Goal: Task Accomplishment & Management: Manage account settings

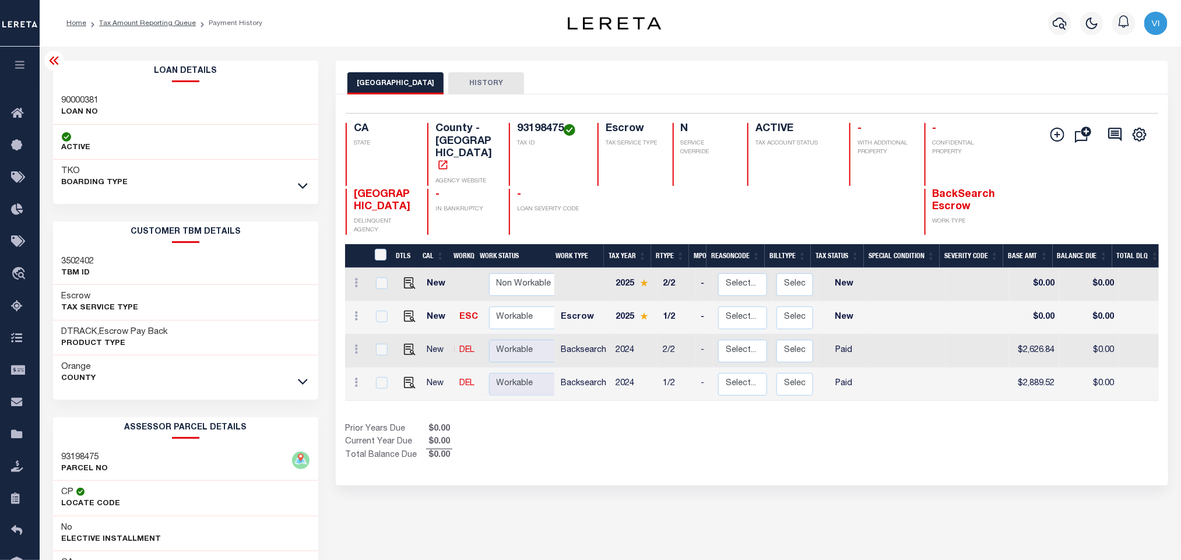
click at [526, 130] on h4 "93198475" at bounding box center [550, 129] width 66 height 13
copy h4 "93198475"
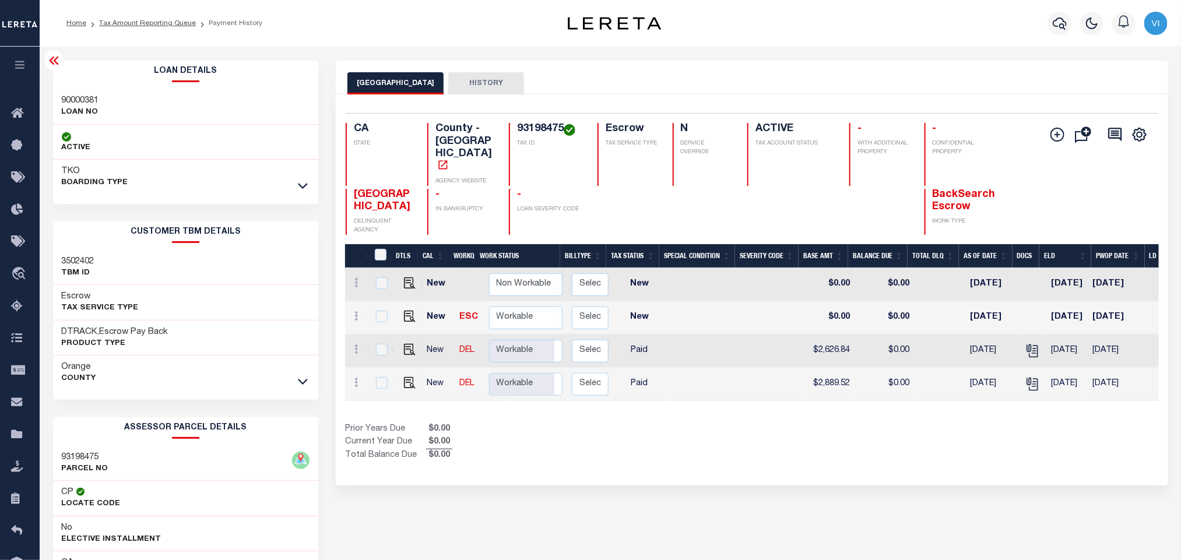
click at [529, 128] on h4 "93198475" at bounding box center [550, 129] width 66 height 13
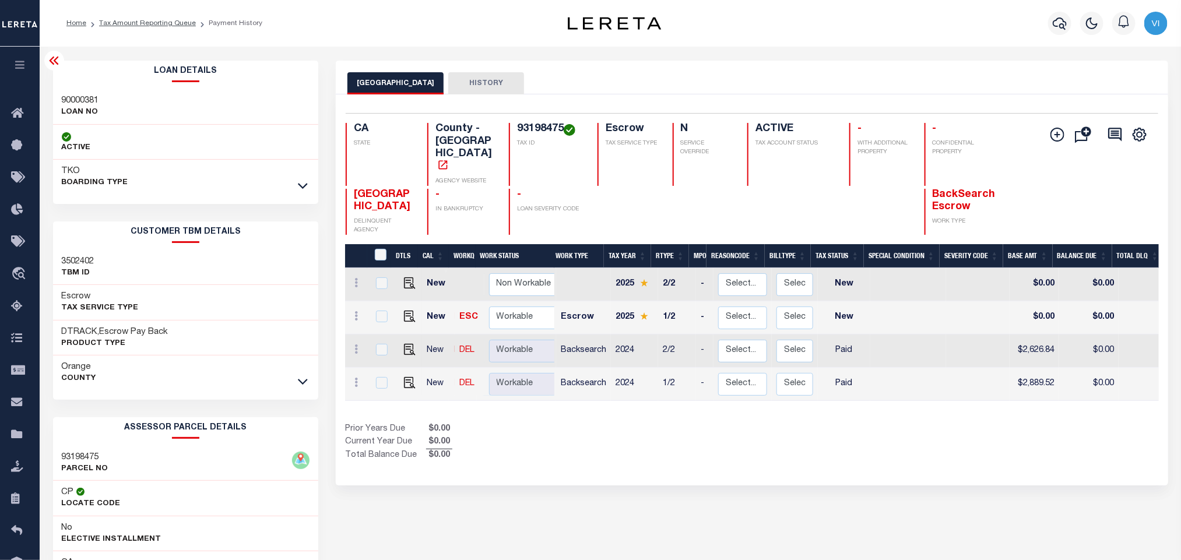
click at [543, 135] on h4 "93198475" at bounding box center [550, 129] width 66 height 13
click at [60, 94] on div "90000381 LOAN NO" at bounding box center [186, 107] width 266 height 36
copy h3 "90000381"
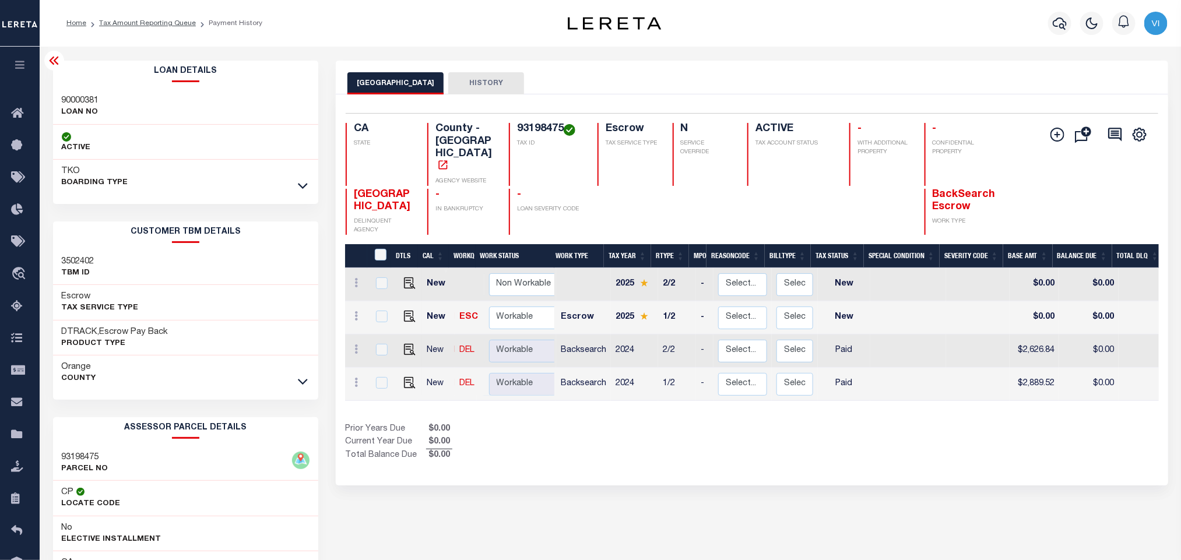
click at [539, 130] on h4 "93198475" at bounding box center [550, 129] width 66 height 13
copy h4 "93198475"
click at [1058, 26] on icon "button" at bounding box center [1060, 23] width 14 height 12
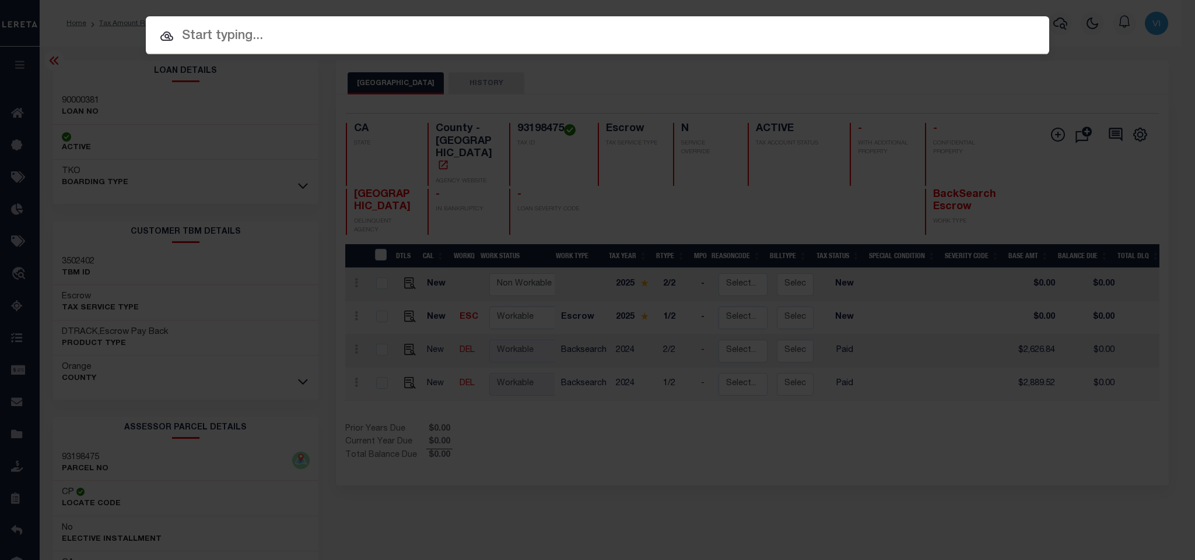
click at [911, 27] on input "text" at bounding box center [597, 36] width 903 height 20
paste input "90000381"
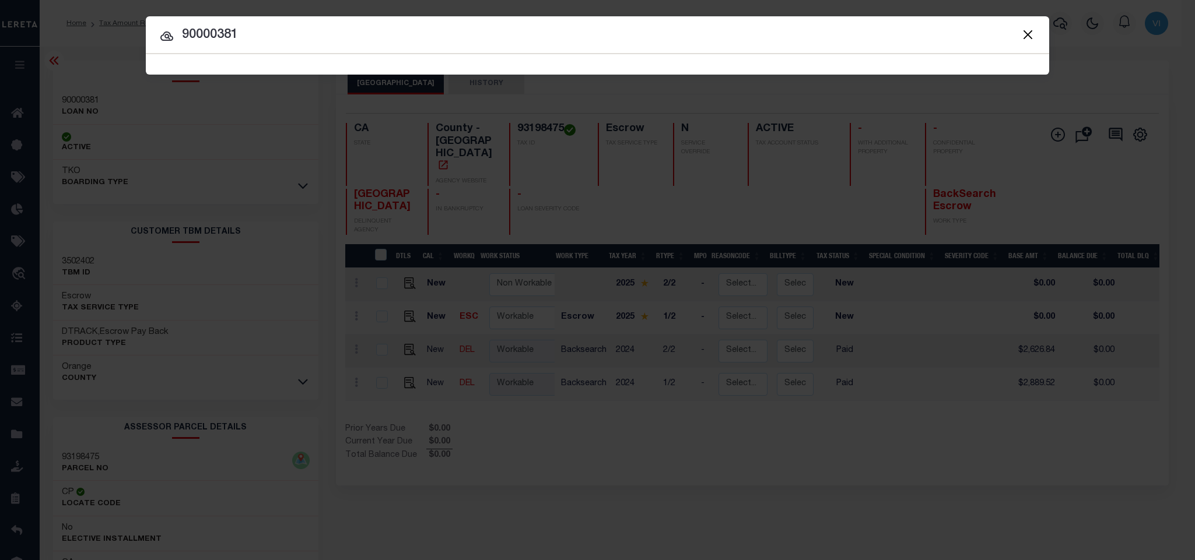
click at [208, 42] on input "90000381" at bounding box center [597, 35] width 903 height 20
click at [264, 37] on input "90000381" at bounding box center [597, 35] width 903 height 20
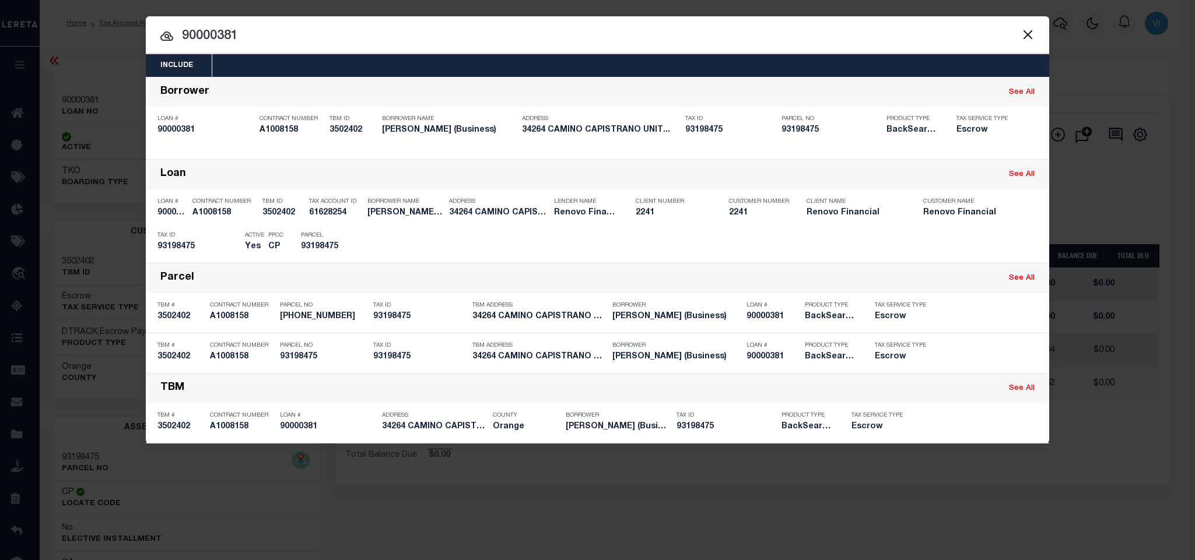
type input "90000381"
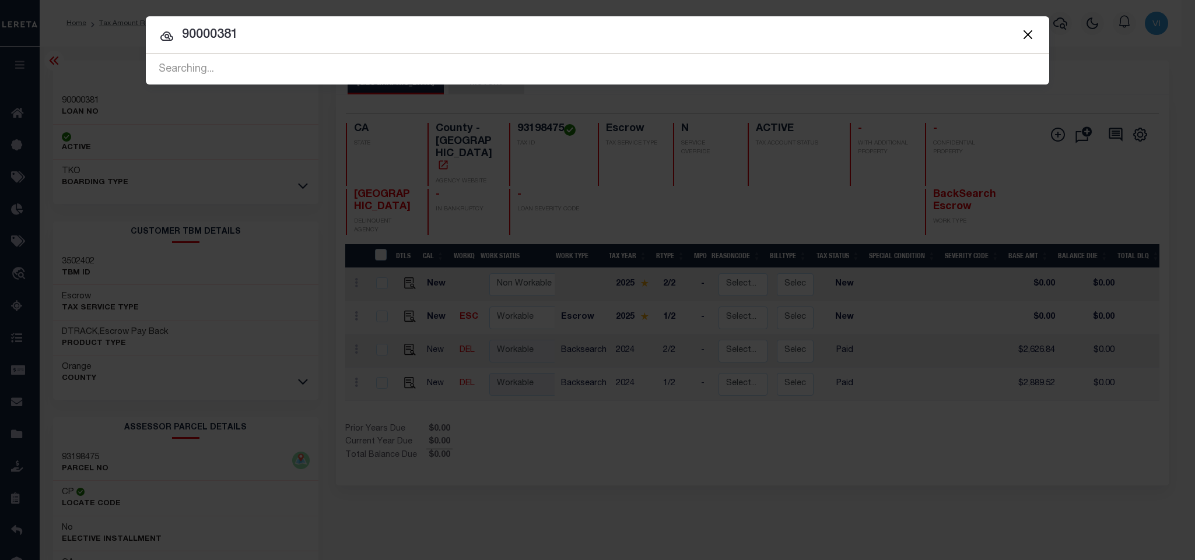
click at [1031, 31] on button "Close" at bounding box center [1027, 34] width 15 height 15
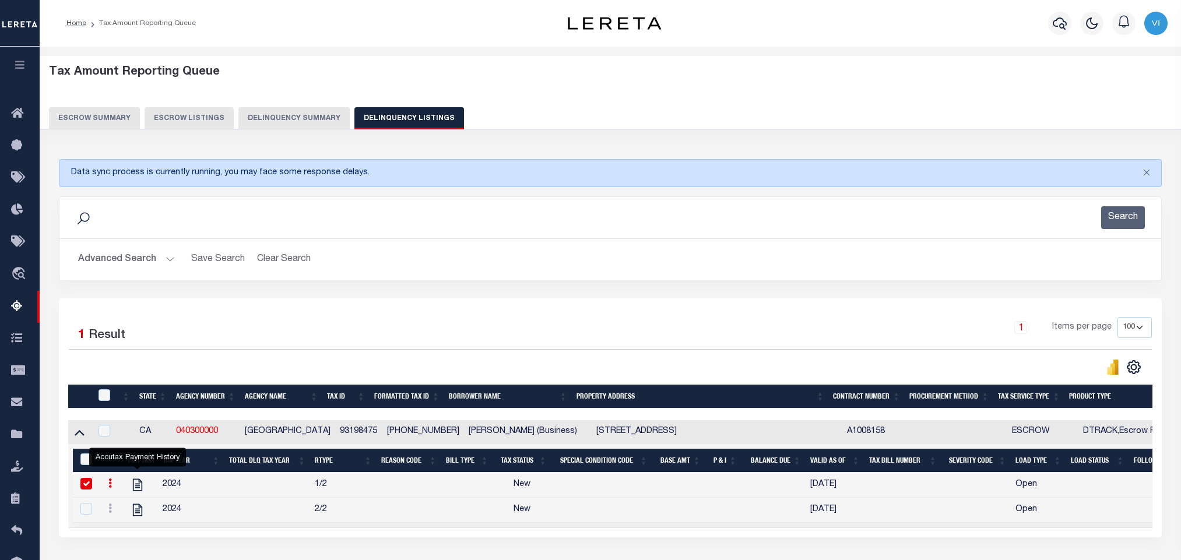
select select "100"
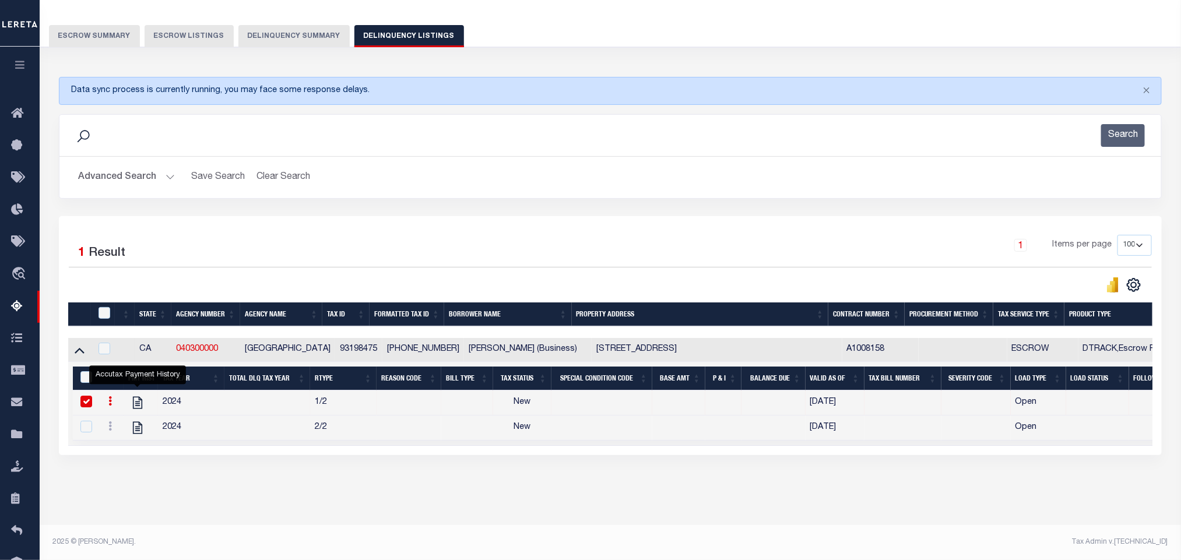
scroll to position [96, 0]
click at [141, 166] on button "Advanced Search" at bounding box center [126, 177] width 97 height 23
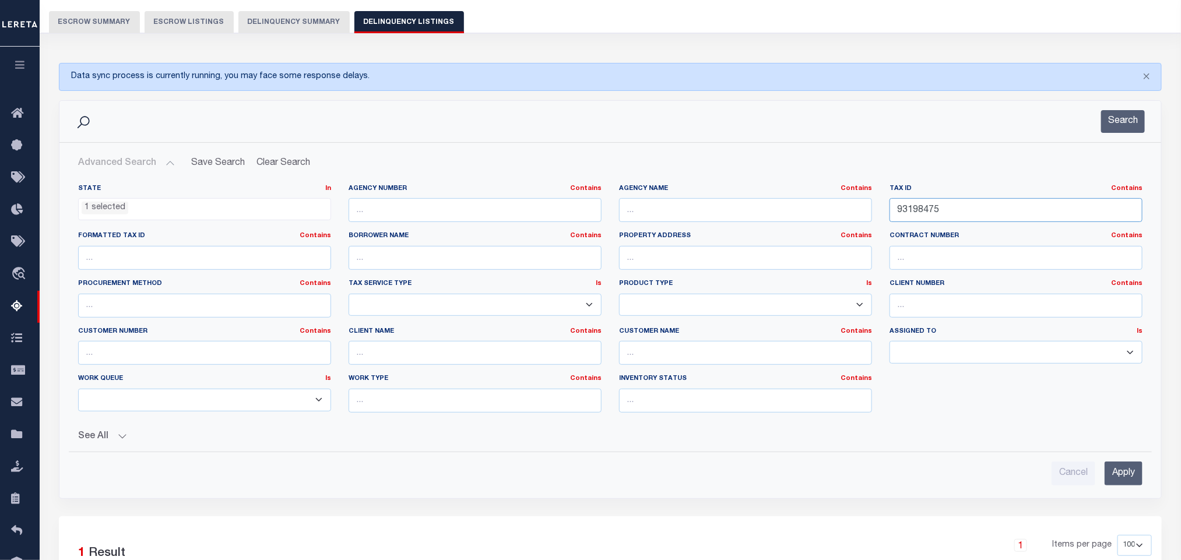
click at [965, 216] on input "93198475" at bounding box center [1016, 210] width 253 height 24
paste input "202009"
type input "93202009"
click at [1118, 473] on input "Apply" at bounding box center [1124, 474] width 38 height 24
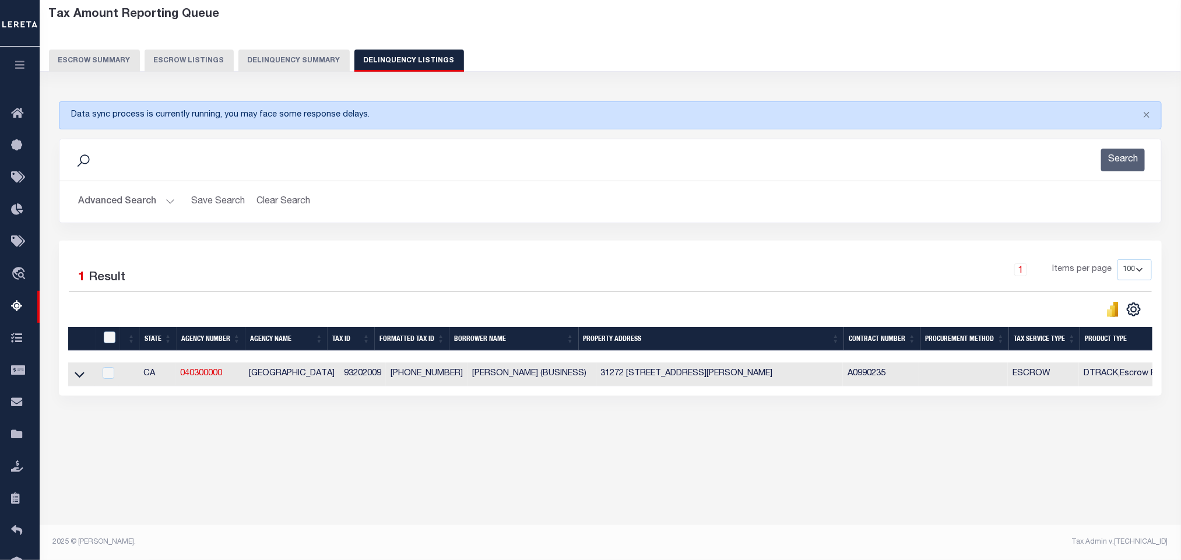
scroll to position [58, 0]
click at [79, 378] on icon at bounding box center [80, 375] width 10 height 6
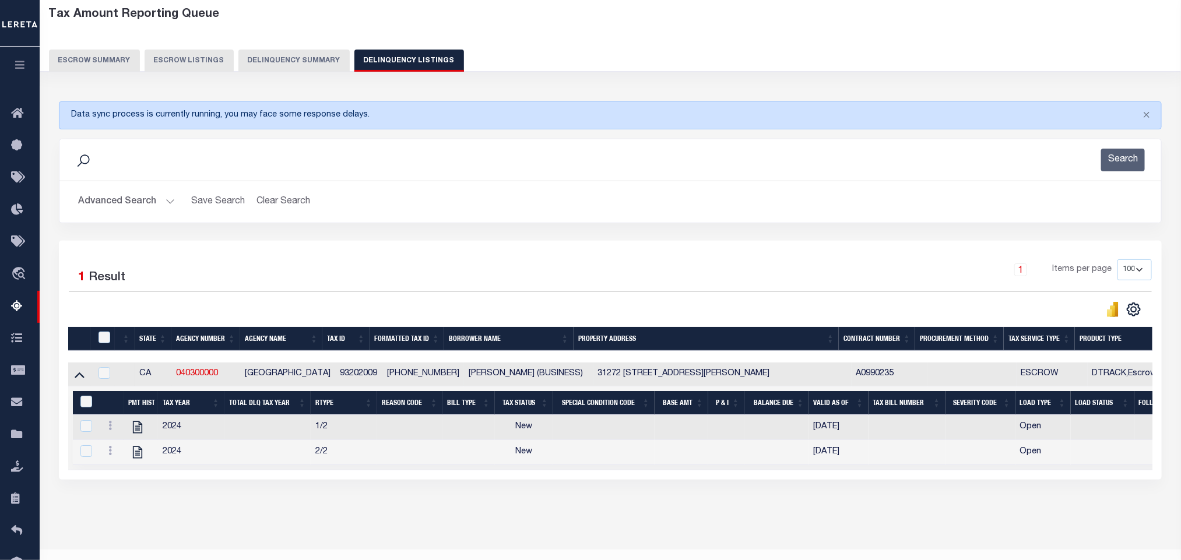
click at [392, 515] on div "Data sync process is currently running, you may face some response delays. Sear…" at bounding box center [610, 302] width 1119 height 425
click at [140, 435] on icon "" at bounding box center [137, 427] width 15 height 15
checkbox input "true"
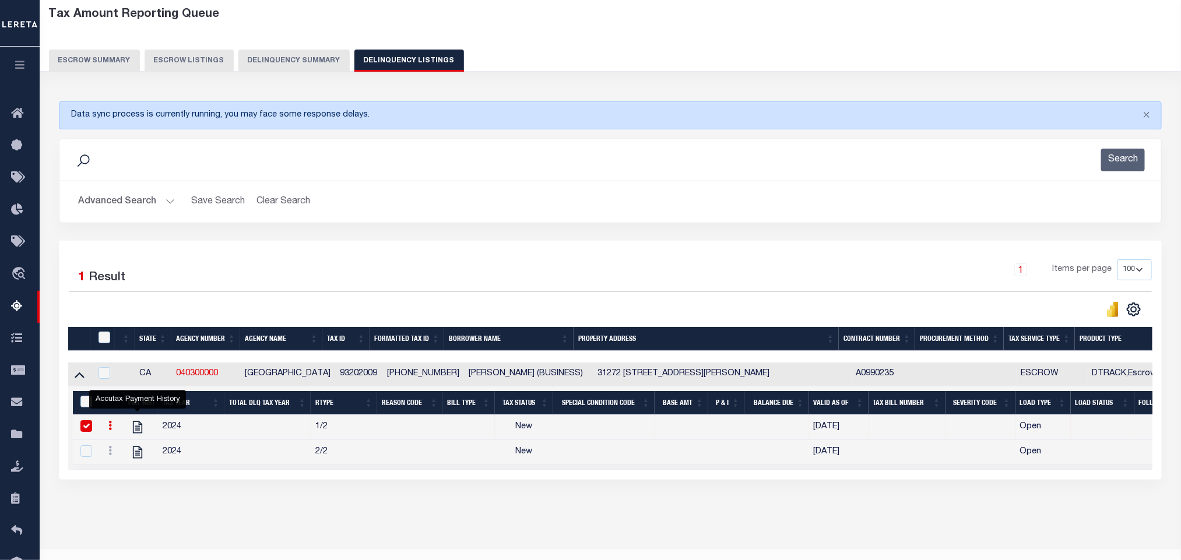
click at [128, 207] on button "Advanced Search" at bounding box center [126, 202] width 97 height 23
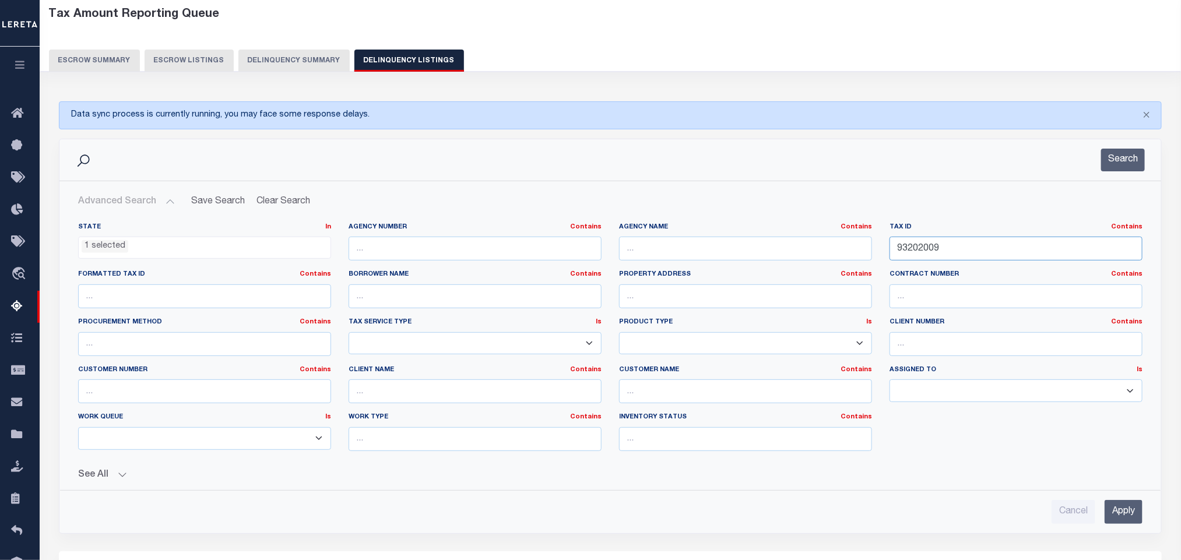
click at [971, 255] on input "93202009" at bounding box center [1016, 249] width 253 height 24
paste input "646027"
type input "93646027"
click at [1123, 521] on input "Apply" at bounding box center [1124, 512] width 38 height 24
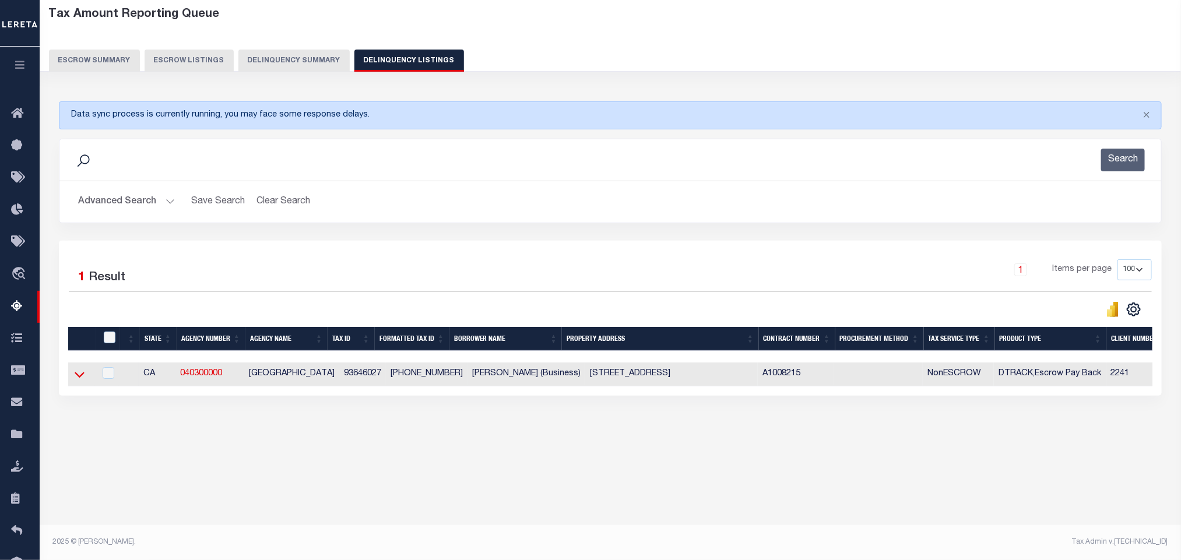
click at [79, 378] on icon at bounding box center [80, 375] width 10 height 6
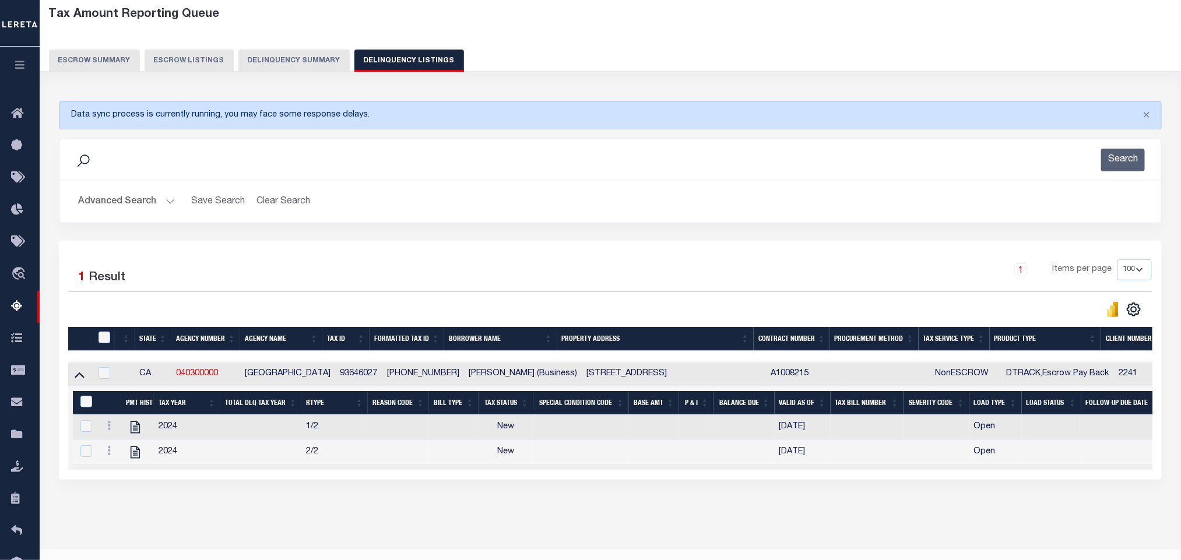
click at [452, 515] on div "Data sync process is currently running, you may face some response delays. Sear…" at bounding box center [610, 302] width 1119 height 425
click at [135, 434] on icon "" at bounding box center [135, 427] width 15 height 15
checkbox input "true"
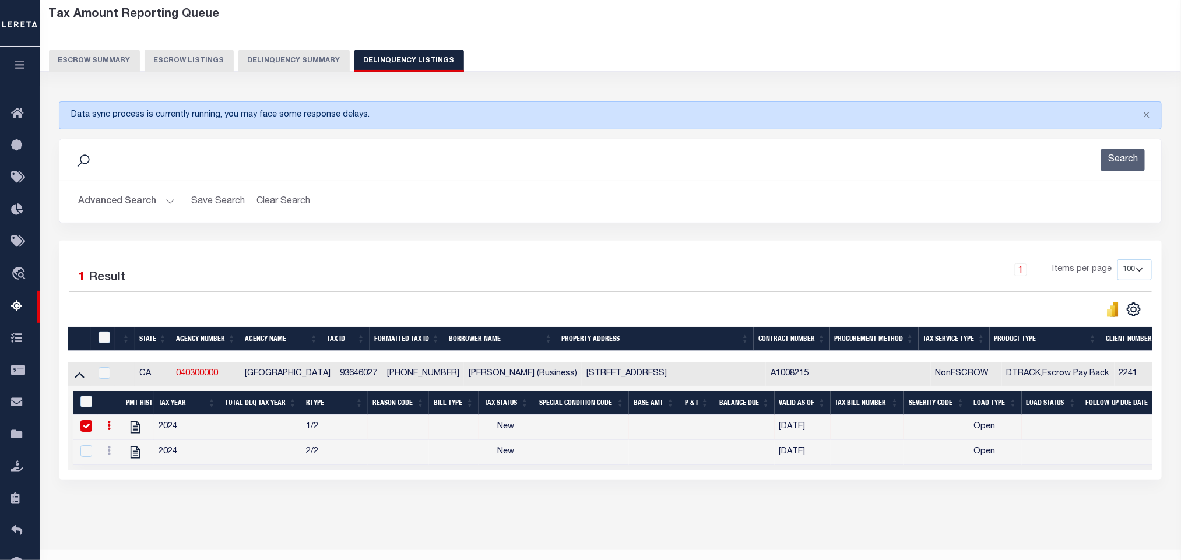
click at [125, 201] on button "Advanced Search" at bounding box center [126, 202] width 97 height 23
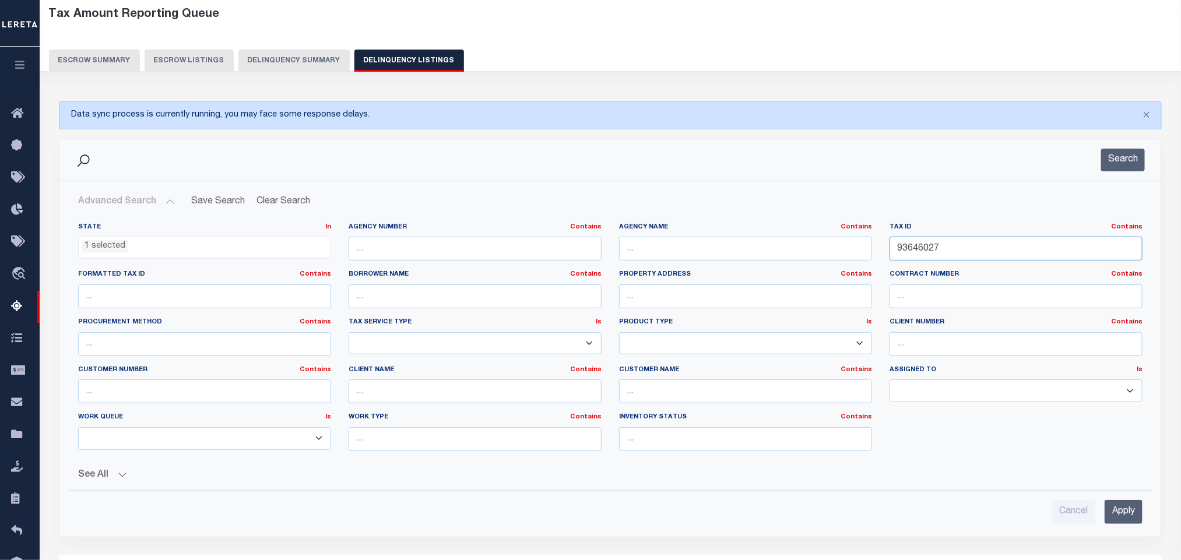
click at [971, 254] on input "93646027" at bounding box center [1016, 249] width 253 height 24
paste input "18003028000"
type input "18003028000"
click at [1119, 518] on input "Apply" at bounding box center [1124, 512] width 38 height 24
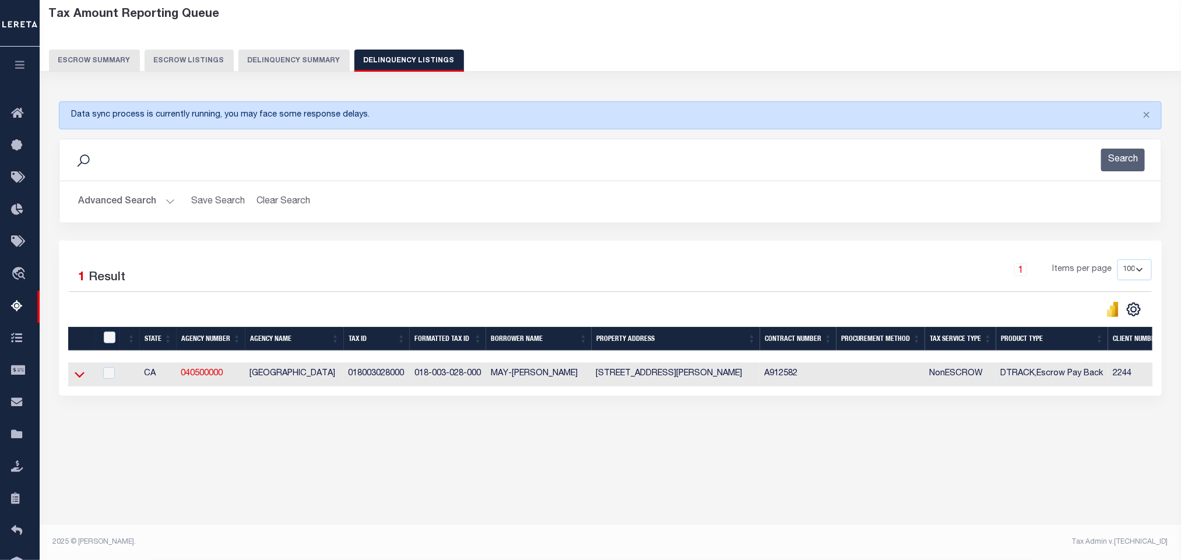
click at [79, 378] on icon at bounding box center [80, 375] width 10 height 6
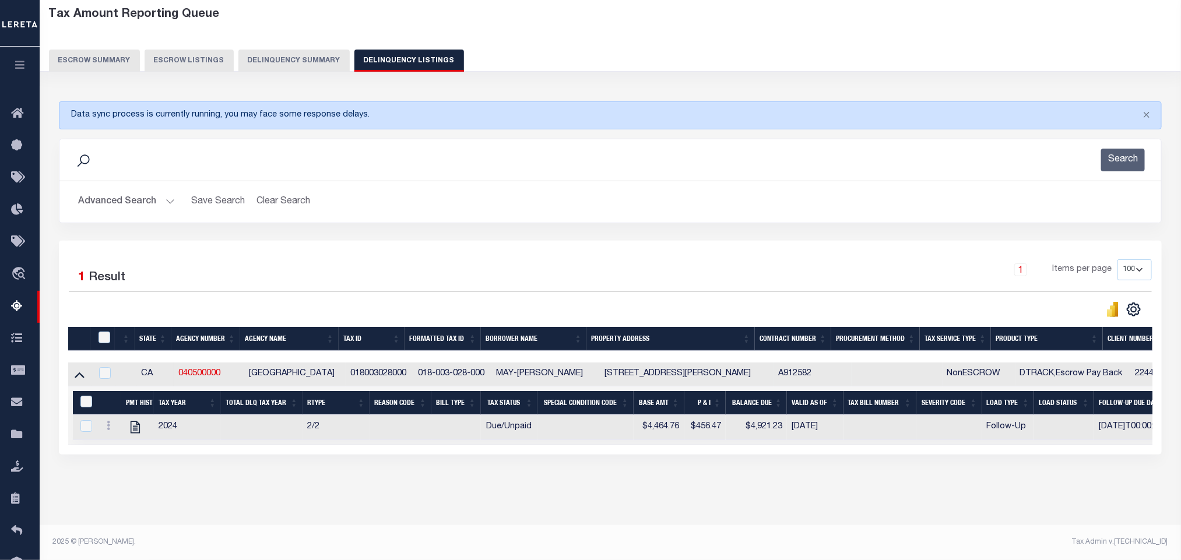
click at [332, 518] on div "Tax Amount Reporting Queue Escrow Summary Escrow Listings In" at bounding box center [610, 263] width 1135 height 524
click at [137, 434] on icon "" at bounding box center [135, 428] width 9 height 12
checkbox input "true"
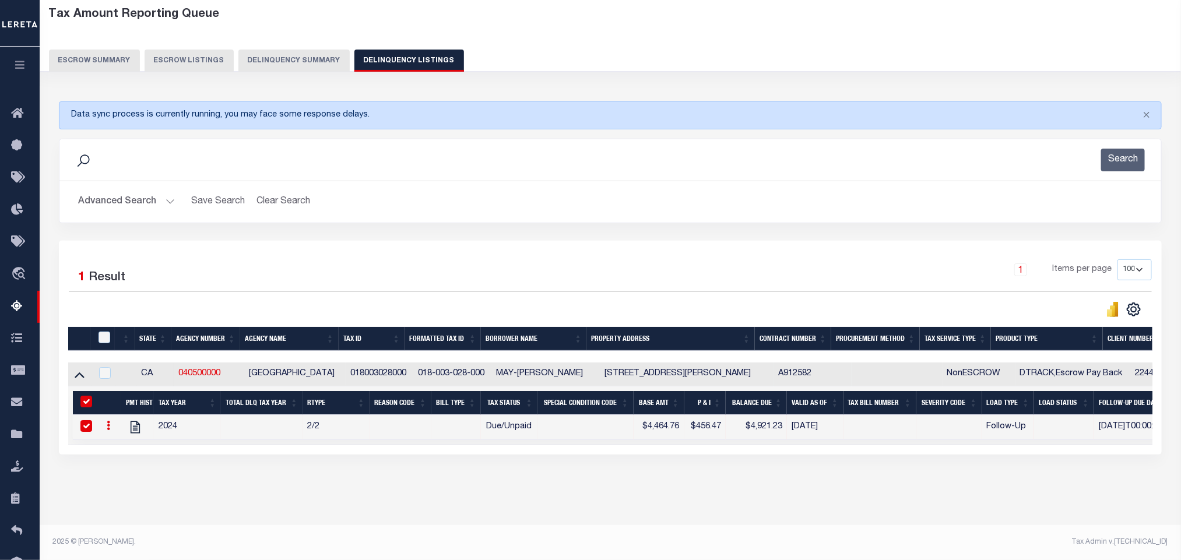
click at [129, 198] on button "Advanced Search" at bounding box center [126, 202] width 97 height 23
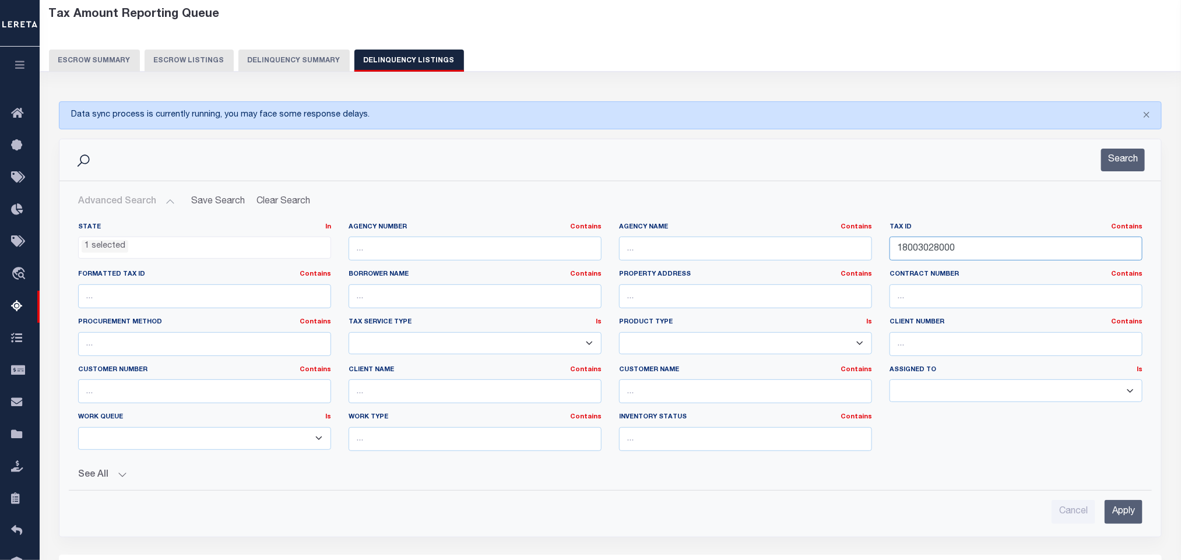
click at [971, 256] on input "18003028000" at bounding box center [1016, 249] width 253 height 24
paste input "41023004"
type input "41023004"
click at [1119, 519] on input "Apply" at bounding box center [1124, 512] width 38 height 24
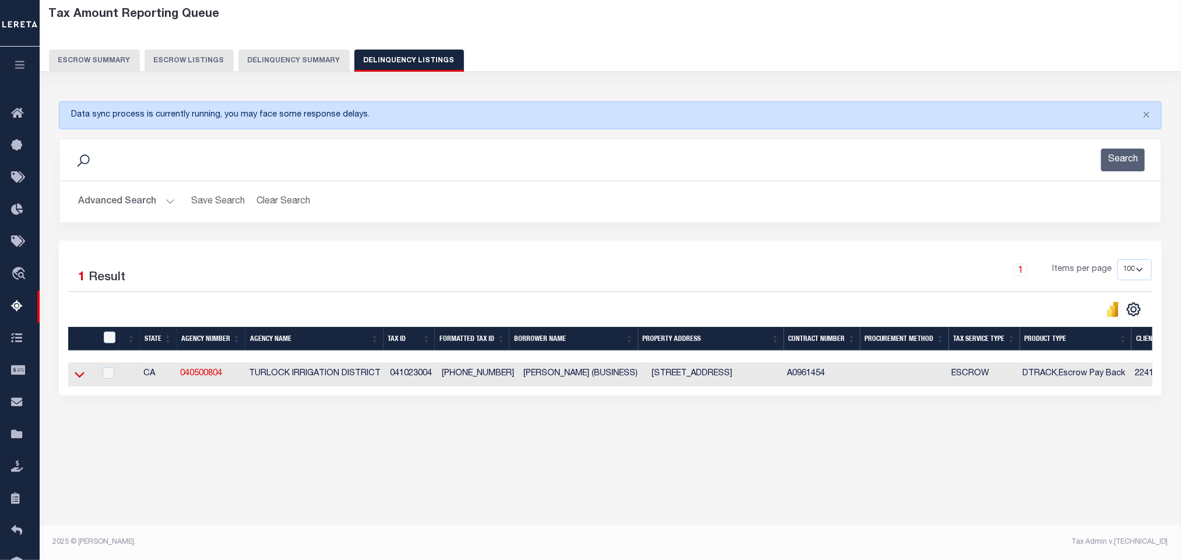
click at [77, 378] on icon at bounding box center [80, 375] width 10 height 6
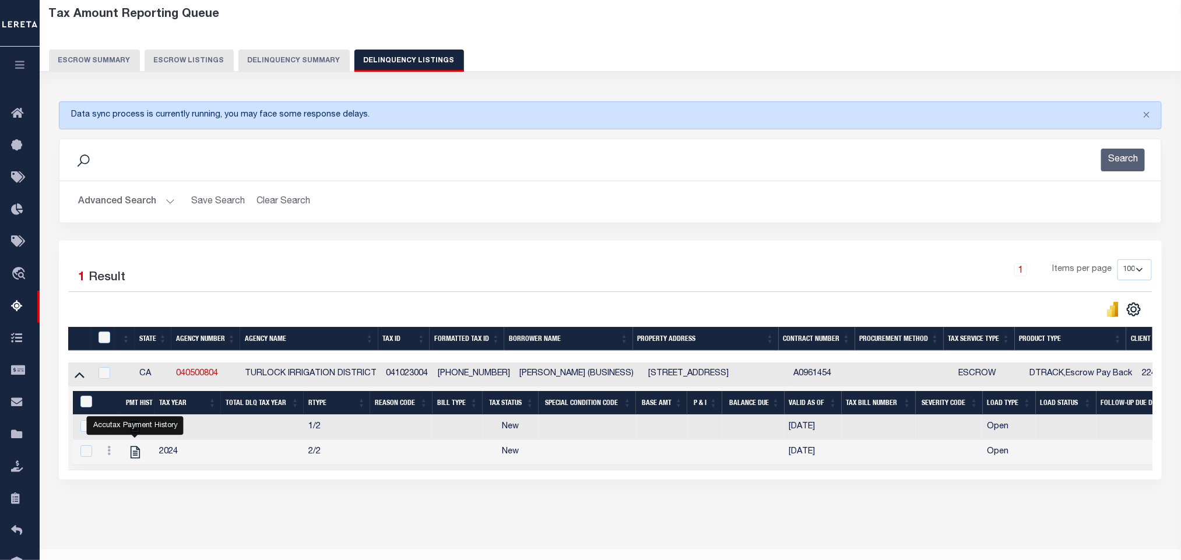
click at [272, 512] on div "Data sync process is currently running, you may face some response delays. Sear…" at bounding box center [610, 302] width 1119 height 425
click at [138, 460] on icon "" at bounding box center [135, 452] width 15 height 15
checkbox input "false"
checkbox input "true"
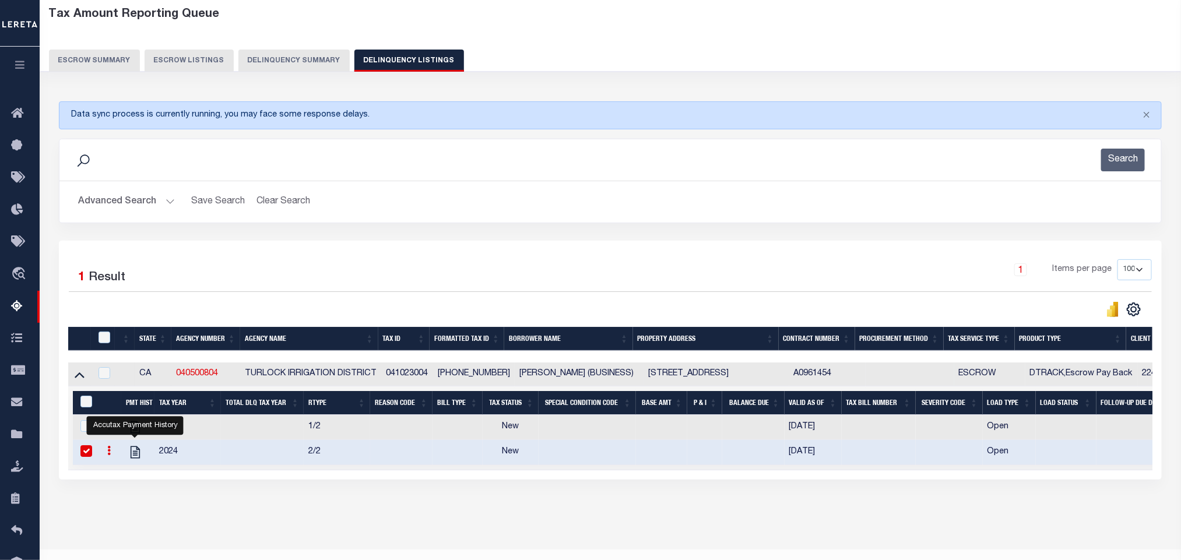
click at [140, 201] on button "Advanced Search" at bounding box center [126, 202] width 97 height 23
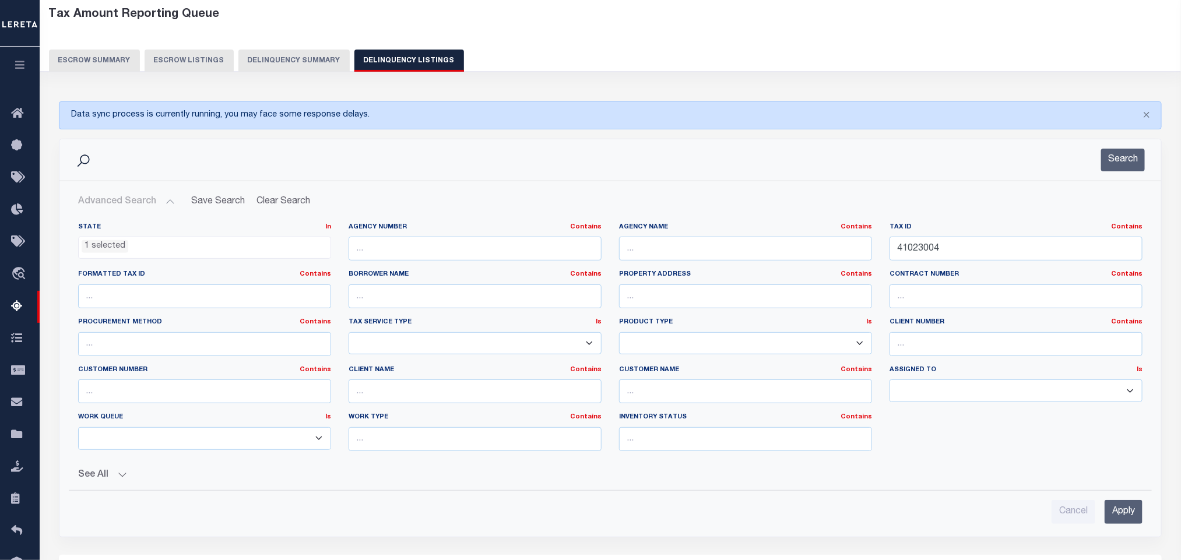
click at [150, 247] on ul "1 selected" at bounding box center [205, 245] width 252 height 16
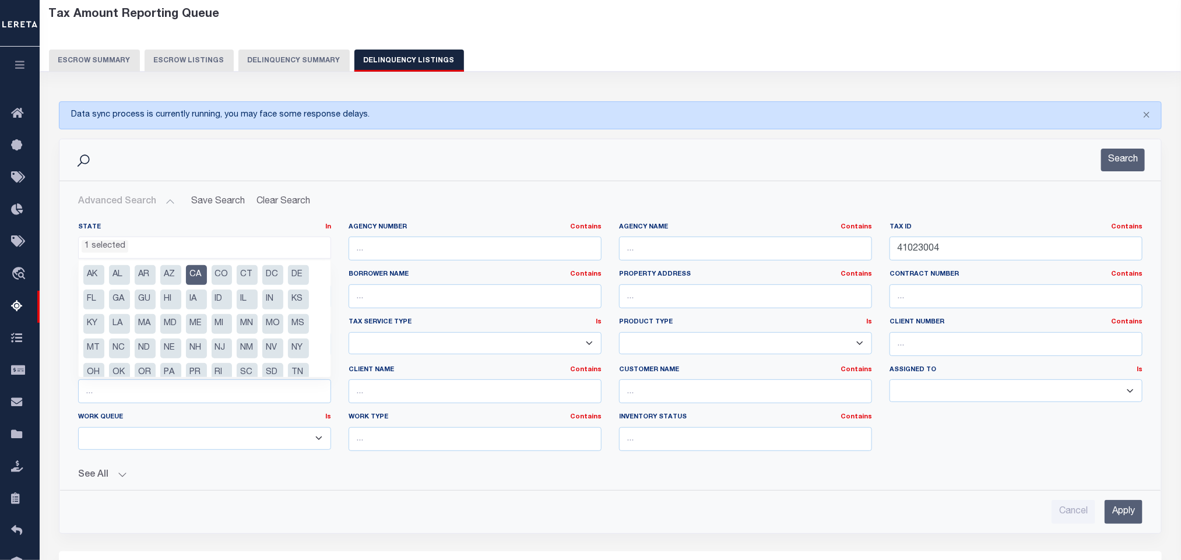
click at [191, 280] on li "CA" at bounding box center [196, 275] width 21 height 20
click at [193, 324] on li "ME" at bounding box center [196, 324] width 21 height 20
select select "ME"
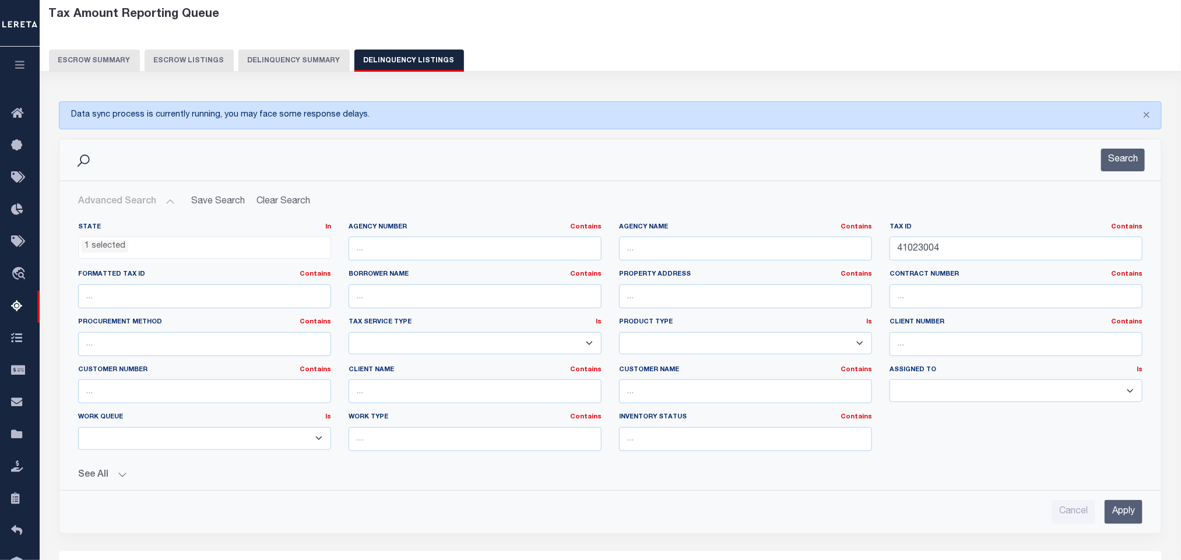
click at [448, 478] on button "See All" at bounding box center [610, 475] width 1065 height 11
click at [967, 257] on input "41023004" at bounding box center [1016, 249] width 253 height 24
paste input "2259"
type input "2259"
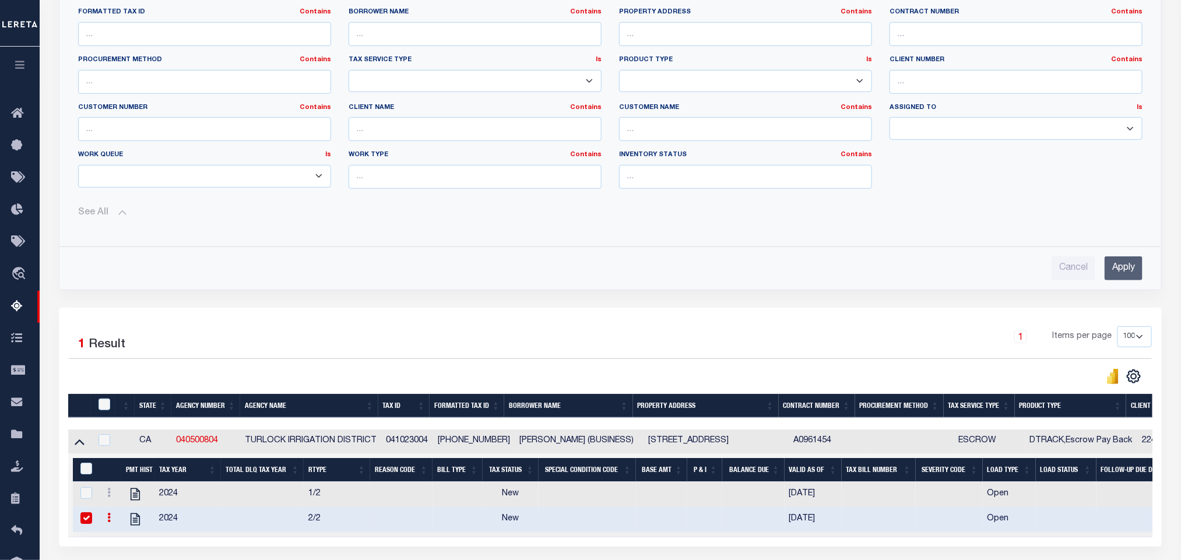
click at [1118, 275] on input "Apply" at bounding box center [1124, 269] width 38 height 24
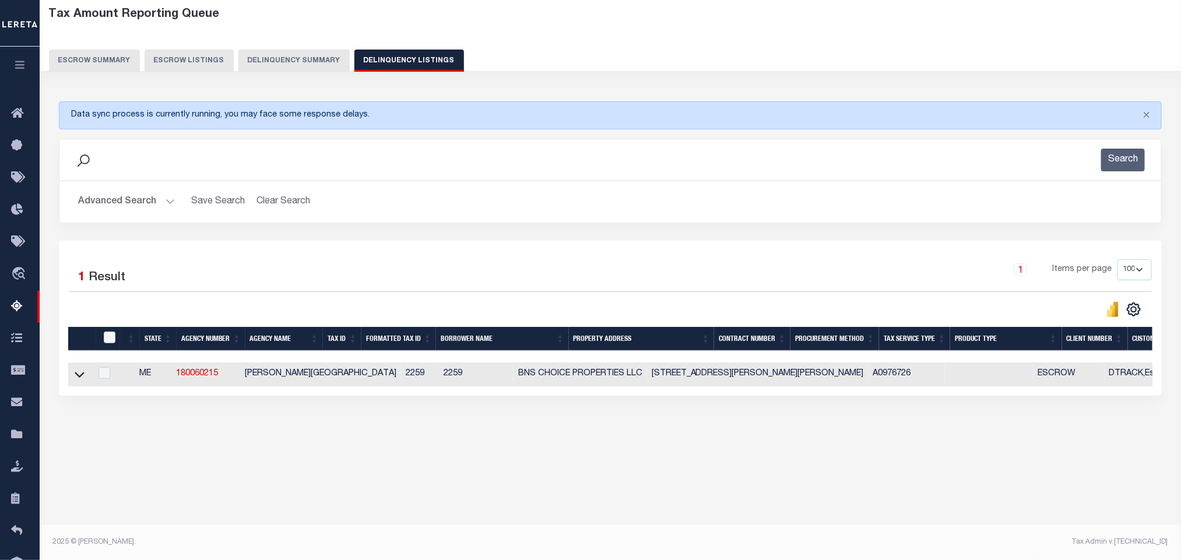
scroll to position [58, 0]
click at [78, 378] on icon at bounding box center [80, 375] width 10 height 6
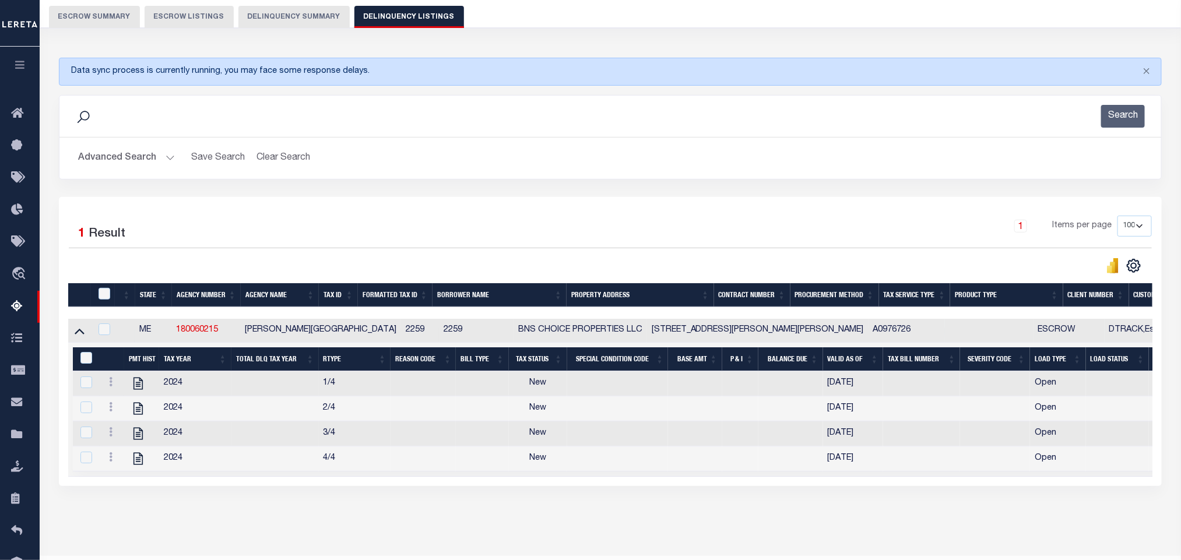
scroll to position [147, 0]
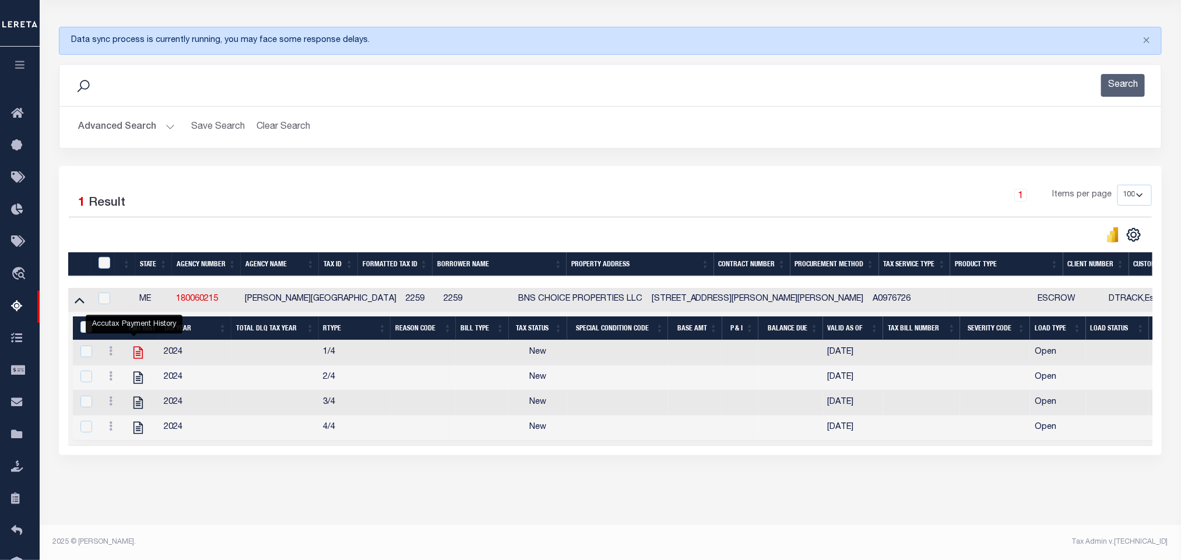
click at [134, 347] on icon "" at bounding box center [138, 353] width 9 height 12
checkbox input "true"
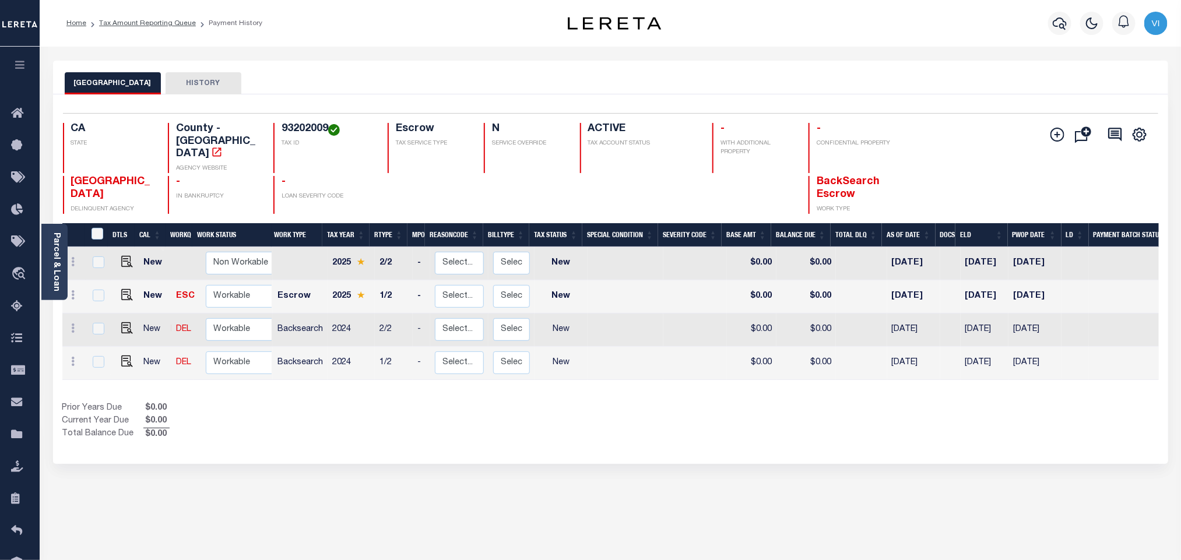
click at [282, 128] on h4 "93202009" at bounding box center [328, 129] width 92 height 13
copy h4 "93202009"
click at [128, 356] on img "" at bounding box center [127, 362] width 12 height 12
checkbox input "true"
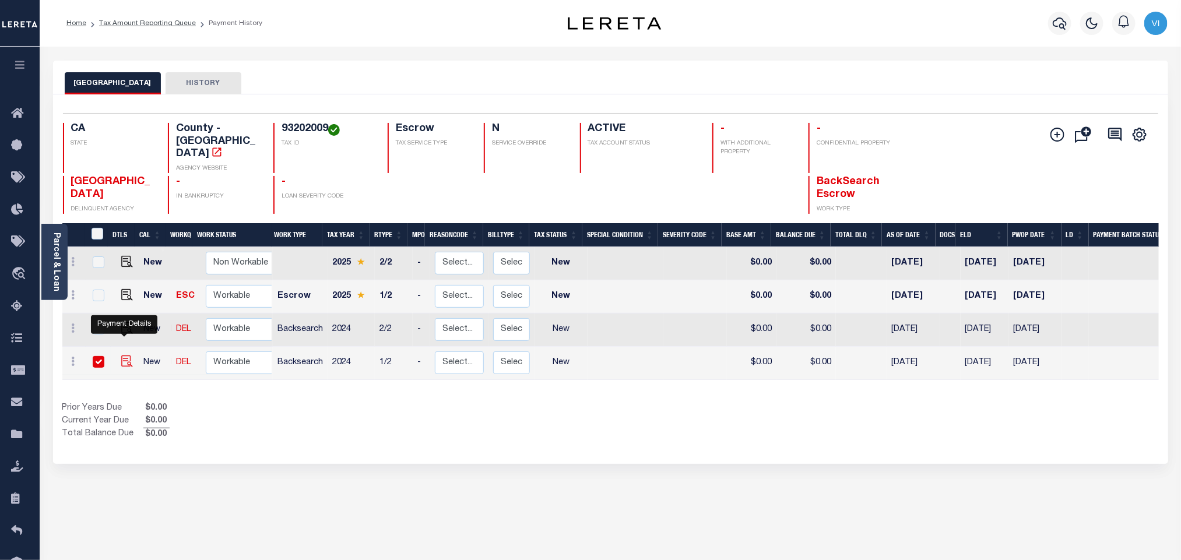
checkbox input "true"
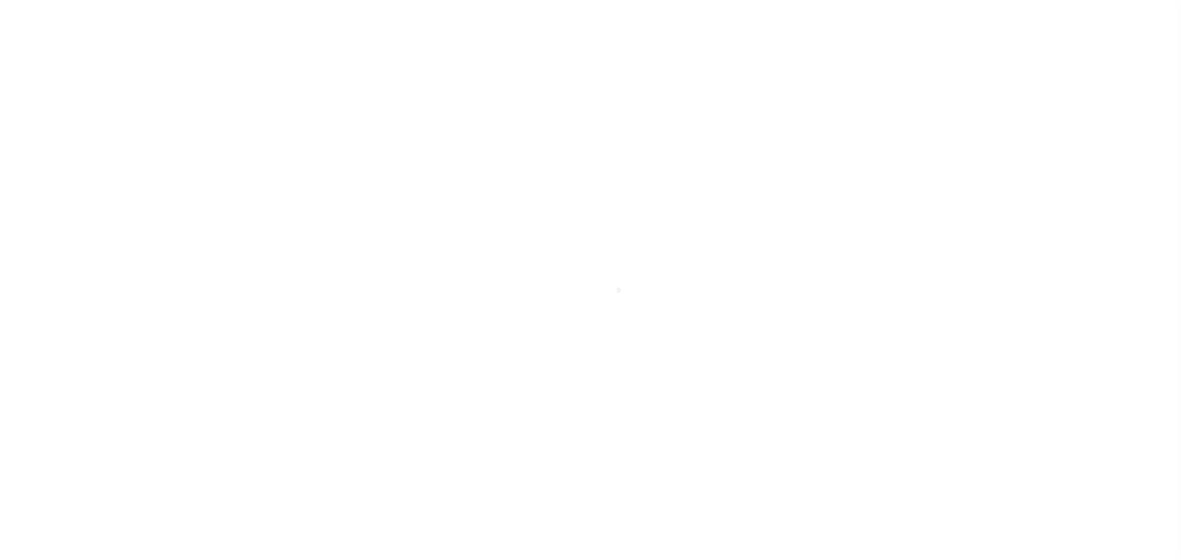
select select "NW2"
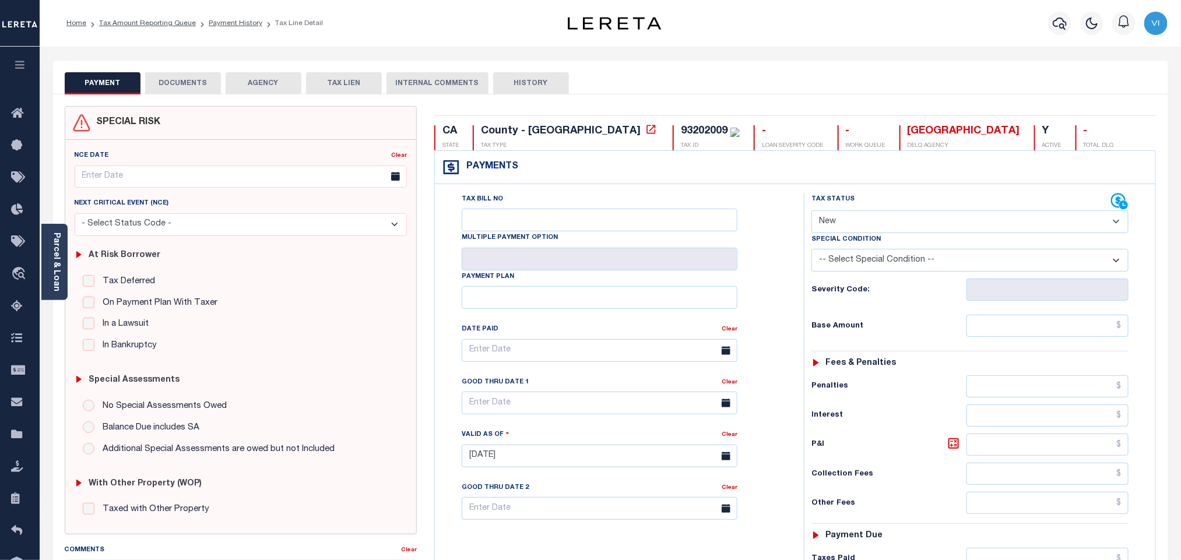
click at [200, 80] on button "DOCUMENTS" at bounding box center [183, 83] width 76 height 22
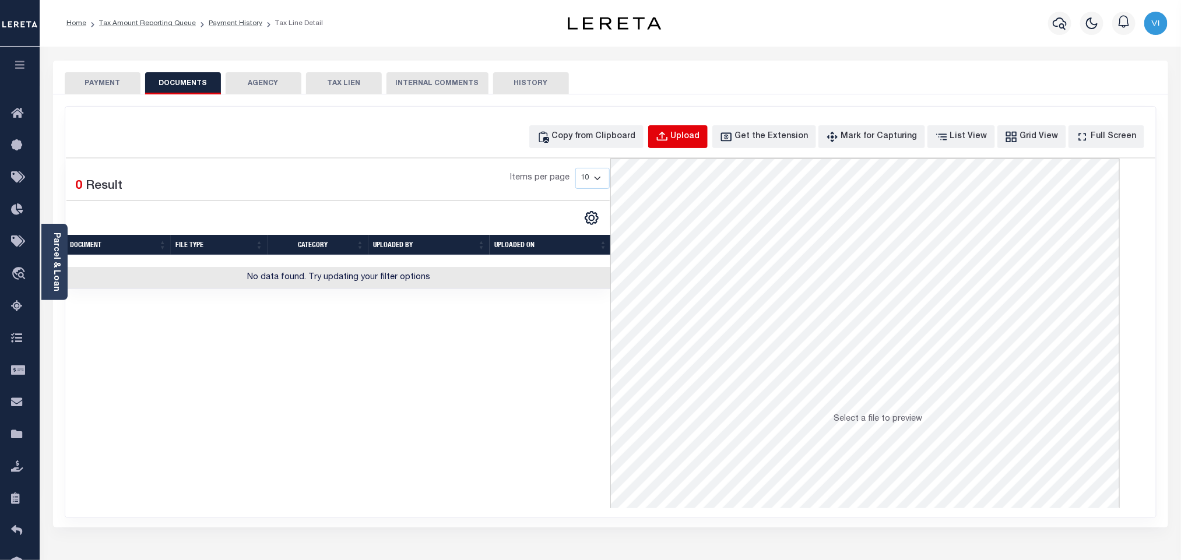
click at [693, 134] on div "Upload" at bounding box center [685, 137] width 29 height 13
select select "POP"
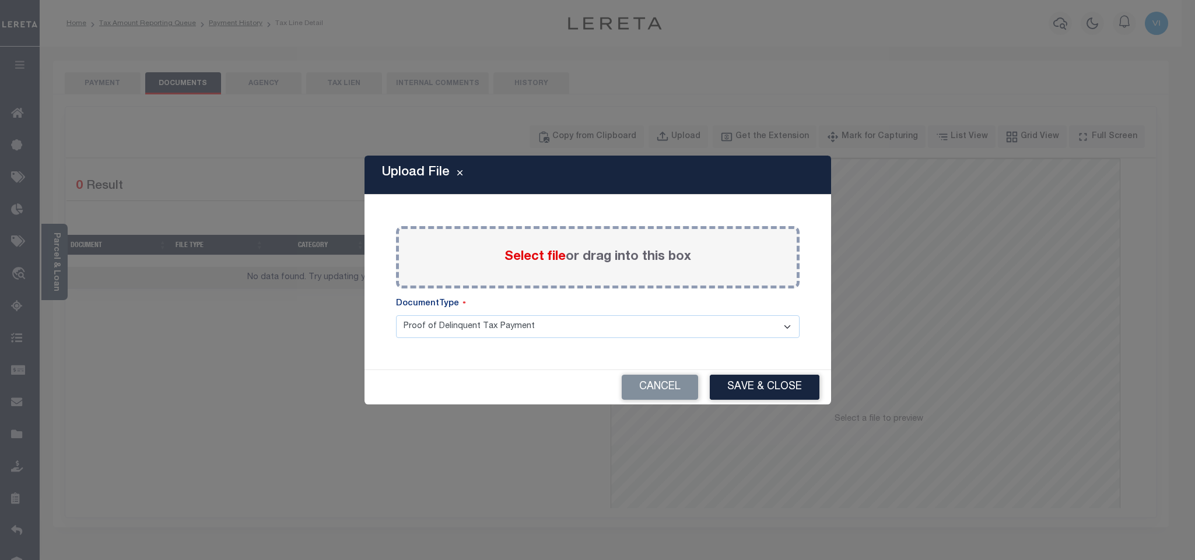
click at [539, 259] on span "Select file" at bounding box center [534, 257] width 61 height 13
click at [0, 0] on input "Select file or drag into this box" at bounding box center [0, 0] width 0 height 0
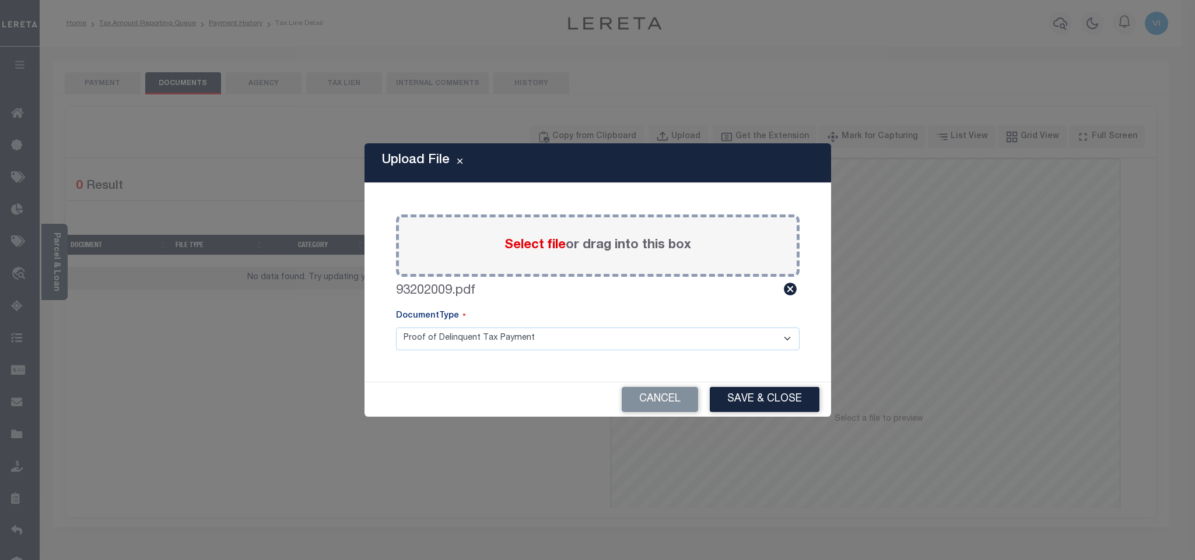
click at [429, 338] on select "Proof of Delinquent Tax Payment" at bounding box center [597, 339] width 403 height 23
click at [396, 328] on select "Proof of Delinquent Tax Payment" at bounding box center [597, 339] width 403 height 23
click at [749, 392] on button "Save & Close" at bounding box center [765, 399] width 110 height 25
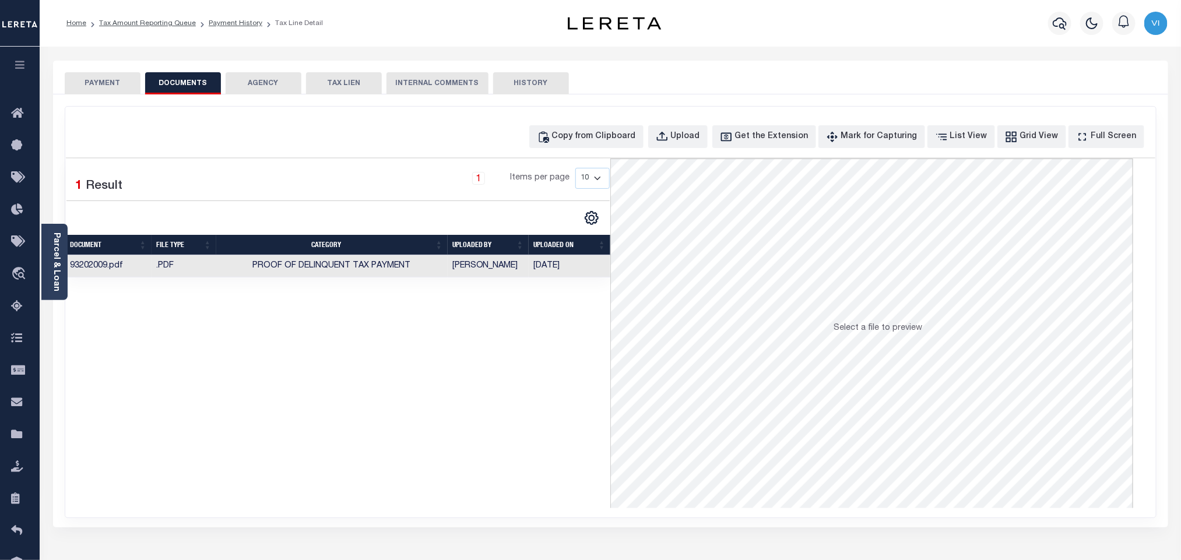
click at [114, 86] on button "PAYMENT" at bounding box center [103, 83] width 76 height 22
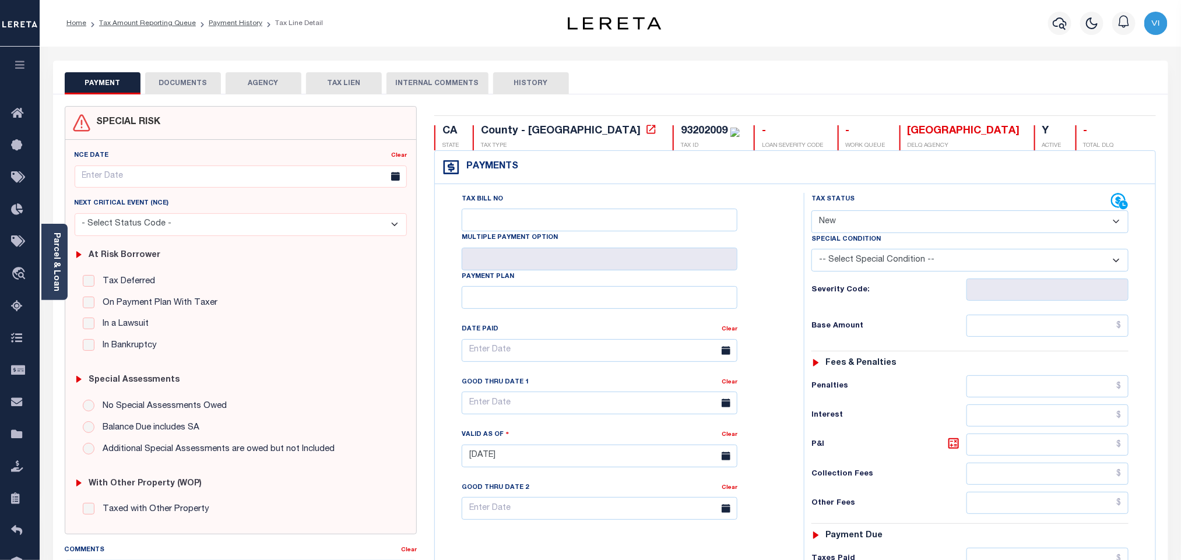
drag, startPoint x: 865, startPoint y: 219, endPoint x: 862, endPoint y: 224, distance: 6.3
click at [865, 219] on select "- Select Status Code - Open Due/Unpaid Paid Incomplete No Tax Due Internal Refu…" at bounding box center [970, 221] width 317 height 23
select select "PYD"
click at [812, 212] on select "- Select Status Code - Open Due/Unpaid Paid Incomplete No Tax Due Internal Refu…" at bounding box center [970, 221] width 317 height 23
type input "09/04/2025"
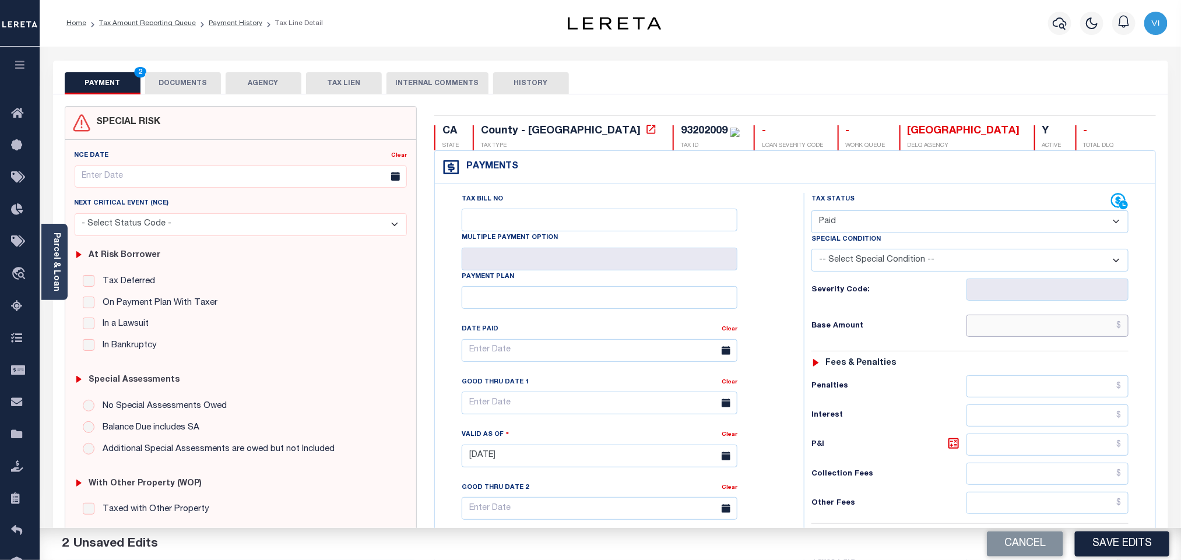
click at [1023, 329] on input "text" at bounding box center [1048, 326] width 163 height 22
paste input "1,075.38"
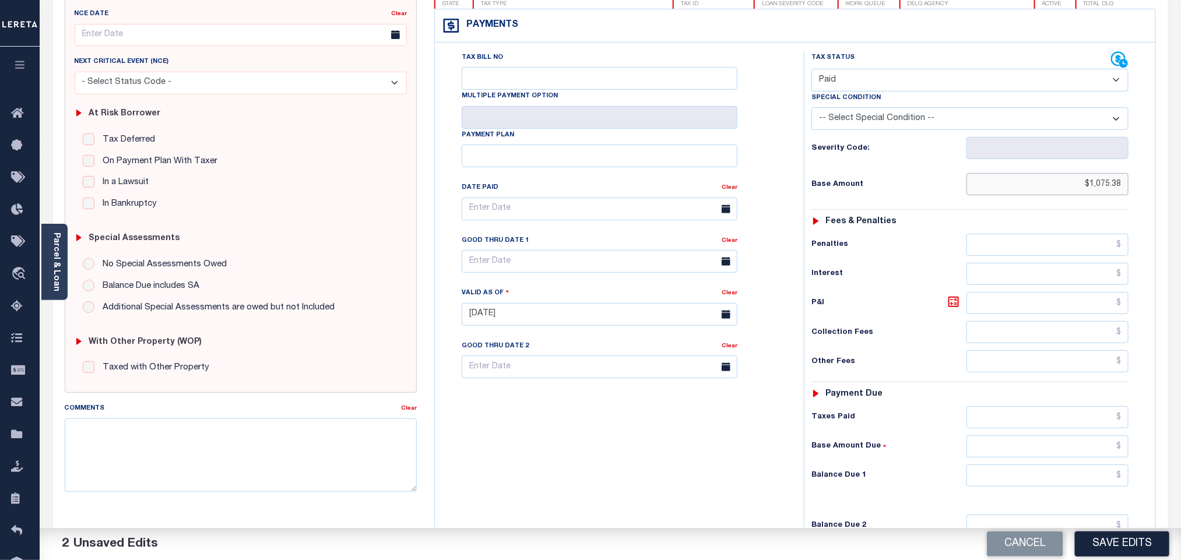
scroll to position [303, 0]
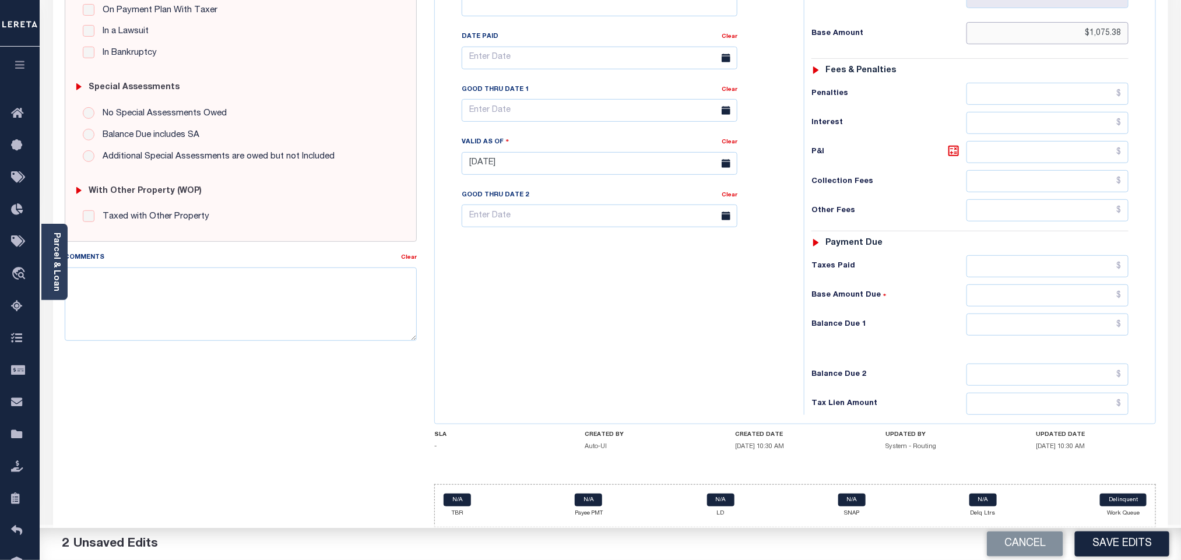
type input "$1,075.38"
click at [1027, 262] on input "text" at bounding box center [1048, 266] width 163 height 22
paste input "1,075.38"
type input "$1,075.38"
click at [1034, 321] on input "text" at bounding box center [1048, 325] width 163 height 22
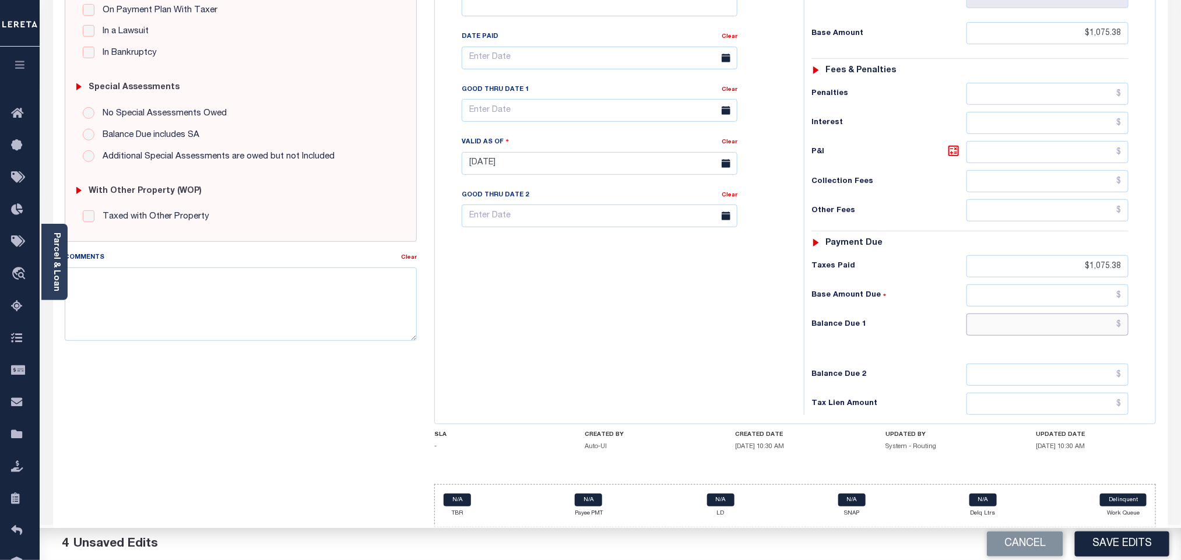
type input "$0.00"
click at [1100, 539] on button "Save Edits" at bounding box center [1122, 544] width 94 height 25
checkbox input "false"
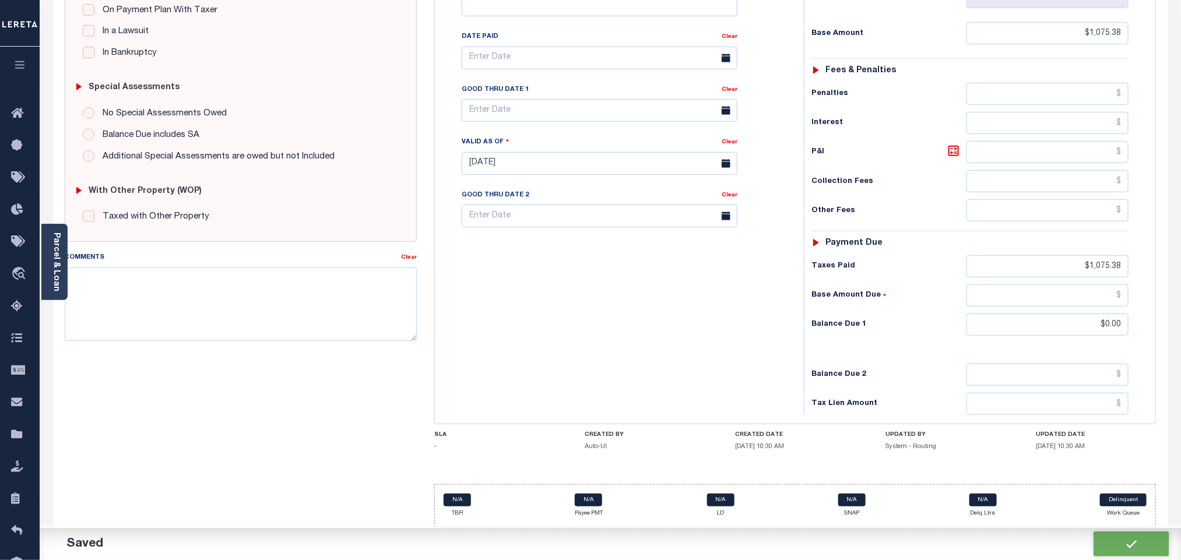
checkbox input "false"
type input "$1,075.38"
type input "$0"
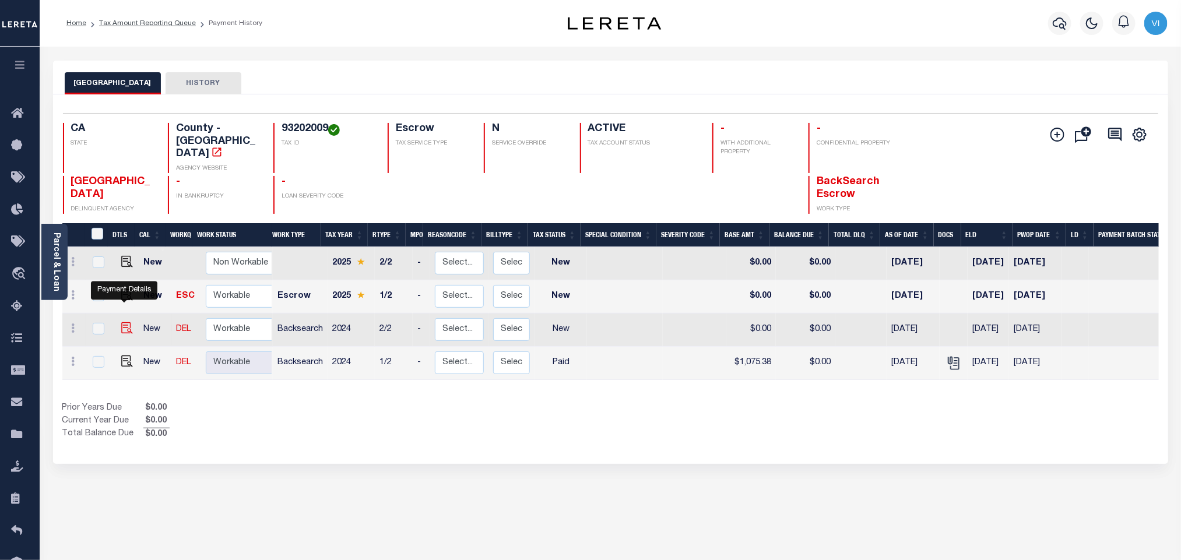
click at [121, 322] on img "" at bounding box center [127, 328] width 12 height 12
checkbox input "true"
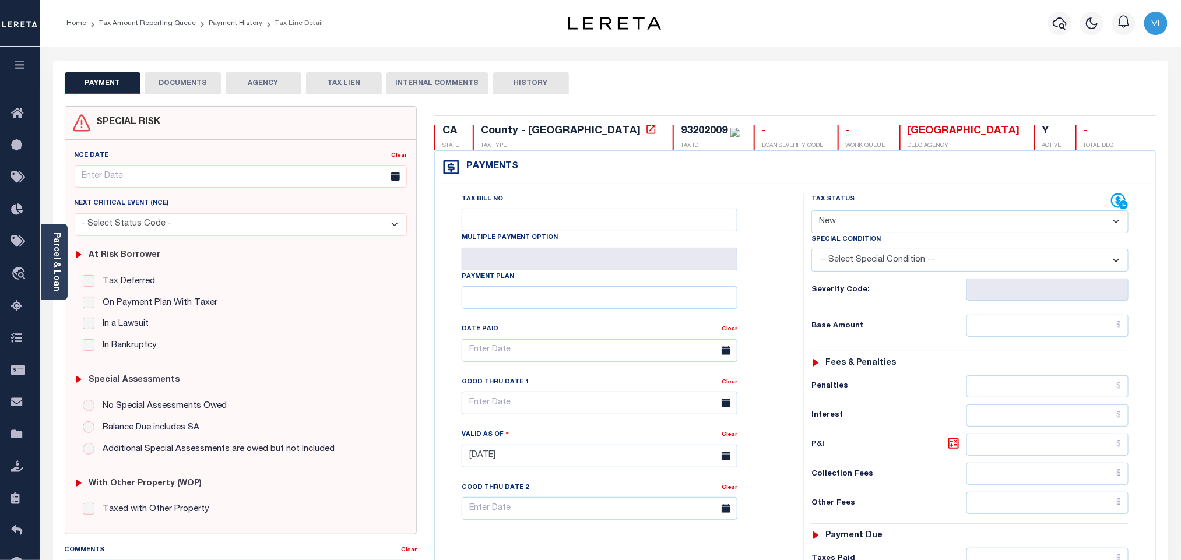
click at [863, 217] on select "- Select Status Code - Open Due/Unpaid Paid Incomplete No Tax Due Internal Refu…" at bounding box center [970, 221] width 317 height 23
select select "PYD"
click at [812, 212] on select "- Select Status Code - Open Due/Unpaid Paid Incomplete No Tax Due Internal Refu…" at bounding box center [970, 221] width 317 height 23
type input "[DATE]"
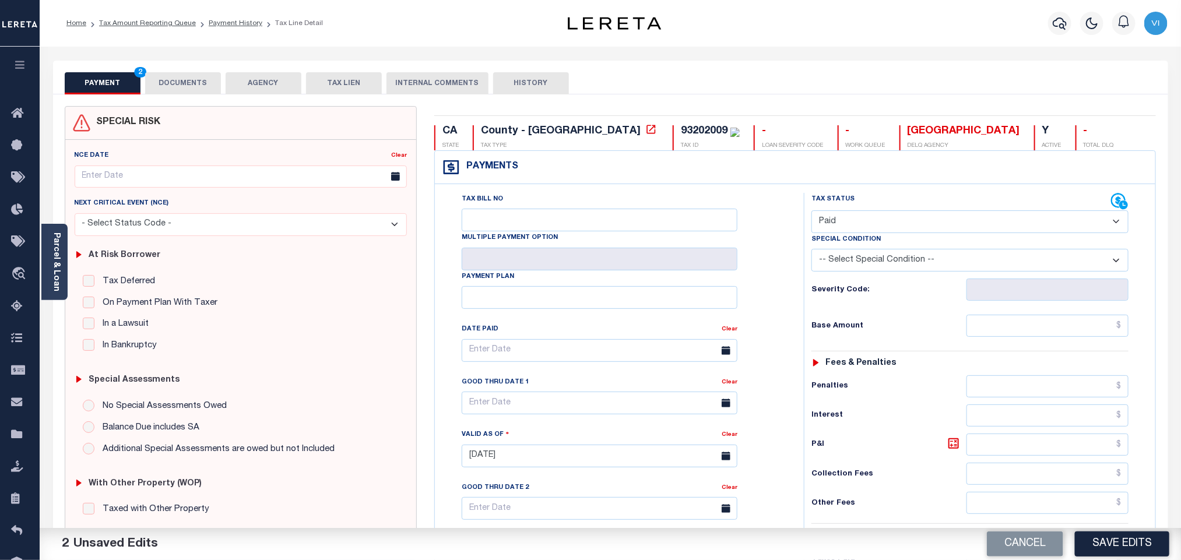
click at [1041, 342] on div "Tax Status Status - Select Status Code -" at bounding box center [974, 450] width 340 height 515
click at [1036, 337] on input "text" at bounding box center [1048, 326] width 163 height 22
paste input "1,075.38"
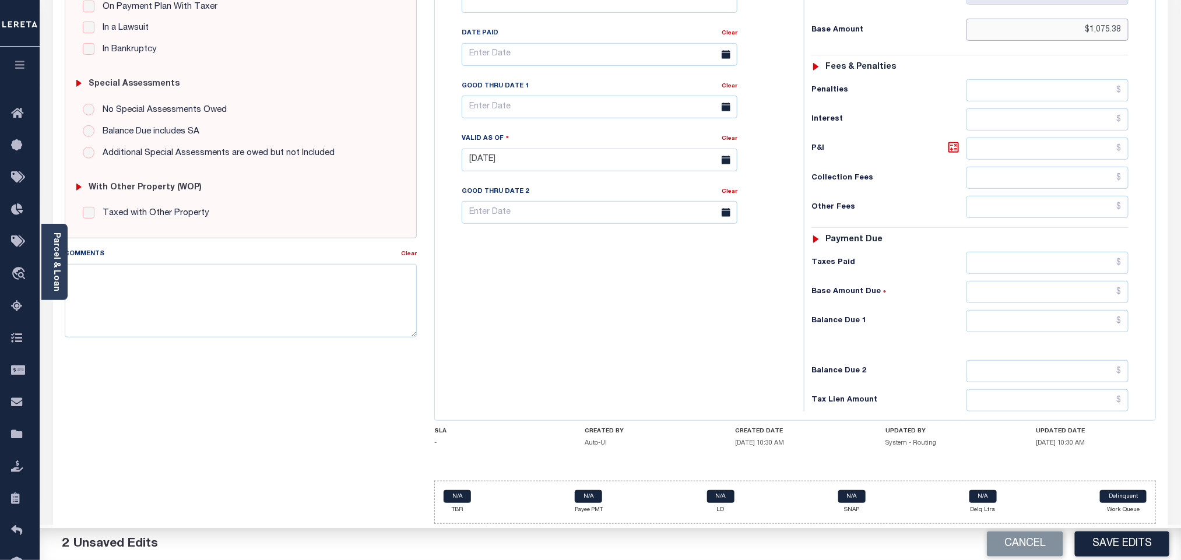
type input "$1,075.38"
click at [1028, 271] on input "text" at bounding box center [1048, 263] width 163 height 22
paste input "1,075.38"
type input "$1,075.38"
drag, startPoint x: 1028, startPoint y: 319, endPoint x: 1018, endPoint y: 331, distance: 16.1
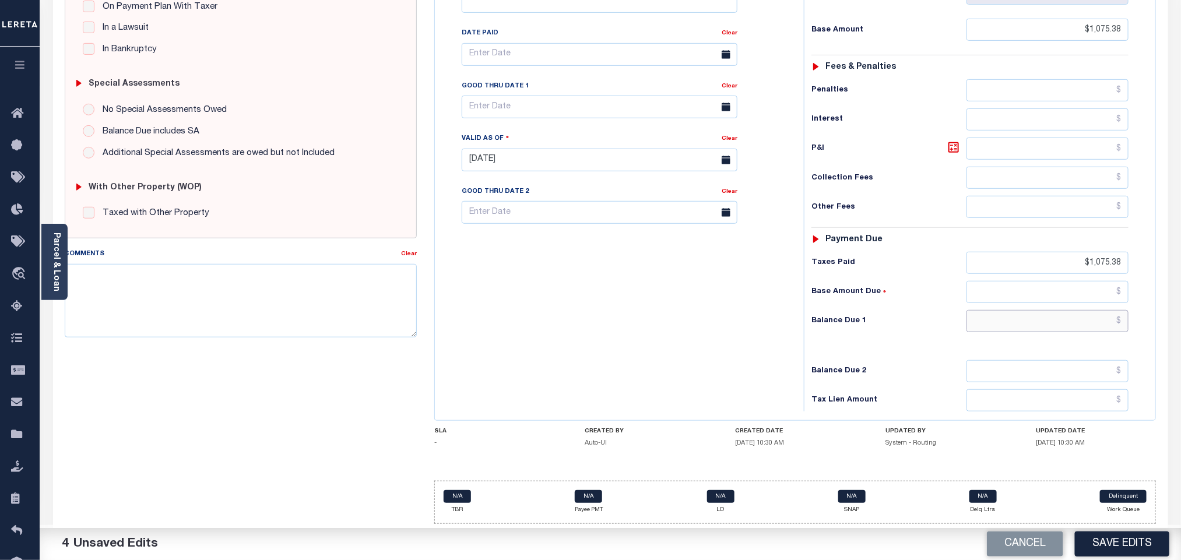
click at [1028, 319] on input "text" at bounding box center [1048, 321] width 163 height 22
type input "$0.00"
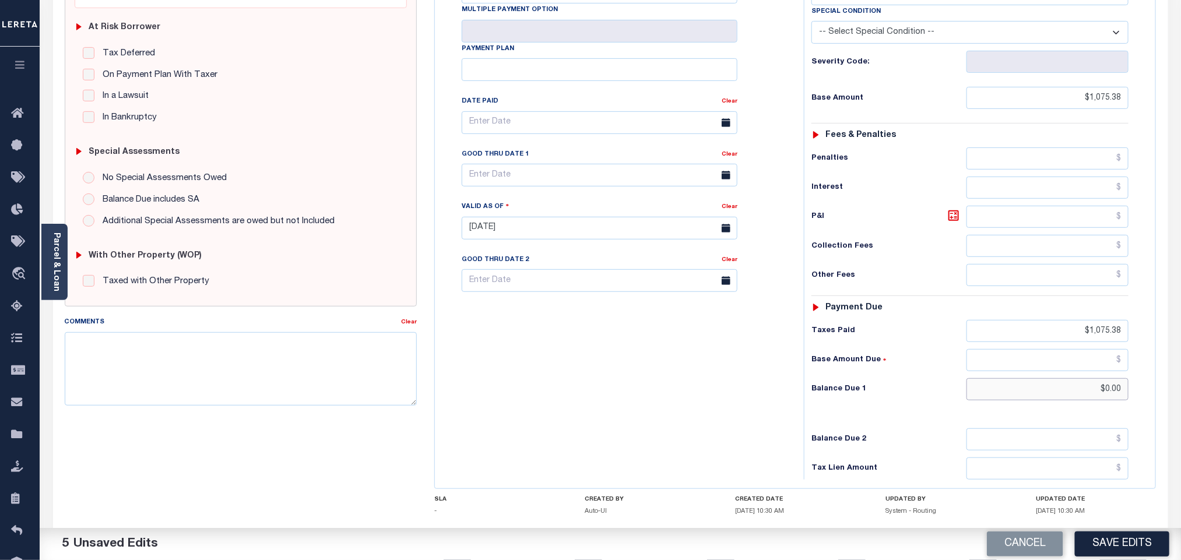
scroll to position [0, 0]
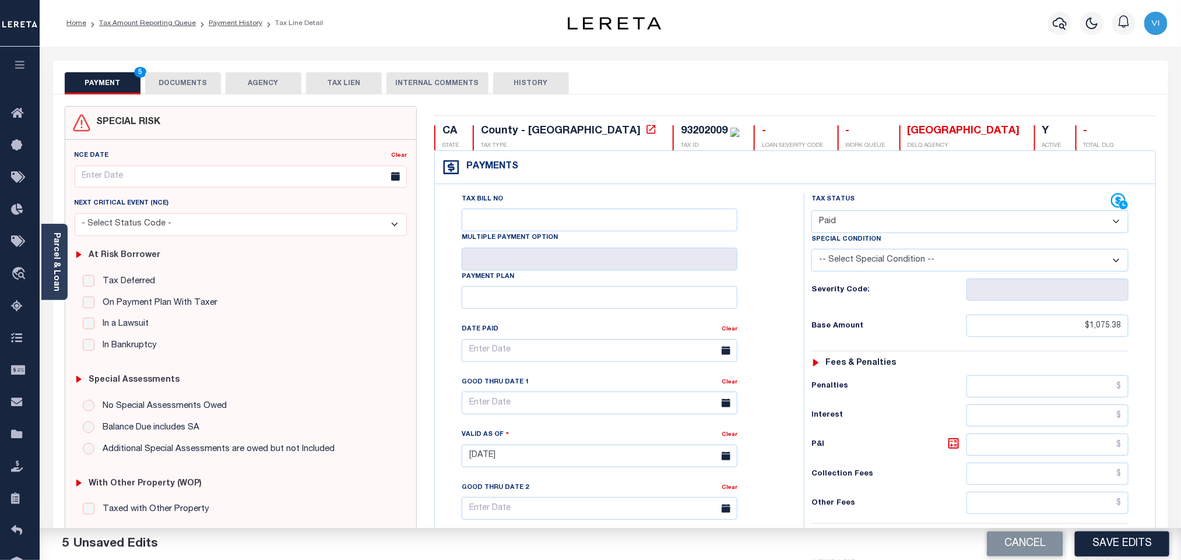
click at [673, 136] on div "93202009 TAX ID" at bounding box center [706, 137] width 67 height 25
copy div "93202009"
click at [203, 88] on button "DOCUMENTS" at bounding box center [183, 83] width 76 height 22
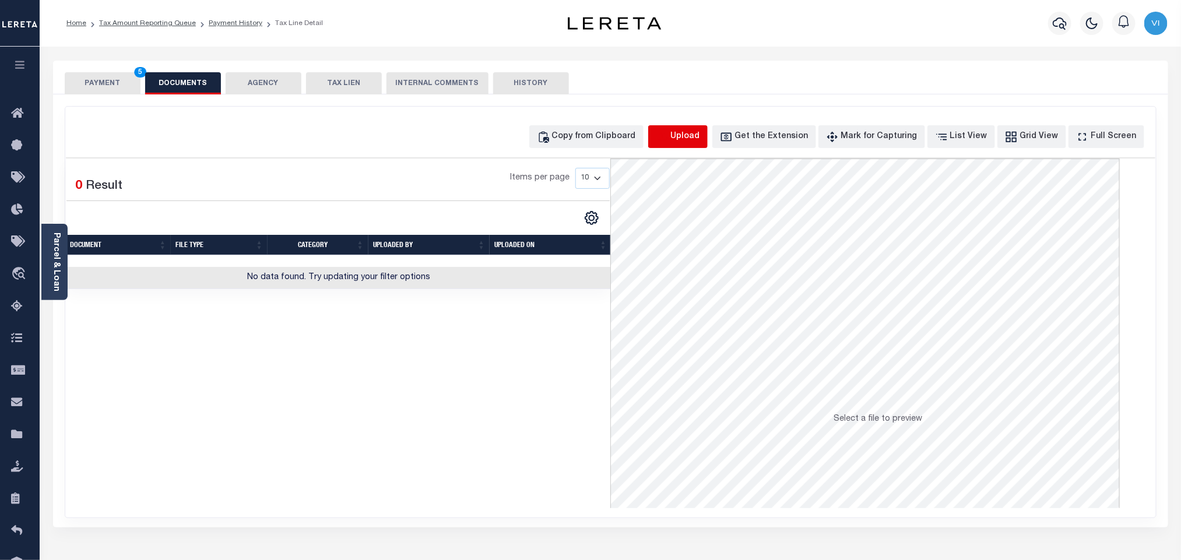
click at [669, 142] on icon "button" at bounding box center [662, 137] width 13 height 13
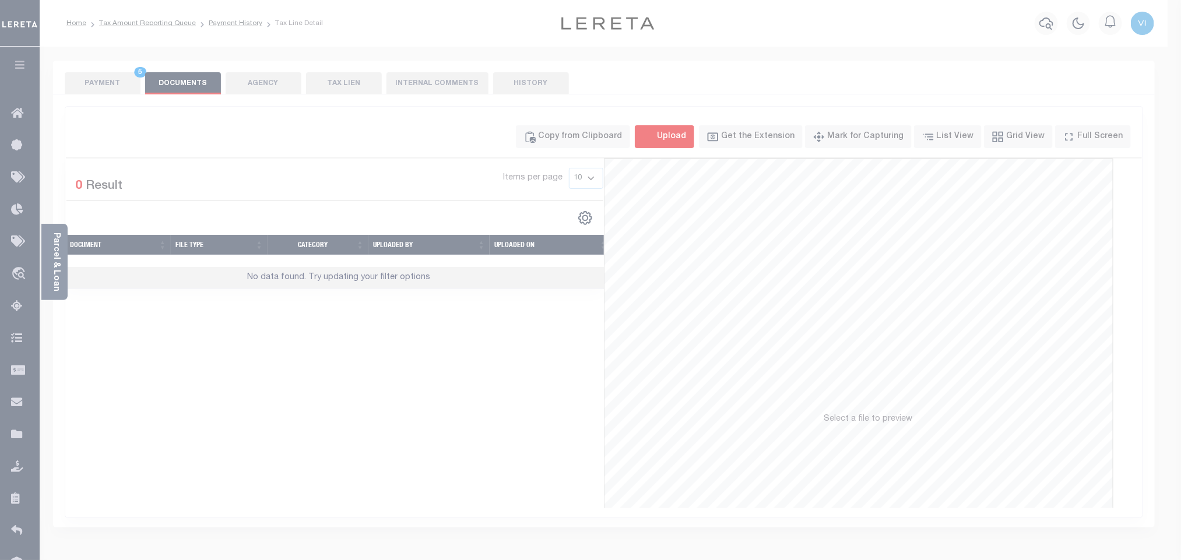
select select "POP"
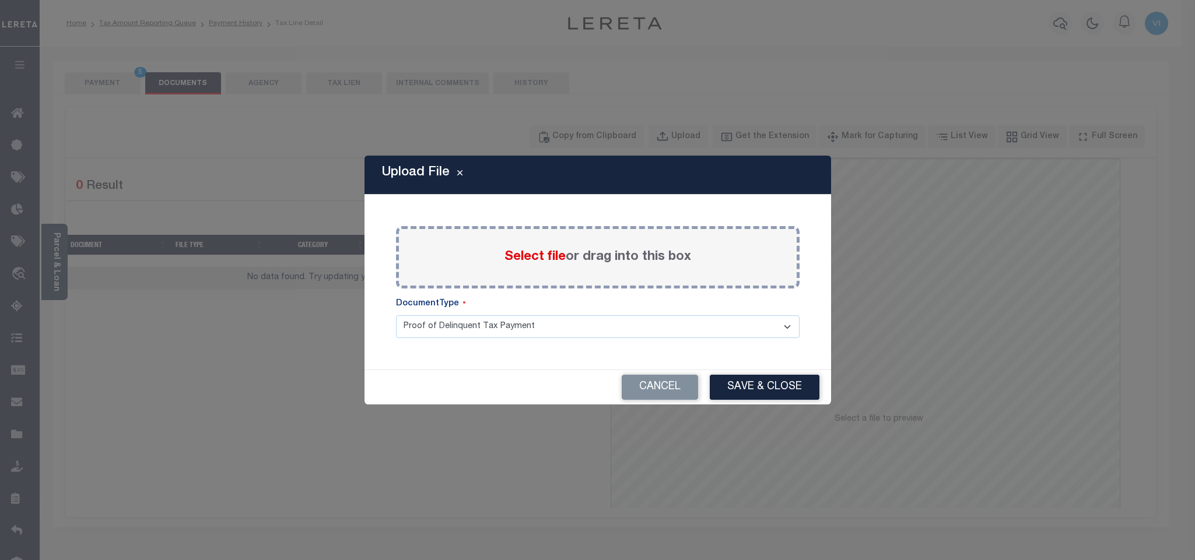
click at [529, 262] on span "Select file" at bounding box center [534, 257] width 61 height 13
click at [0, 0] on input "Select file or drag into this box" at bounding box center [0, 0] width 0 height 0
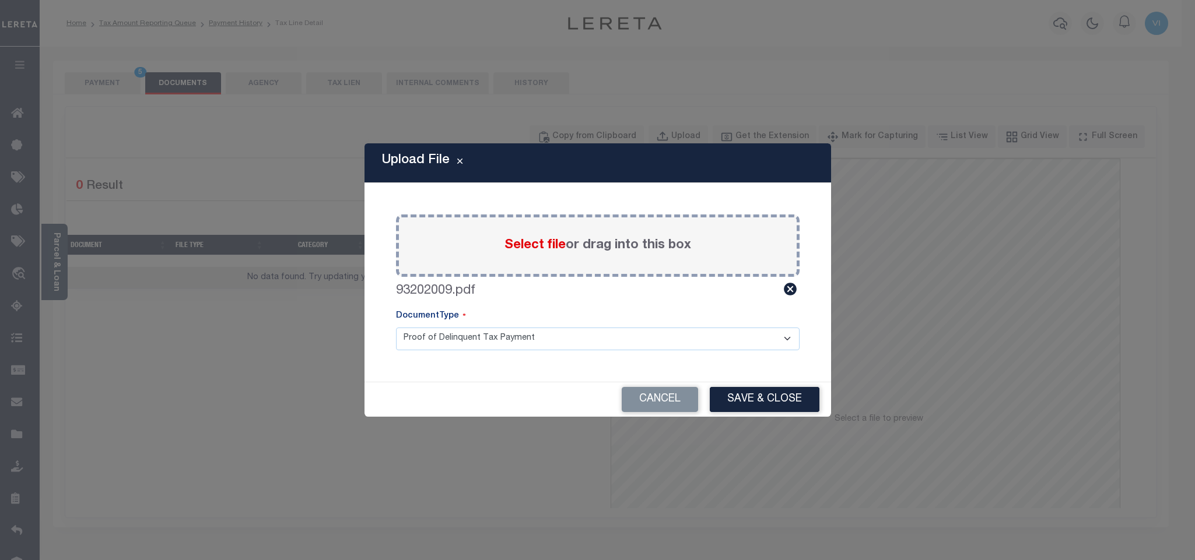
drag, startPoint x: 419, startPoint y: 338, endPoint x: 425, endPoint y: 349, distance: 12.3
click at [419, 338] on select "Proof of Delinquent Tax Payment" at bounding box center [597, 339] width 403 height 23
click at [396, 328] on select "Proof of Delinquent Tax Payment" at bounding box center [597, 339] width 403 height 23
click at [708, 399] on div "Cancel Save & Close" at bounding box center [597, 399] width 466 height 34
click at [729, 401] on button "Save & Close" at bounding box center [765, 399] width 110 height 25
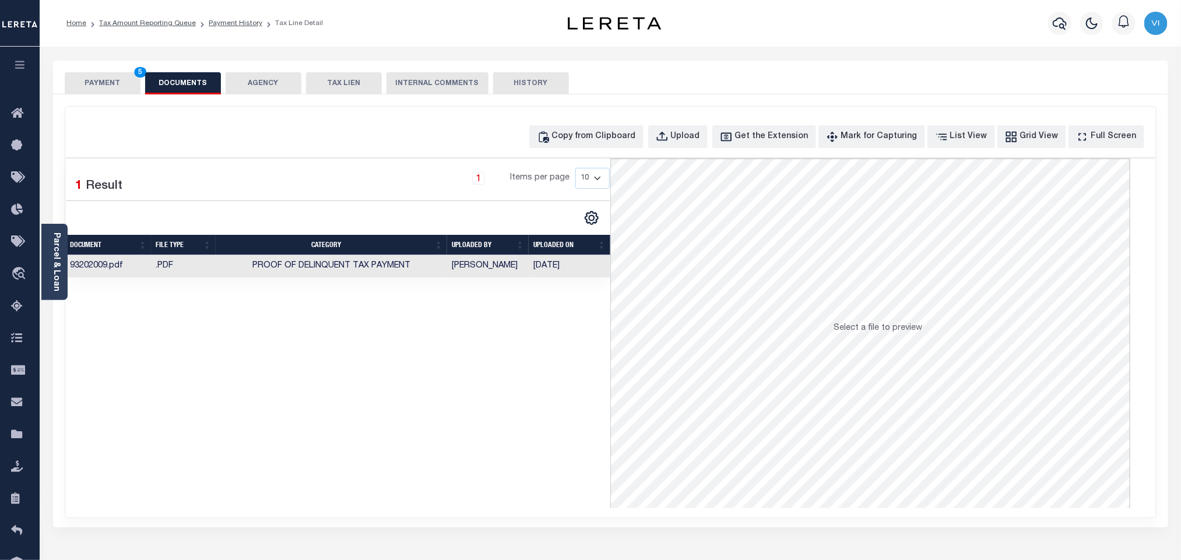
click at [116, 86] on button "PAYMENT 5" at bounding box center [103, 83] width 76 height 22
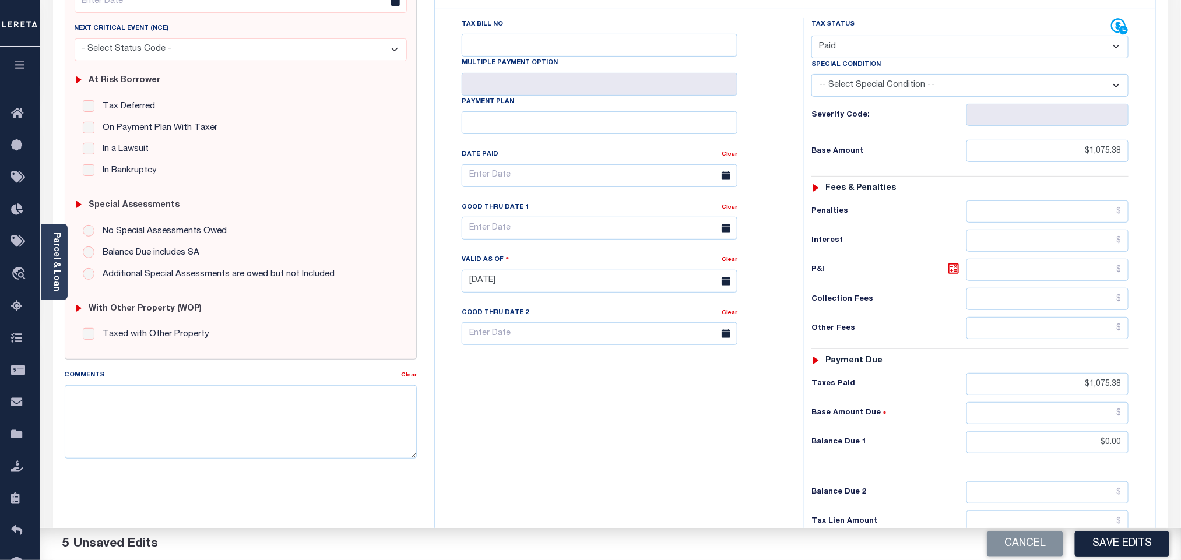
scroll to position [303, 0]
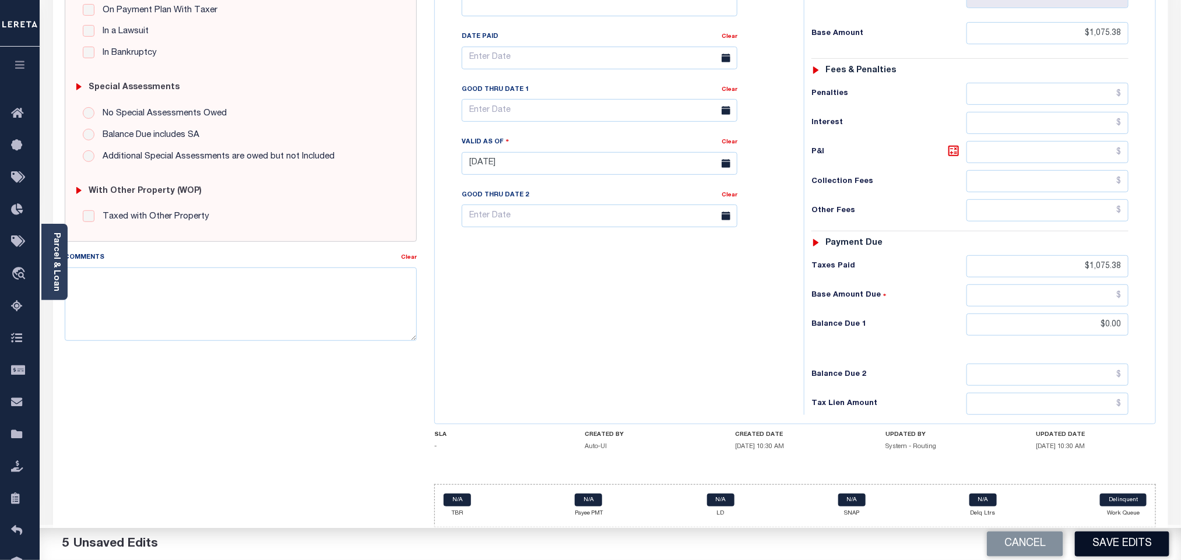
click at [1113, 544] on button "Save Edits" at bounding box center [1122, 544] width 94 height 25
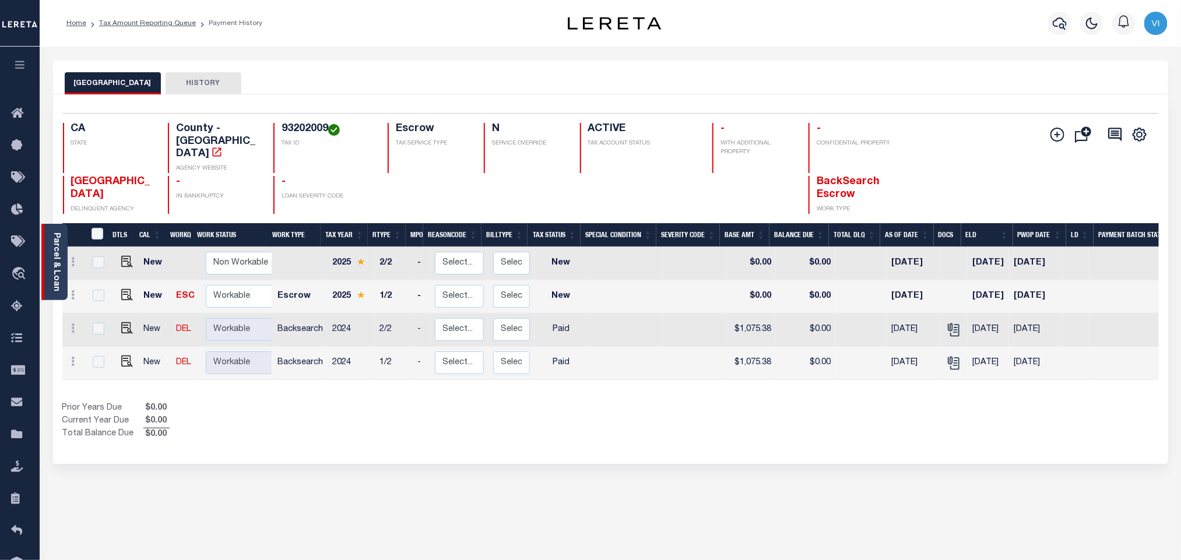
click at [55, 272] on link "Parcel & Loan" at bounding box center [56, 262] width 8 height 59
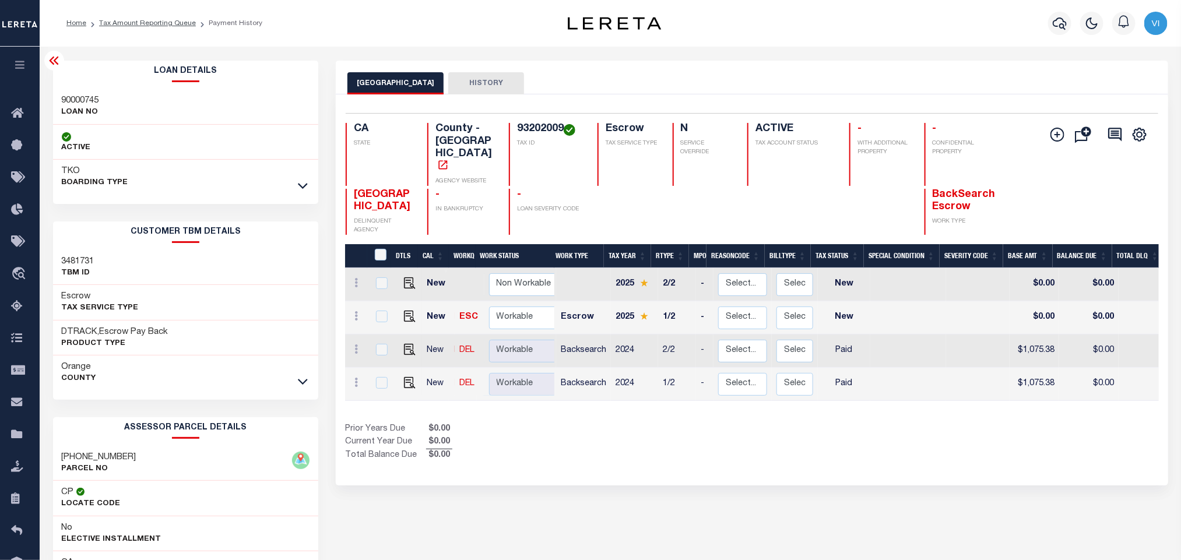
click at [59, 100] on div "90000745 LOAN NO" at bounding box center [186, 107] width 266 height 36
copy h3 "90000745"
click at [532, 136] on h4 "93202009" at bounding box center [550, 129] width 66 height 13
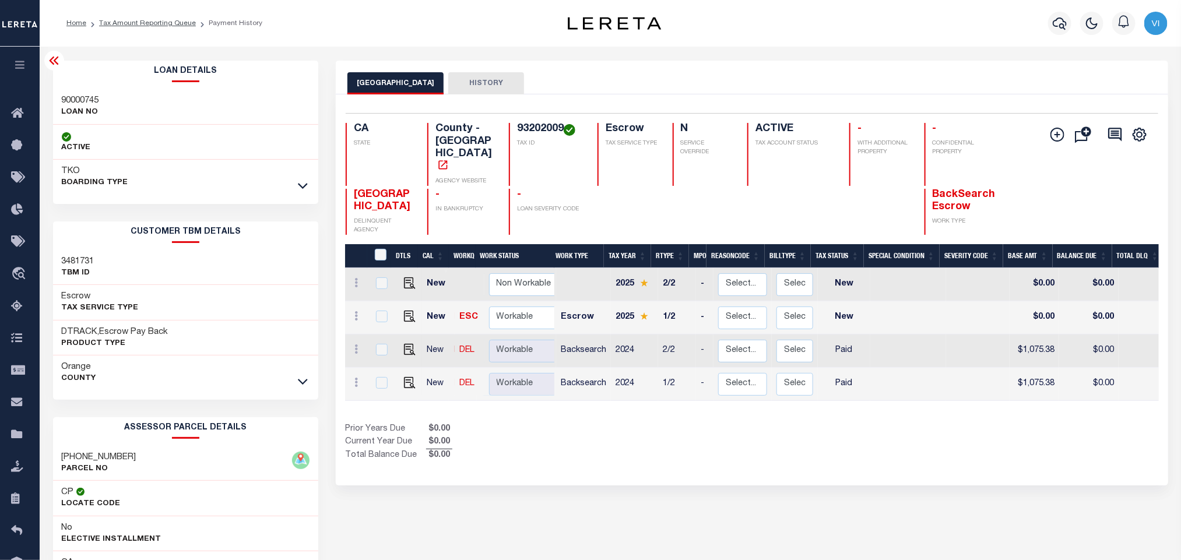
copy h4 "93202009"
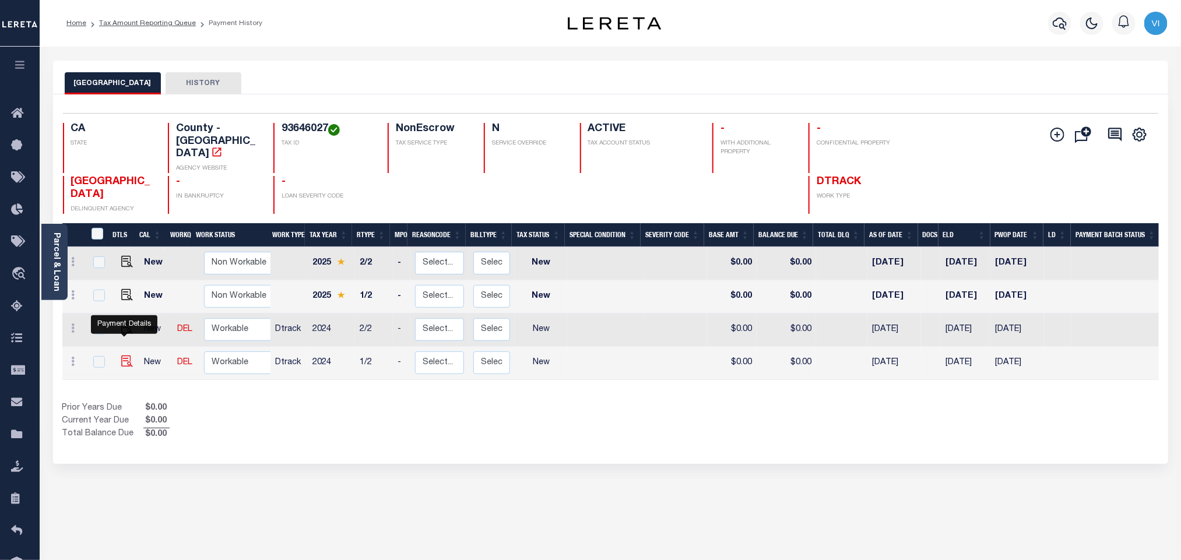
click at [123, 356] on img "" at bounding box center [127, 362] width 12 height 12
checkbox input "true"
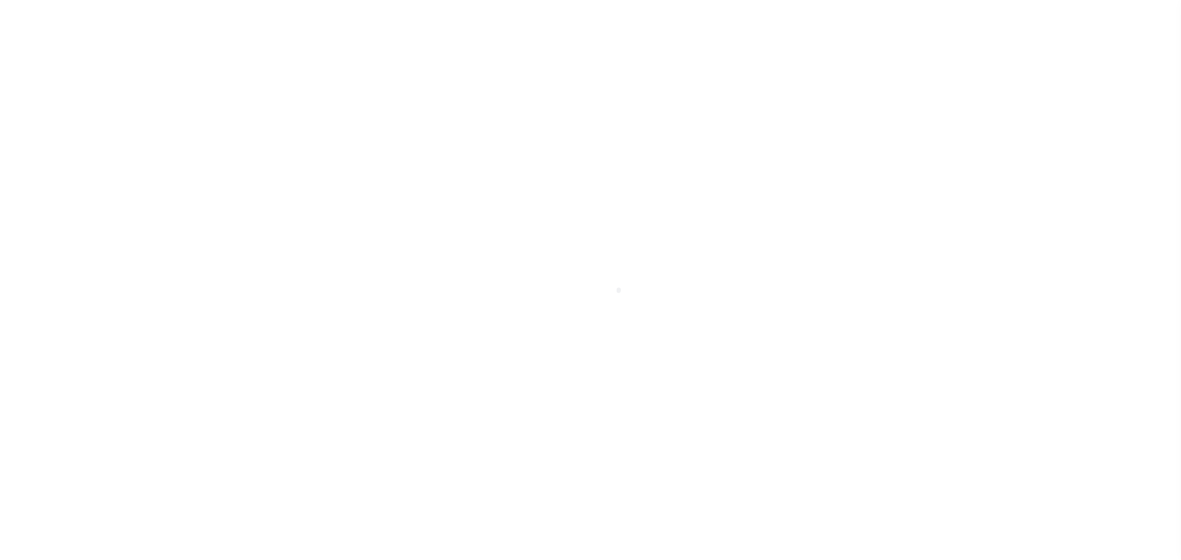
select select "NW2"
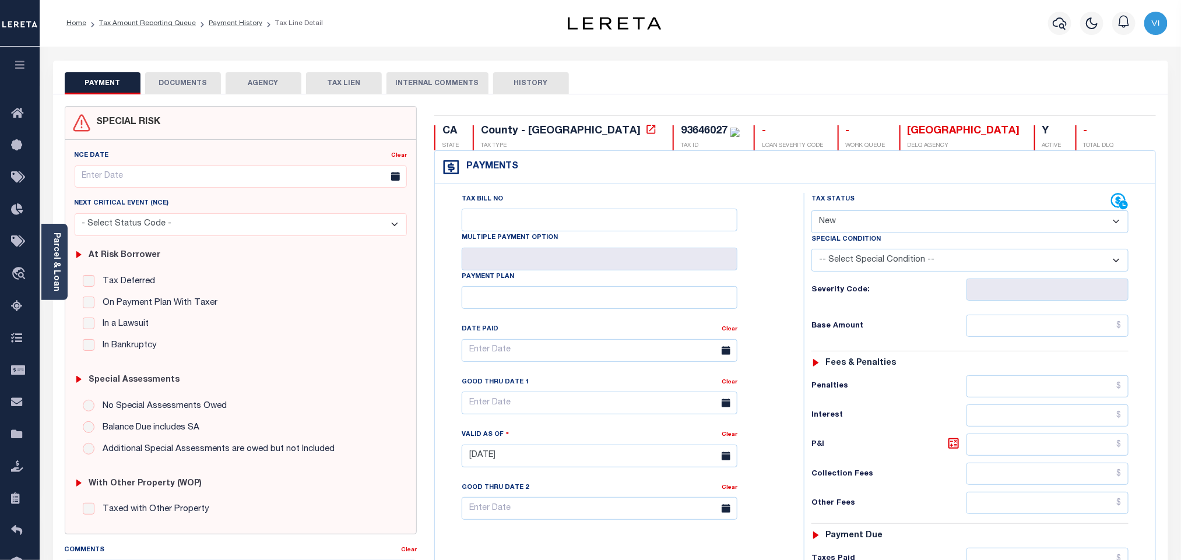
click at [182, 72] on button "DOCUMENTS" at bounding box center [183, 83] width 76 height 22
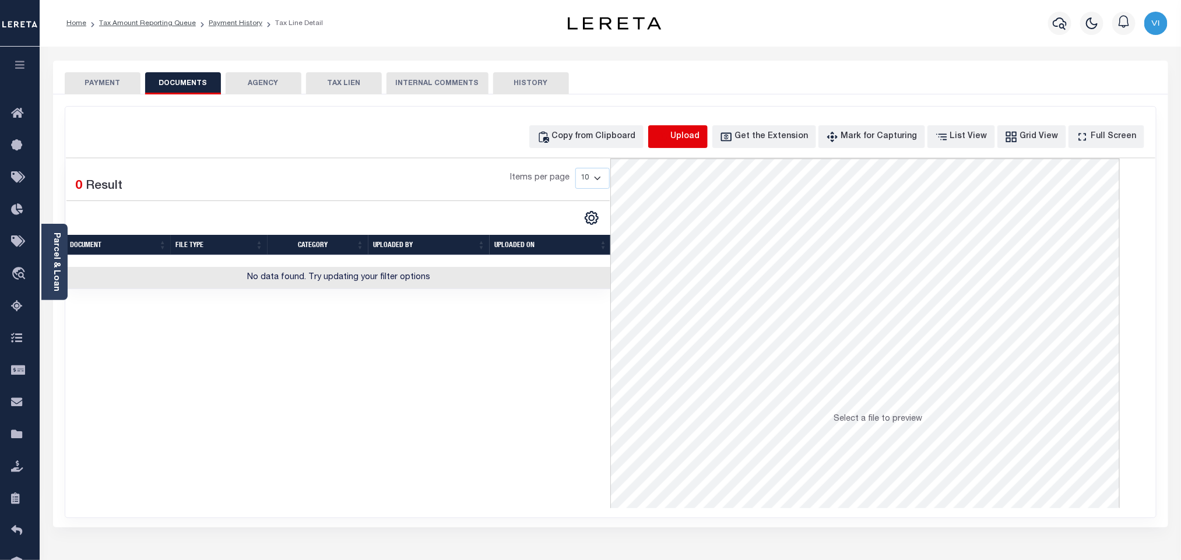
click at [669, 135] on icon "button" at bounding box center [662, 137] width 13 height 13
select select "POP"
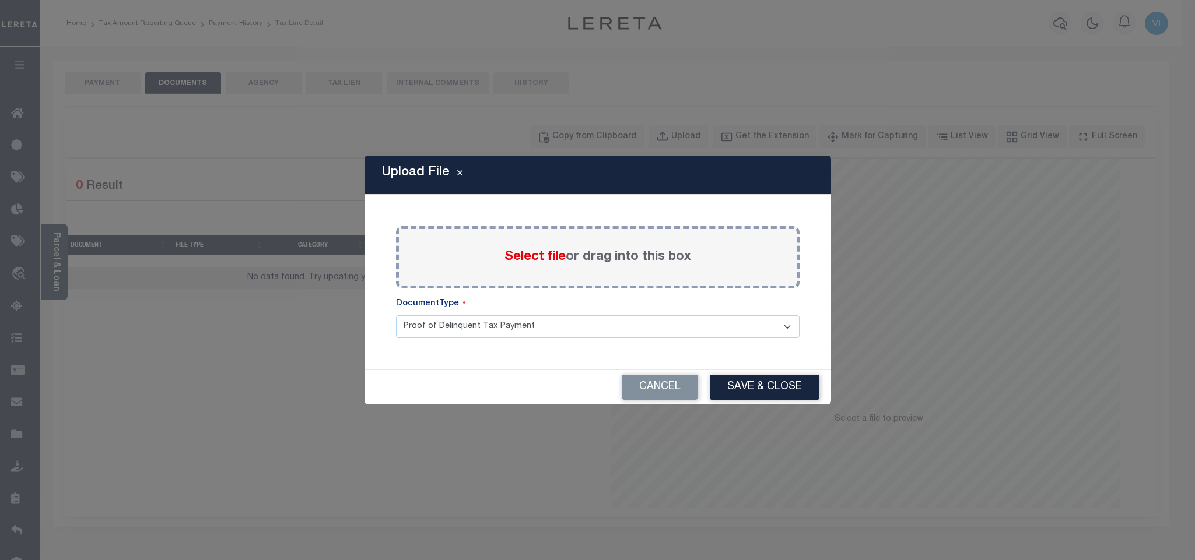
click at [517, 251] on span "Select file" at bounding box center [534, 257] width 61 height 13
click at [0, 0] on input "Select file or drag into this box" at bounding box center [0, 0] width 0 height 0
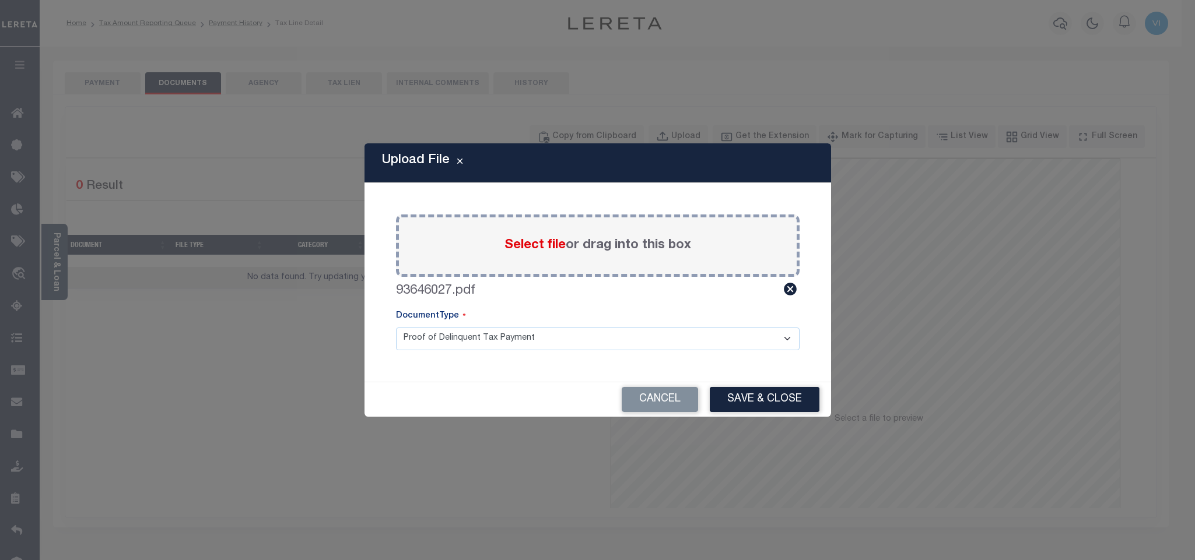
drag, startPoint x: 417, startPoint y: 345, endPoint x: 424, endPoint y: 350, distance: 8.7
click at [417, 345] on select "Proof of Delinquent Tax Payment" at bounding box center [597, 339] width 403 height 23
click at [396, 328] on select "Proof of Delinquent Tax Payment" at bounding box center [597, 339] width 403 height 23
click at [740, 396] on button "Save & Close" at bounding box center [765, 399] width 110 height 25
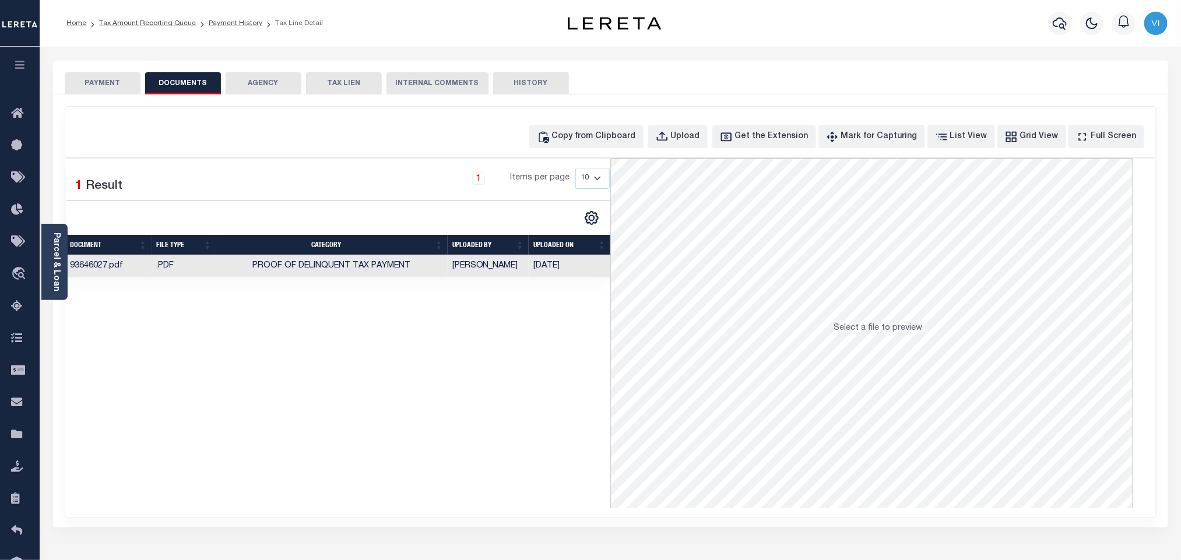
click at [137, 84] on button "PAYMENT" at bounding box center [103, 83] width 76 height 22
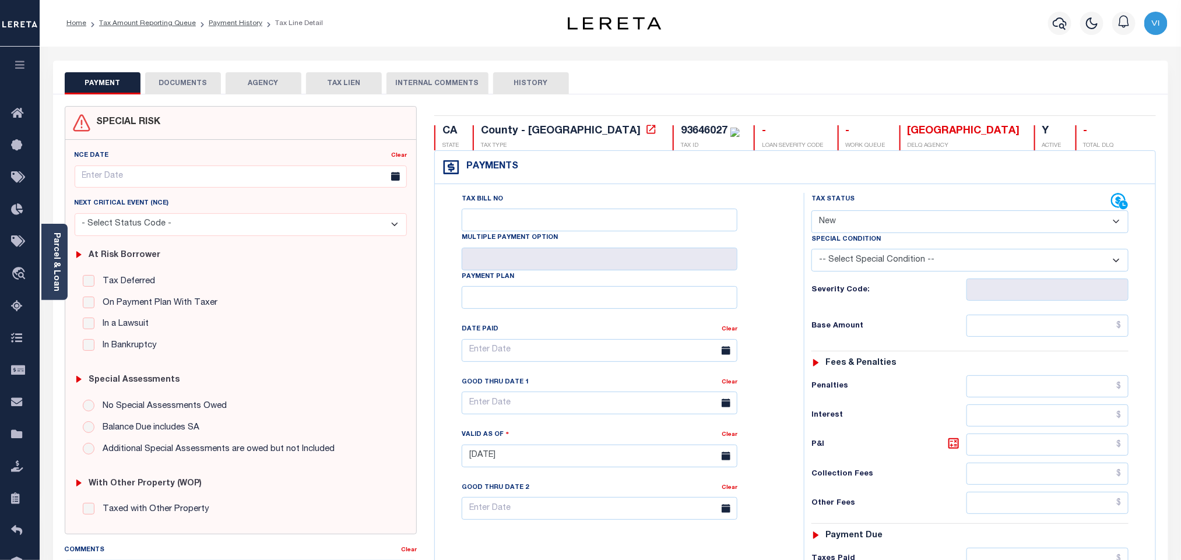
click at [873, 223] on select "- Select Status Code - Open Due/Unpaid Paid Incomplete No Tax Due Internal Refu…" at bounding box center [970, 221] width 317 height 23
select select "PYD"
click at [812, 212] on select "- Select Status Code - Open Due/Unpaid Paid Incomplete No Tax Due Internal Refu…" at bounding box center [970, 221] width 317 height 23
type input "[DATE]"
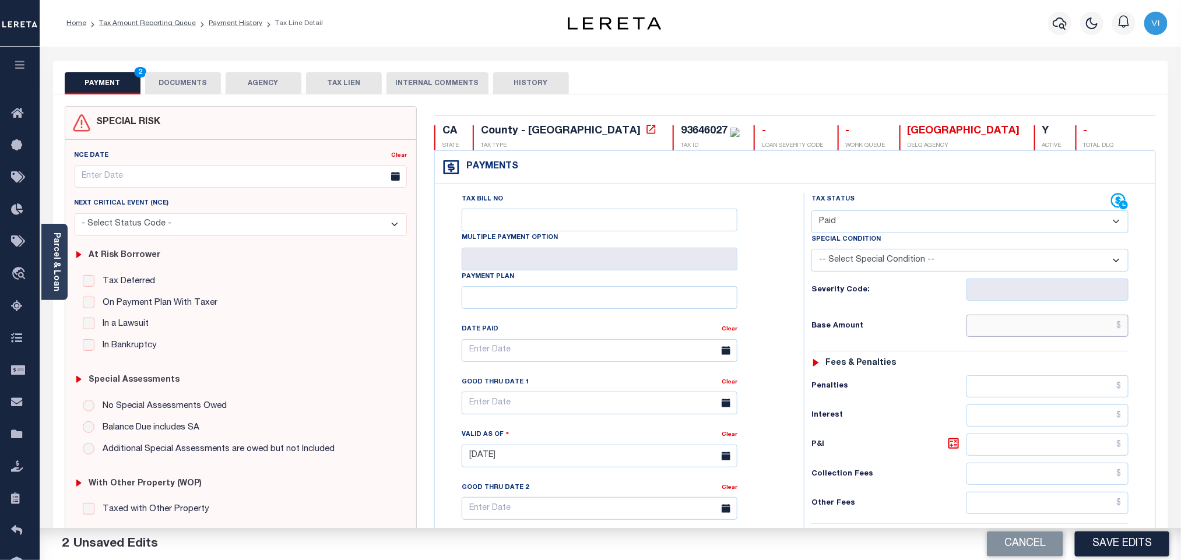
click at [999, 329] on input "text" at bounding box center [1048, 326] width 163 height 22
paste input "5,744.78"
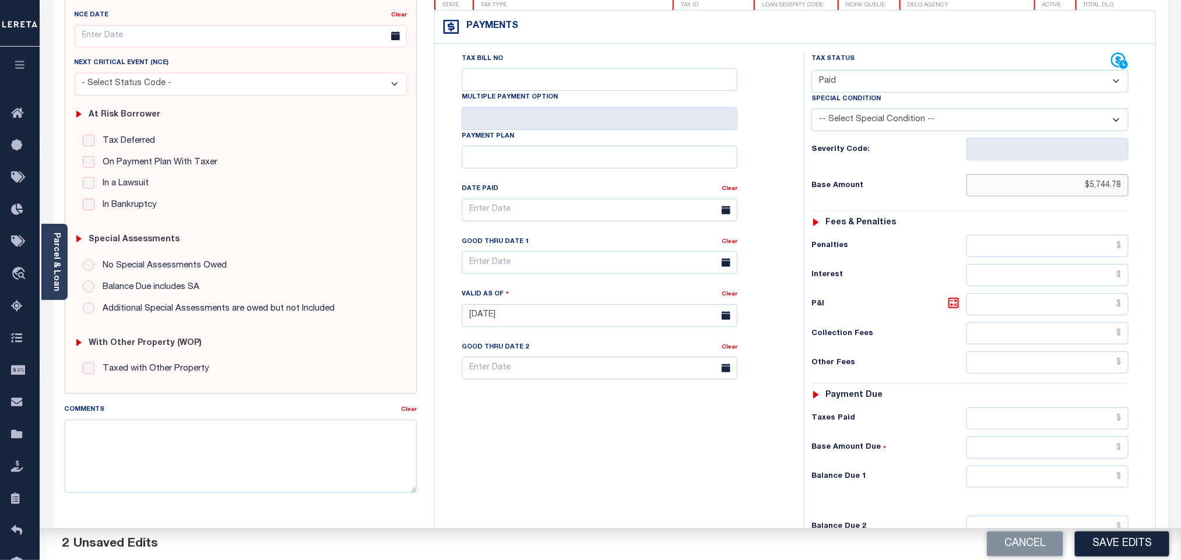
scroll to position [303, 0]
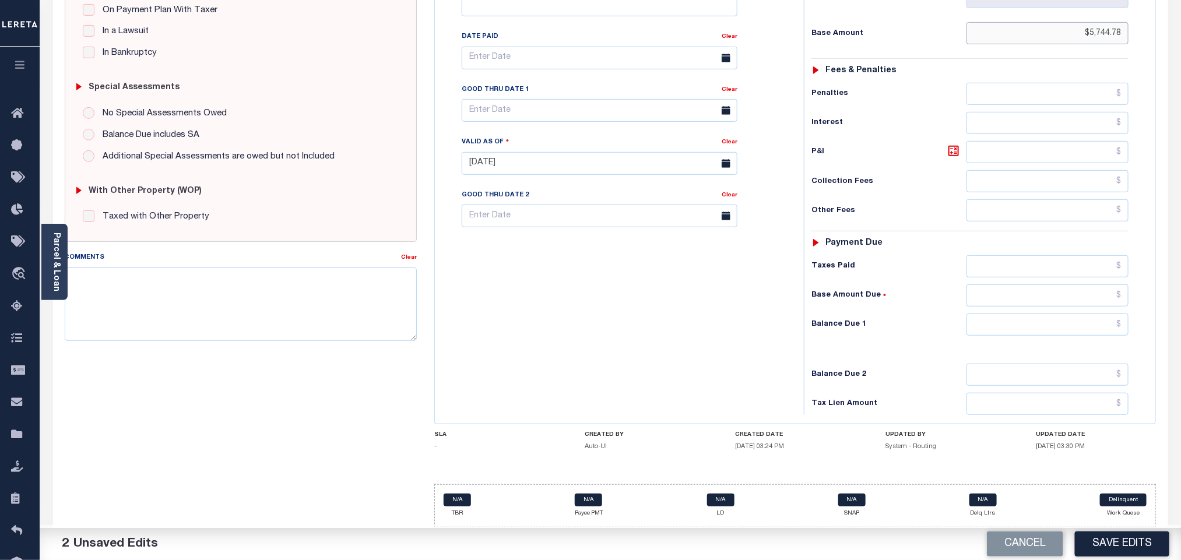
type input "$5,744.78"
click at [1006, 332] on input "text" at bounding box center [1048, 325] width 163 height 22
type input "$0.00"
click at [1092, 535] on button "Save Edits" at bounding box center [1122, 544] width 94 height 25
checkbox input "false"
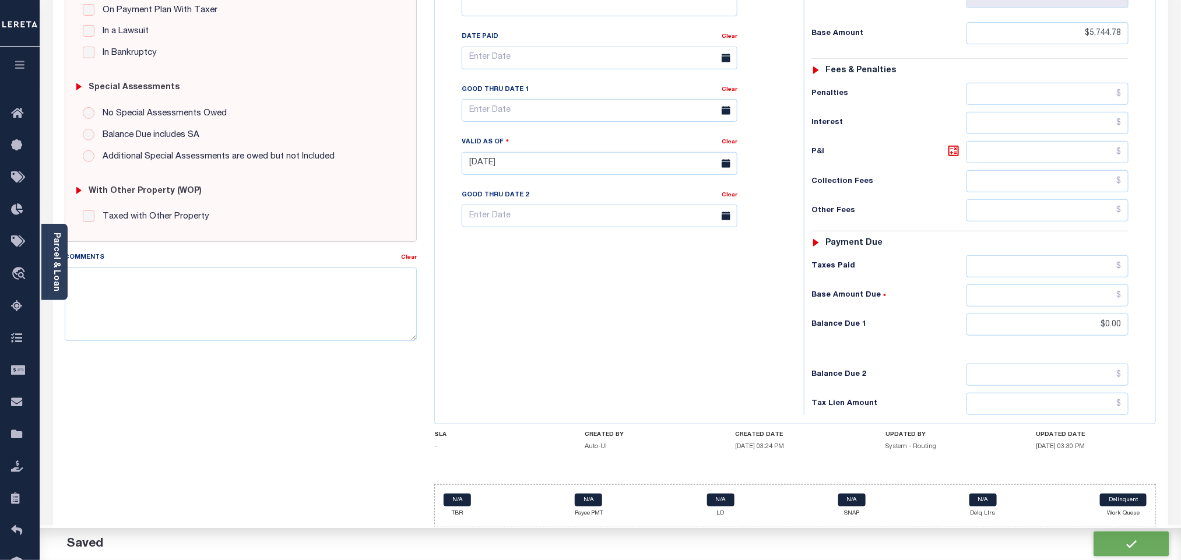
checkbox input "false"
type input "$5,744.78"
type input "$0"
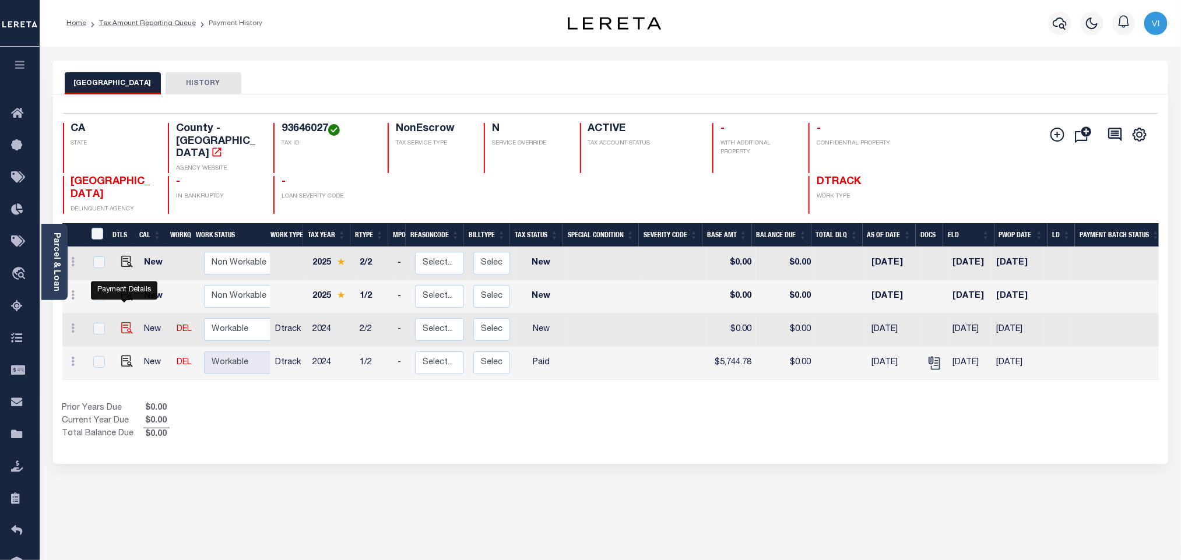
click at [121, 322] on img "" at bounding box center [127, 328] width 12 height 12
checkbox input "true"
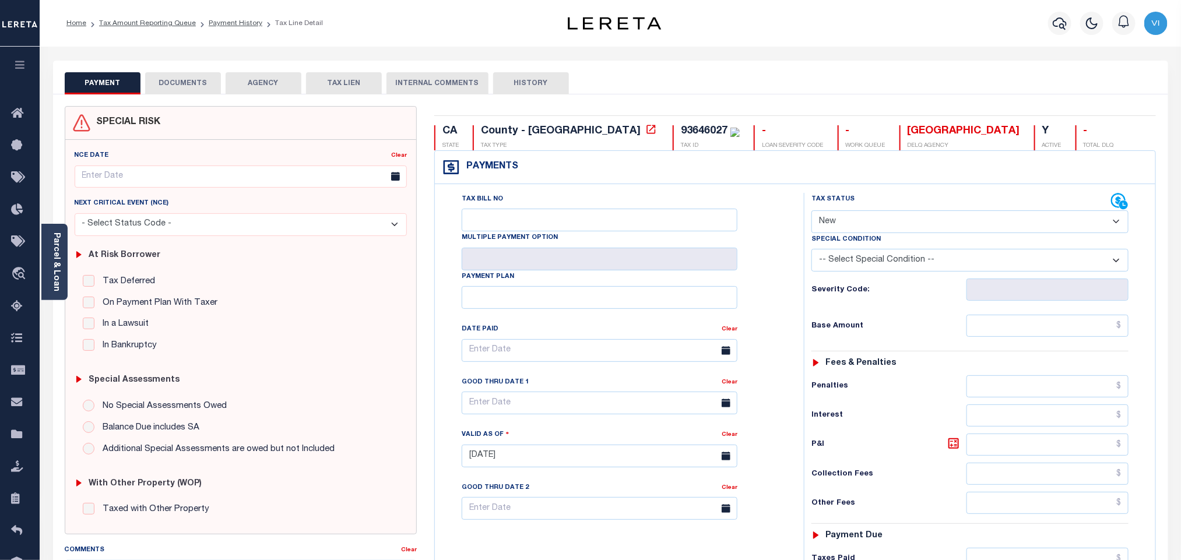
click at [865, 226] on select "- Select Status Code - Open Due/Unpaid Paid Incomplete No Tax Due Internal Refu…" at bounding box center [970, 221] width 317 height 23
select select "PYD"
click at [812, 212] on select "- Select Status Code - Open Due/Unpaid Paid Incomplete No Tax Due Internal Refu…" at bounding box center [970, 221] width 317 height 23
type input "[DATE]"
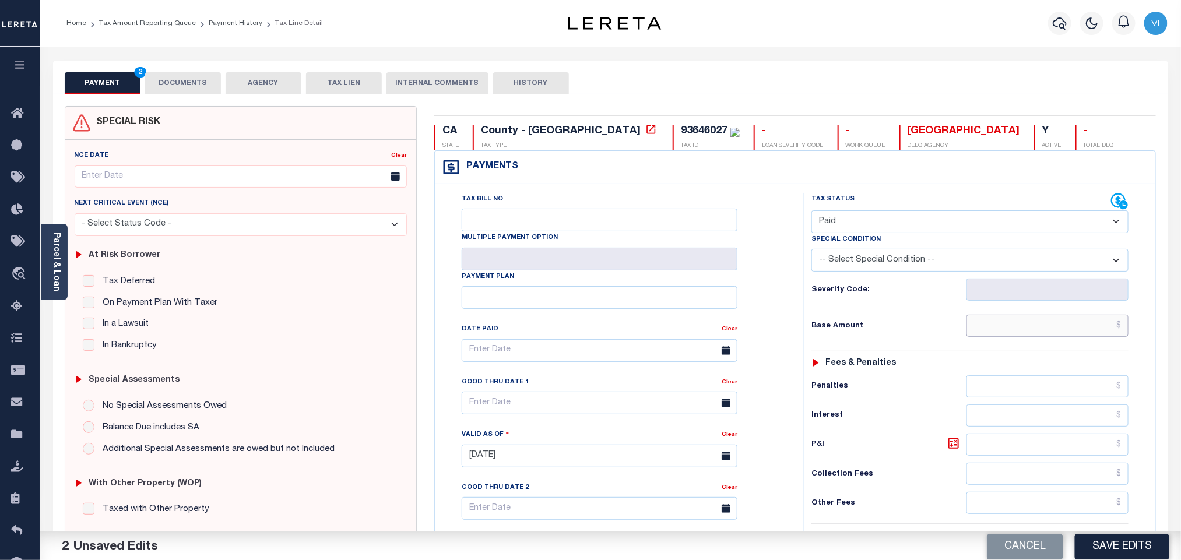
click at [1027, 337] on input "text" at bounding box center [1048, 326] width 163 height 22
paste input "5,744.78"
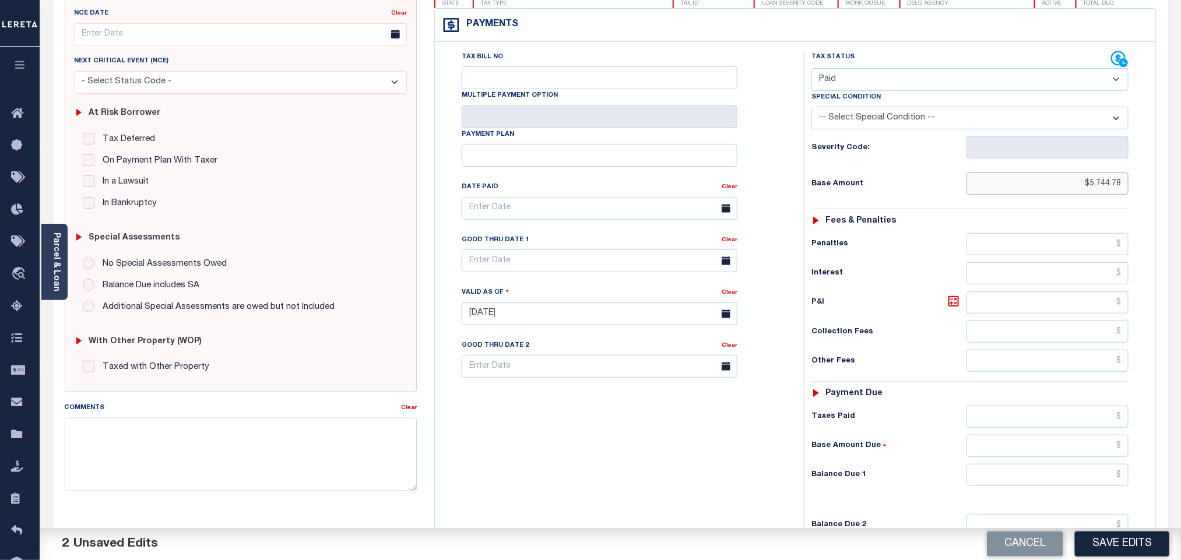
scroll to position [307, 0]
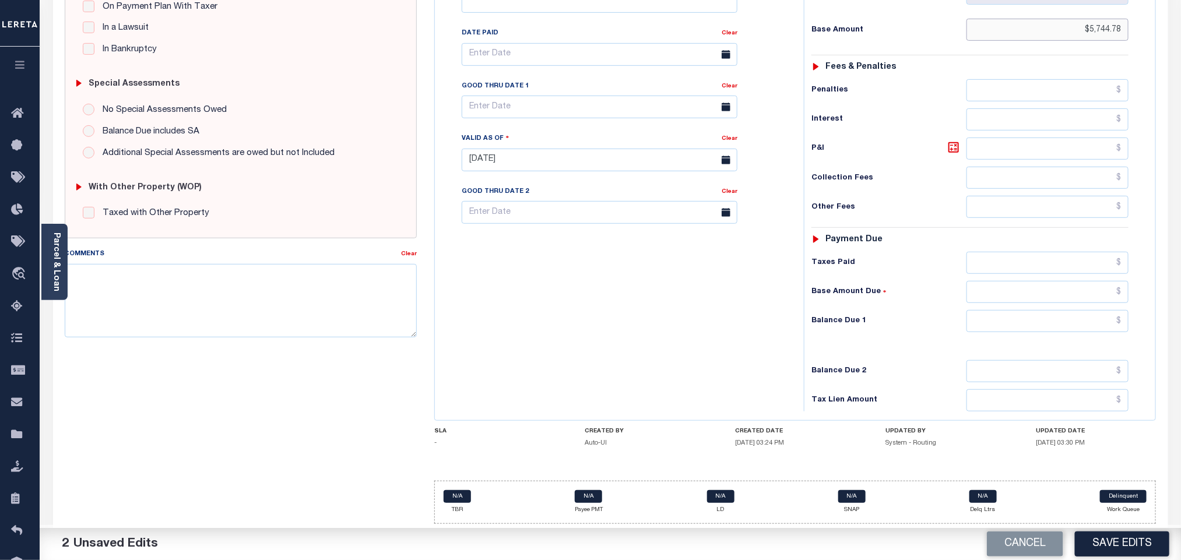
type input "$5,744.78"
click at [1005, 262] on input "text" at bounding box center [1048, 263] width 163 height 22
paste input "5,744.78"
type input "$5,744.78"
click at [1006, 322] on input "text" at bounding box center [1048, 321] width 163 height 22
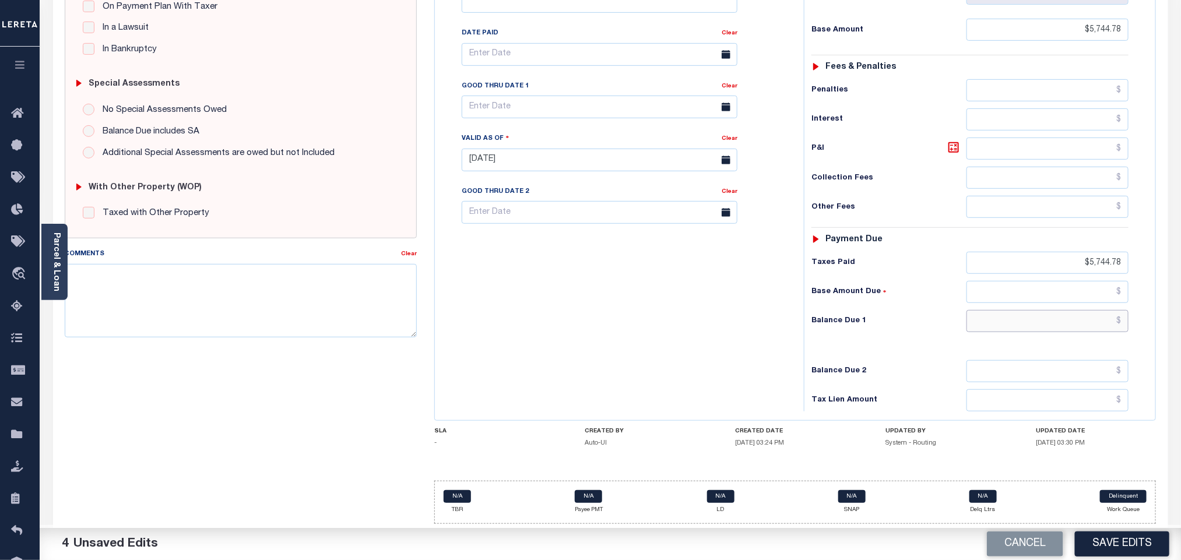
type input "$0.00"
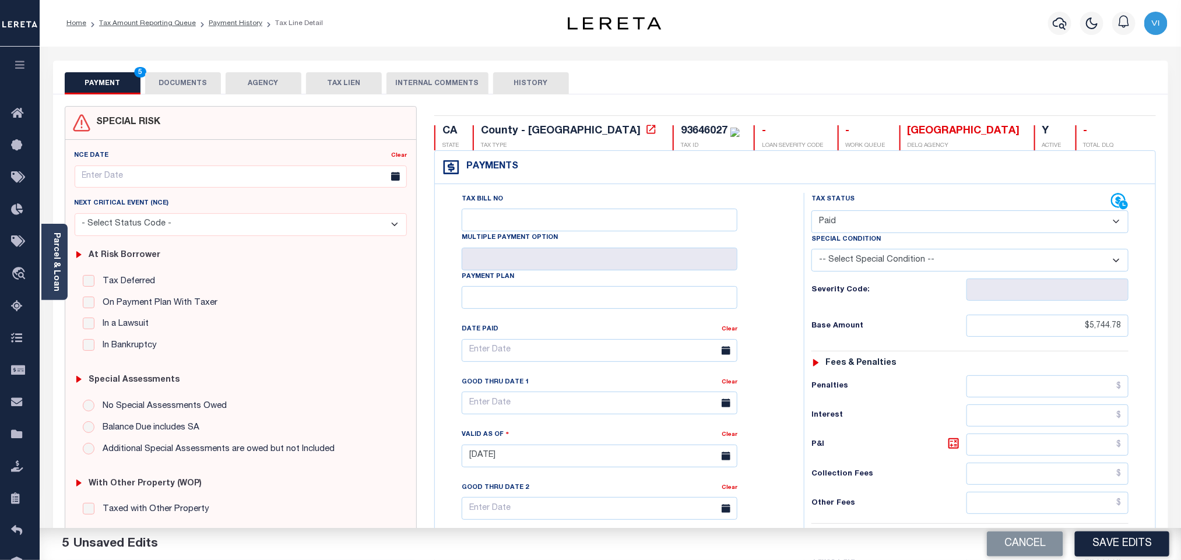
click at [681, 136] on div "93646027" at bounding box center [704, 131] width 47 height 10
copy div "93646027"
click at [179, 86] on button "DOCUMENTS" at bounding box center [183, 83] width 76 height 22
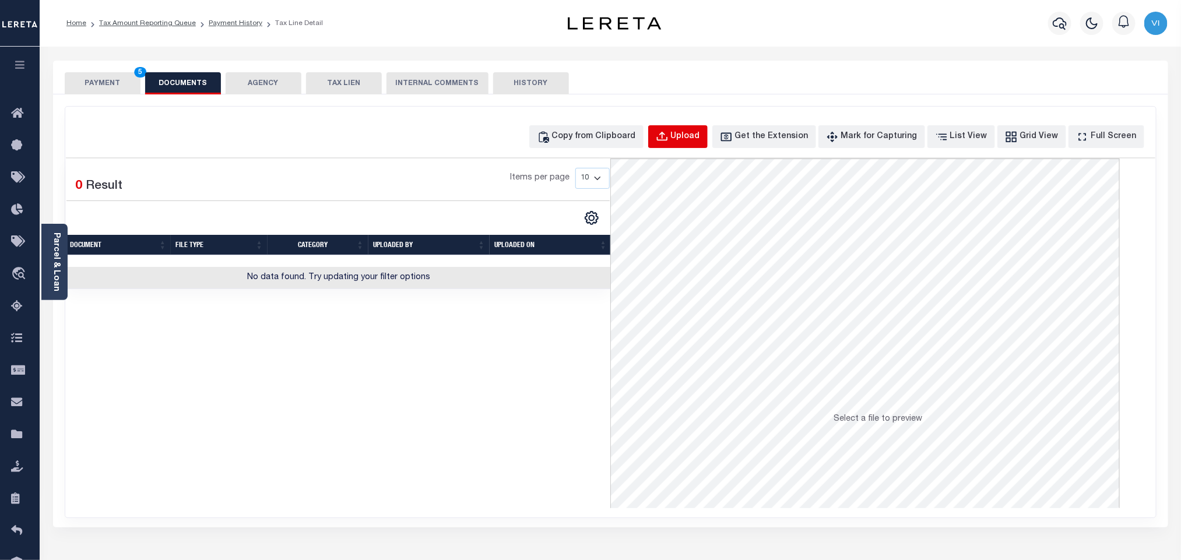
click at [691, 141] on div "Upload" at bounding box center [685, 137] width 29 height 13
select select "POP"
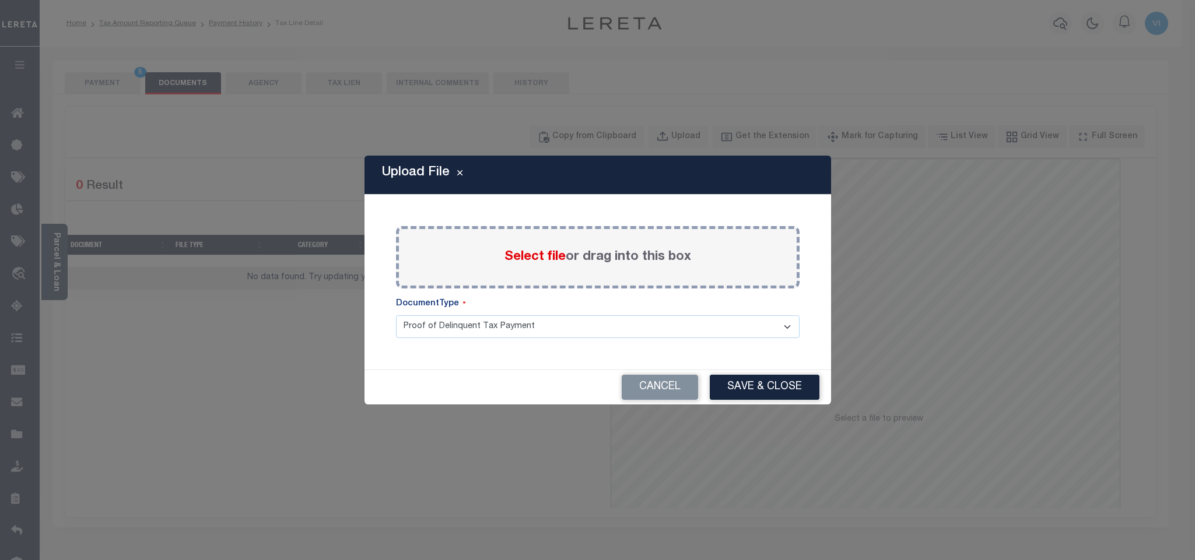
click at [514, 258] on span "Select file" at bounding box center [534, 257] width 61 height 13
click at [0, 0] on input "Select file or drag into this box" at bounding box center [0, 0] width 0 height 0
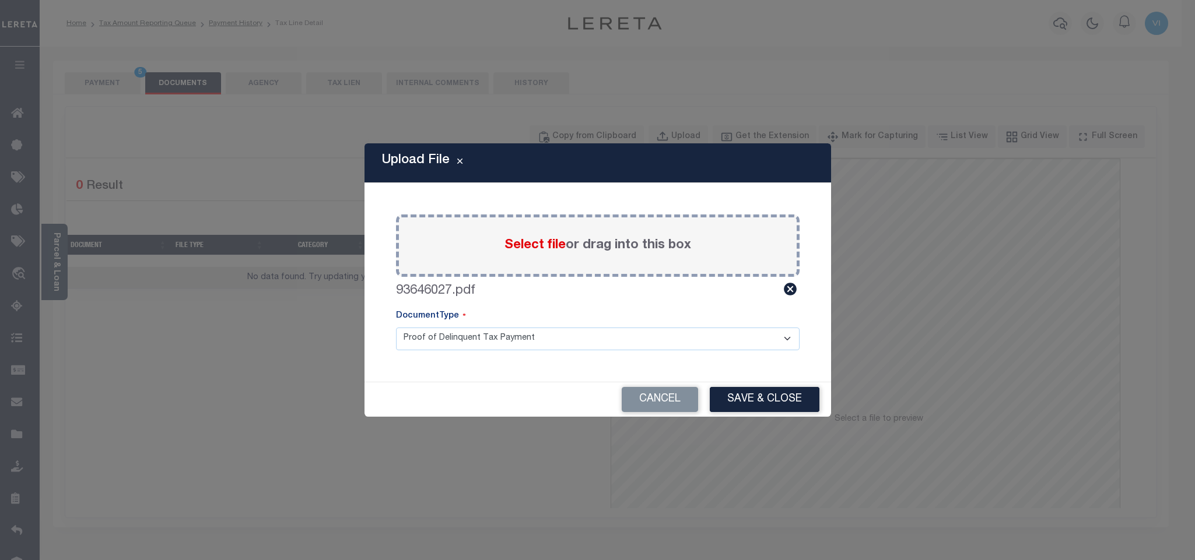
drag, startPoint x: 433, startPoint y: 333, endPoint x: 433, endPoint y: 343, distance: 10.5
click at [433, 333] on select "Proof of Delinquent Tax Payment" at bounding box center [597, 339] width 403 height 23
click at [396, 328] on select "Proof of Delinquent Tax Payment" at bounding box center [597, 339] width 403 height 23
click at [760, 408] on button "Save & Close" at bounding box center [765, 399] width 110 height 25
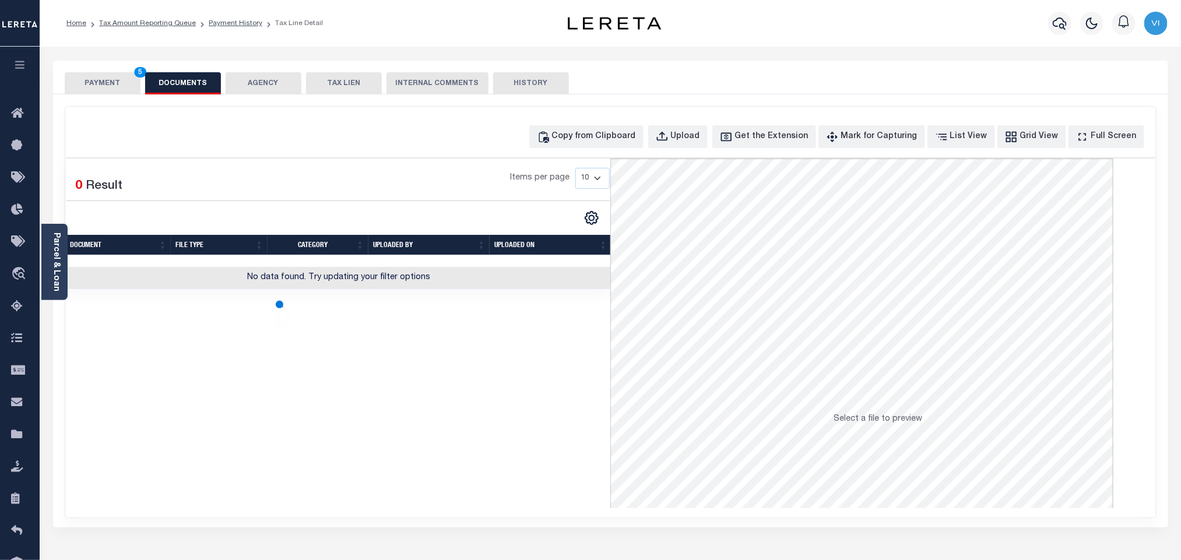
click at [108, 83] on button "PAYMENT 5" at bounding box center [103, 83] width 76 height 22
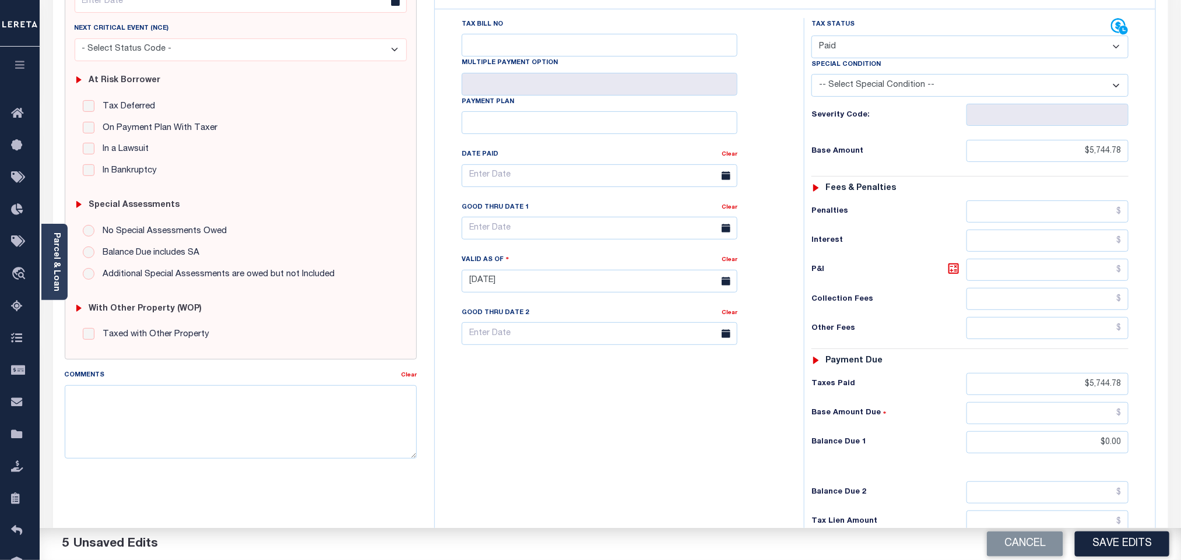
scroll to position [303, 0]
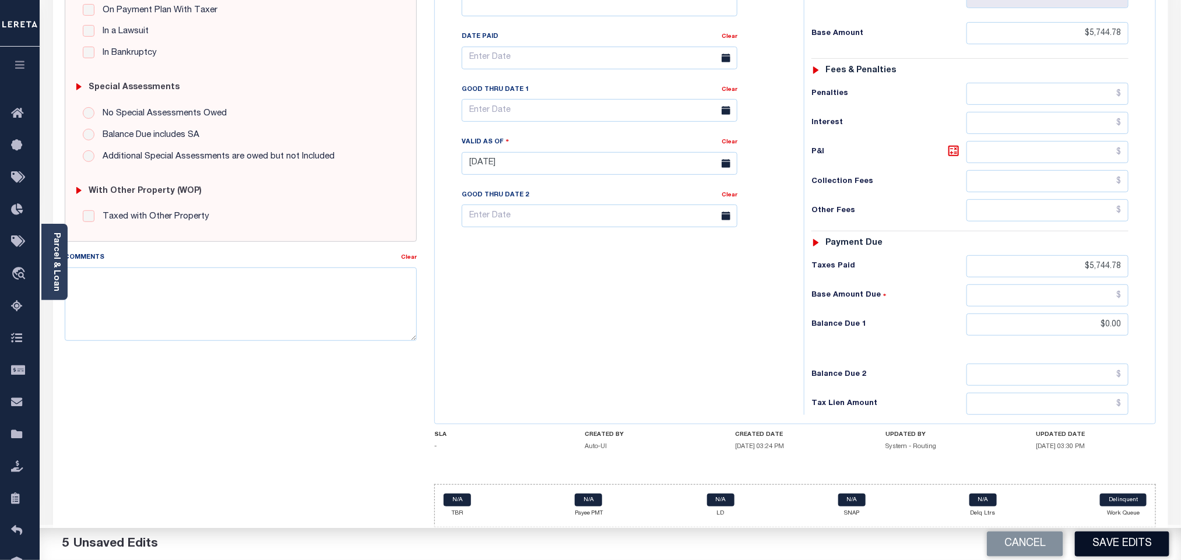
click at [1127, 556] on button "Save Edits" at bounding box center [1122, 544] width 94 height 25
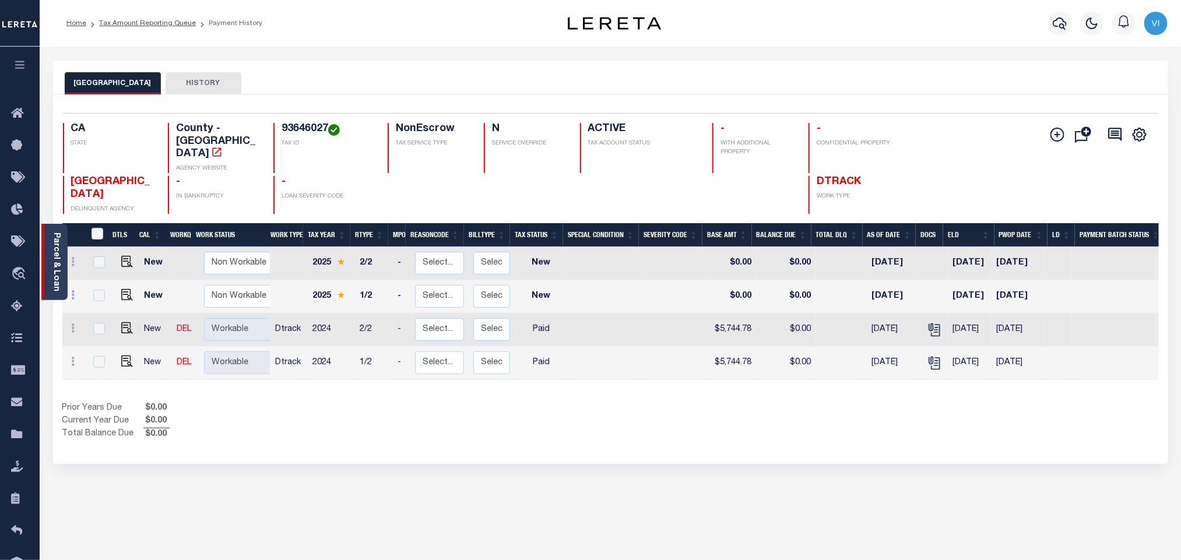
click at [59, 263] on link "Parcel & Loan" at bounding box center [56, 262] width 8 height 59
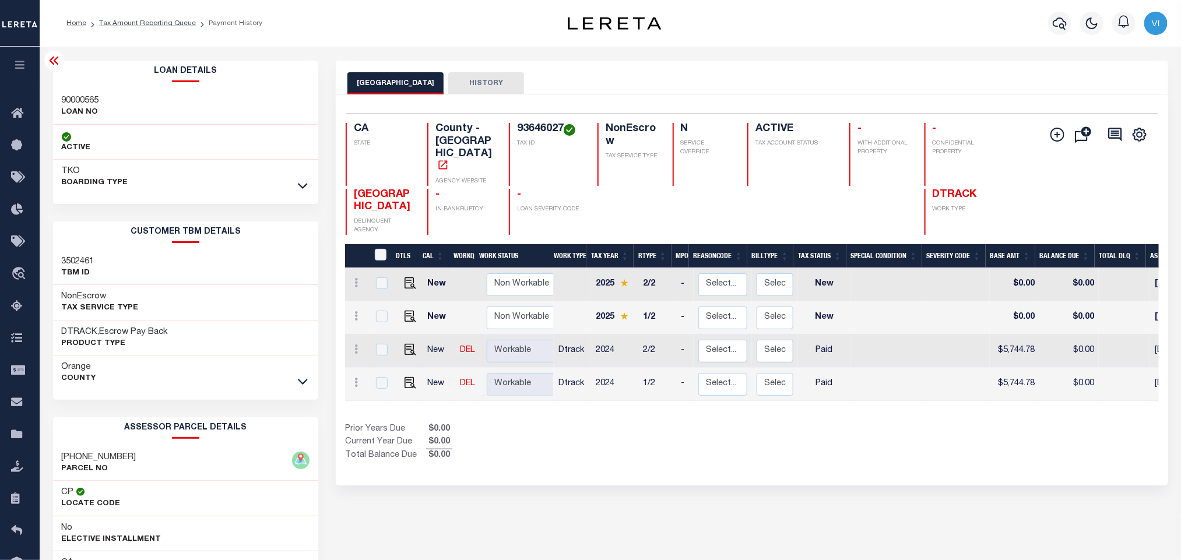
click at [65, 95] on h3 "90000565" at bounding box center [80, 101] width 37 height 12
copy h3 "90000565"
click at [544, 133] on h4 "93646027" at bounding box center [550, 129] width 66 height 13
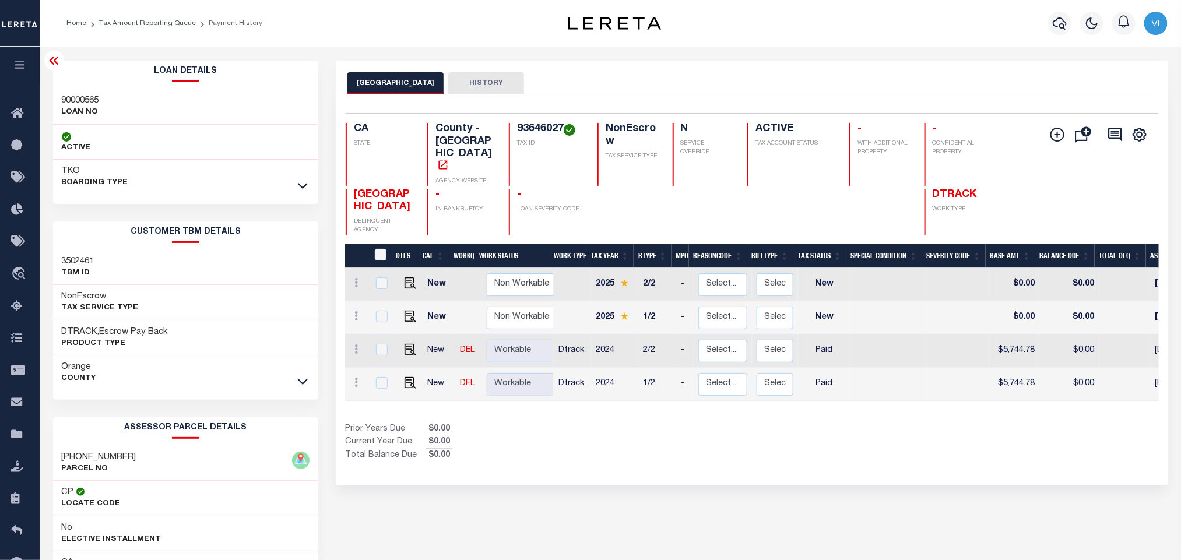
copy h4 "93646027"
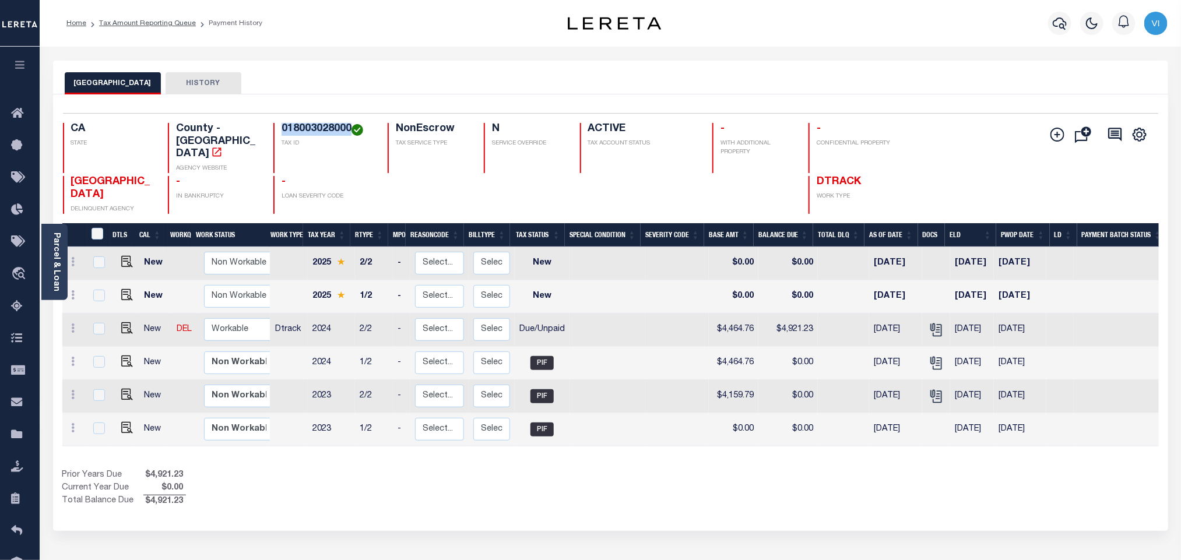
drag, startPoint x: 277, startPoint y: 128, endPoint x: 350, endPoint y: 127, distance: 72.9
click at [350, 127] on div "018003028000 TAX ID" at bounding box center [323, 148] width 100 height 50
copy h4 "018003028000"
click at [126, 356] on img "" at bounding box center [127, 362] width 12 height 12
checkbox input "true"
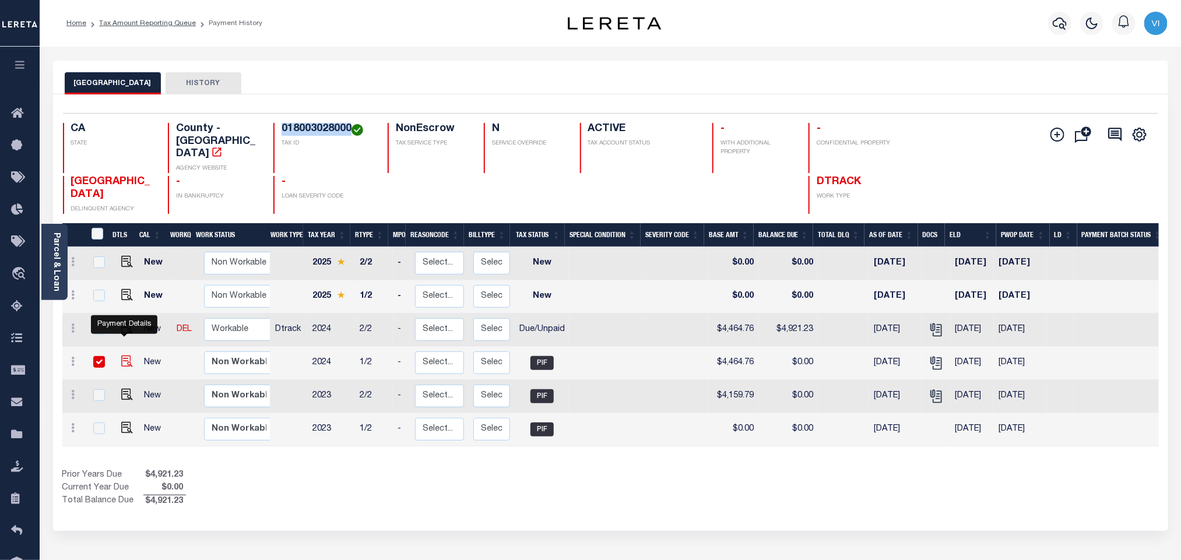
checkbox input "true"
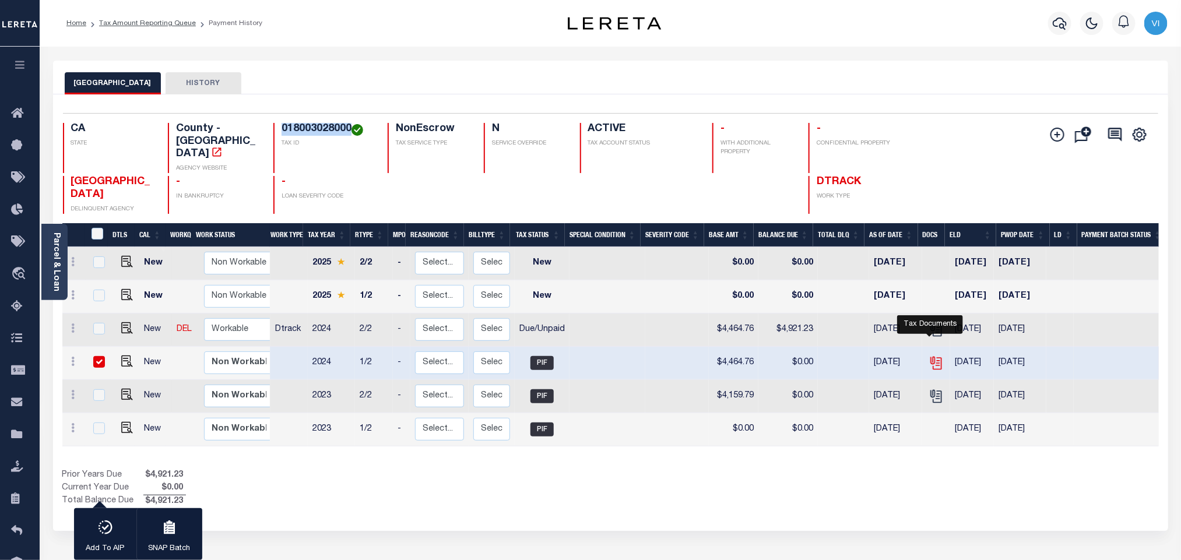
click at [929, 356] on icon "" at bounding box center [936, 363] width 15 height 15
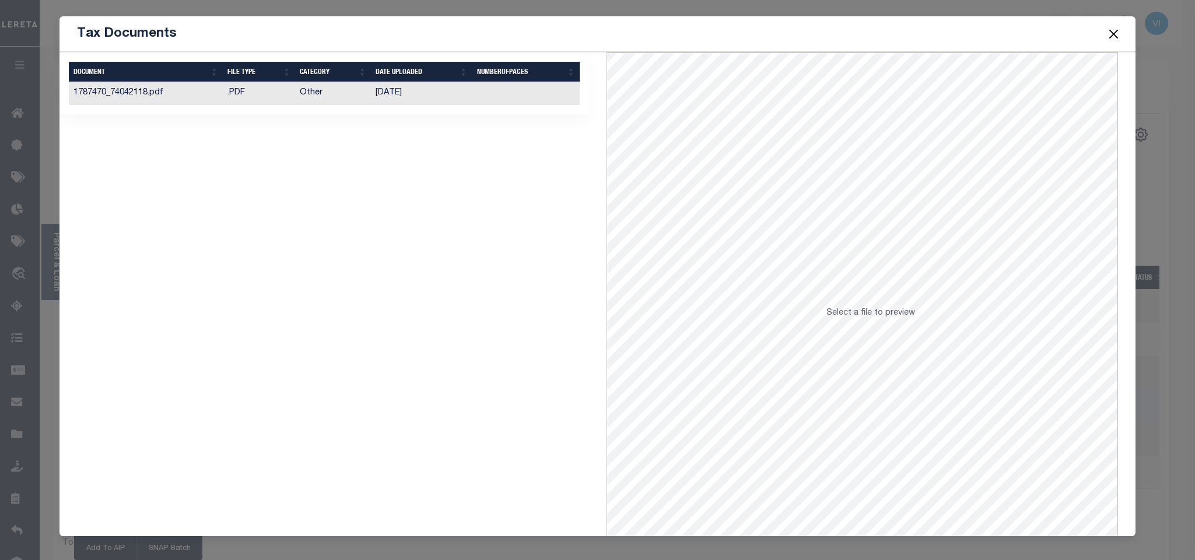
click at [499, 104] on td at bounding box center [525, 93] width 107 height 23
click at [1111, 35] on button "Close" at bounding box center [1112, 33] width 15 height 15
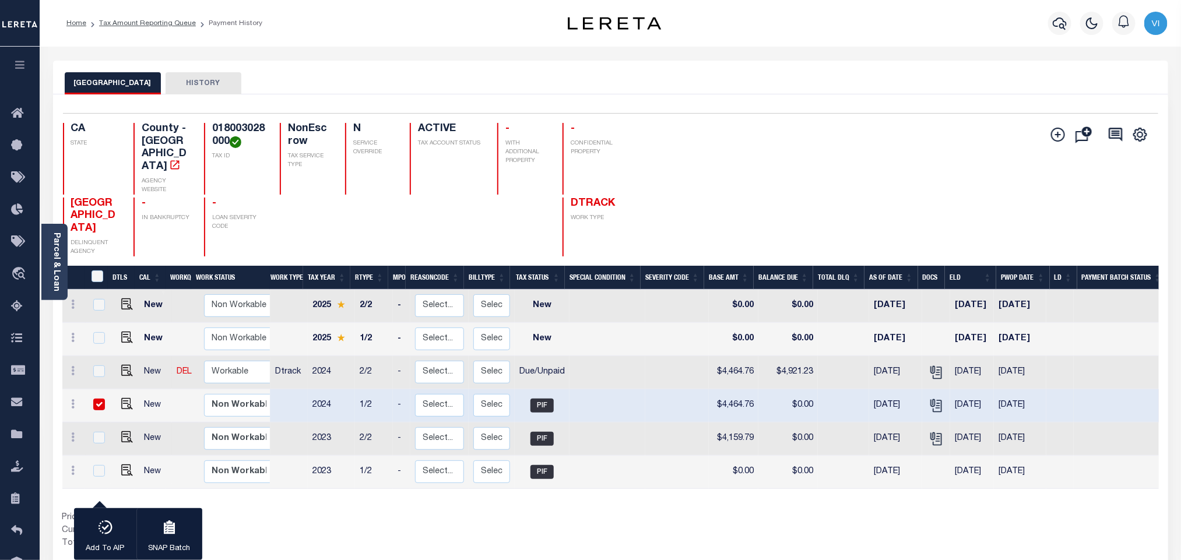
click at [219, 129] on h4 "018003028000" at bounding box center [239, 135] width 54 height 25
copy h4 "018003028000"
click at [129, 365] on img "" at bounding box center [127, 371] width 12 height 12
checkbox input "true"
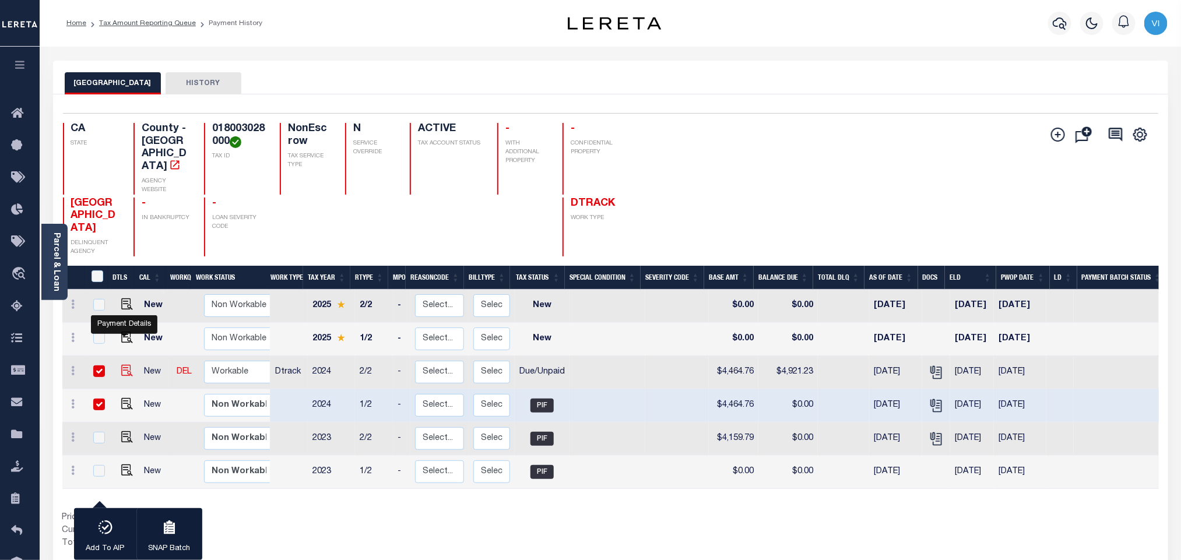
checkbox input "true"
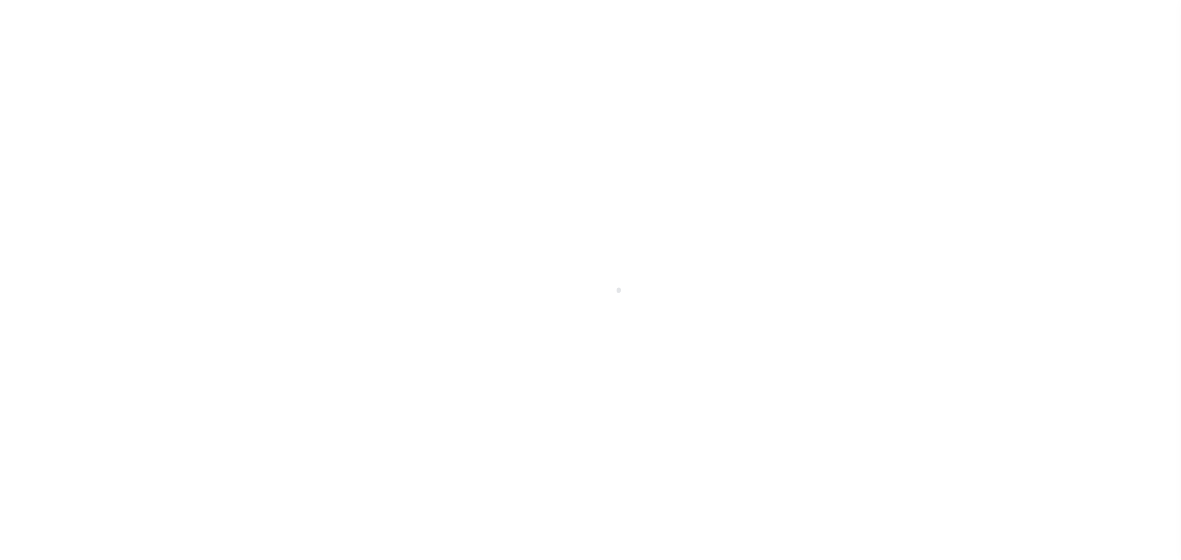
select select "PIF"
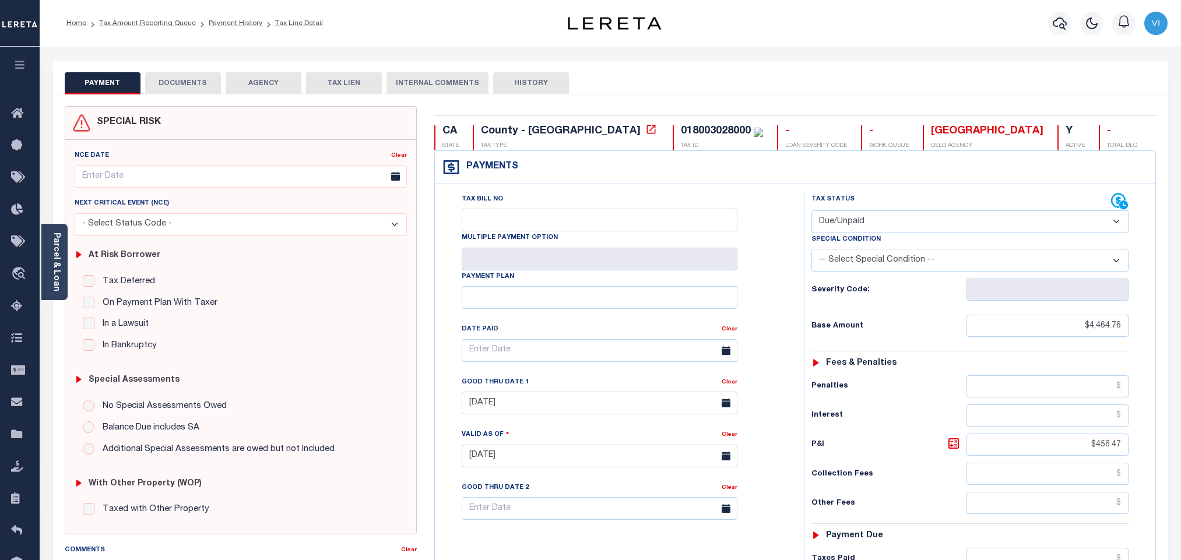
select select "DUE"
click at [177, 78] on button "DOCUMENTS" at bounding box center [183, 83] width 76 height 22
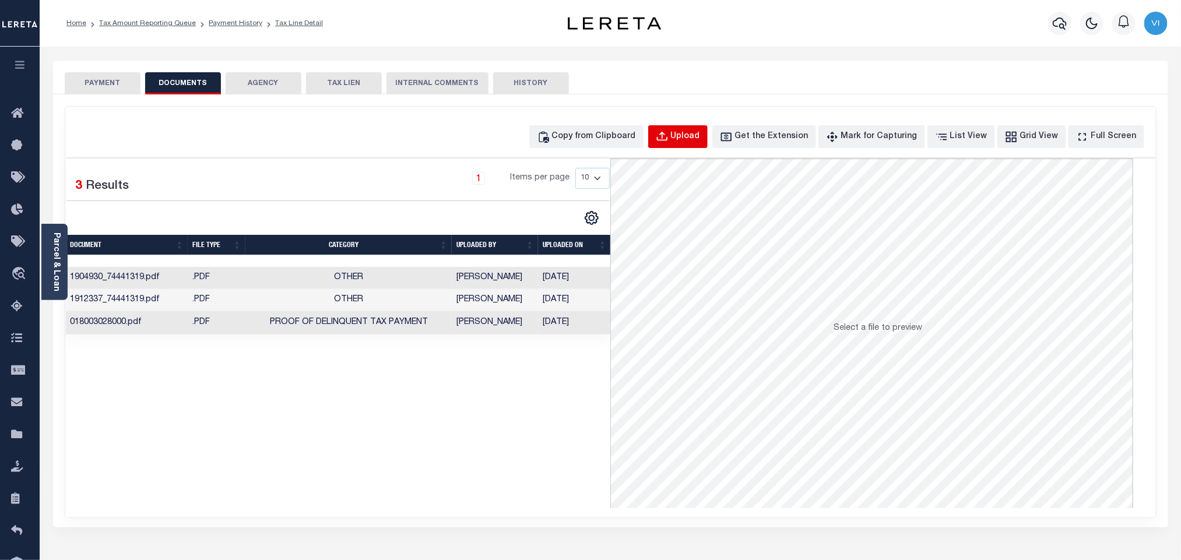
click at [691, 138] on div "Upload" at bounding box center [685, 137] width 29 height 13
select select "POP"
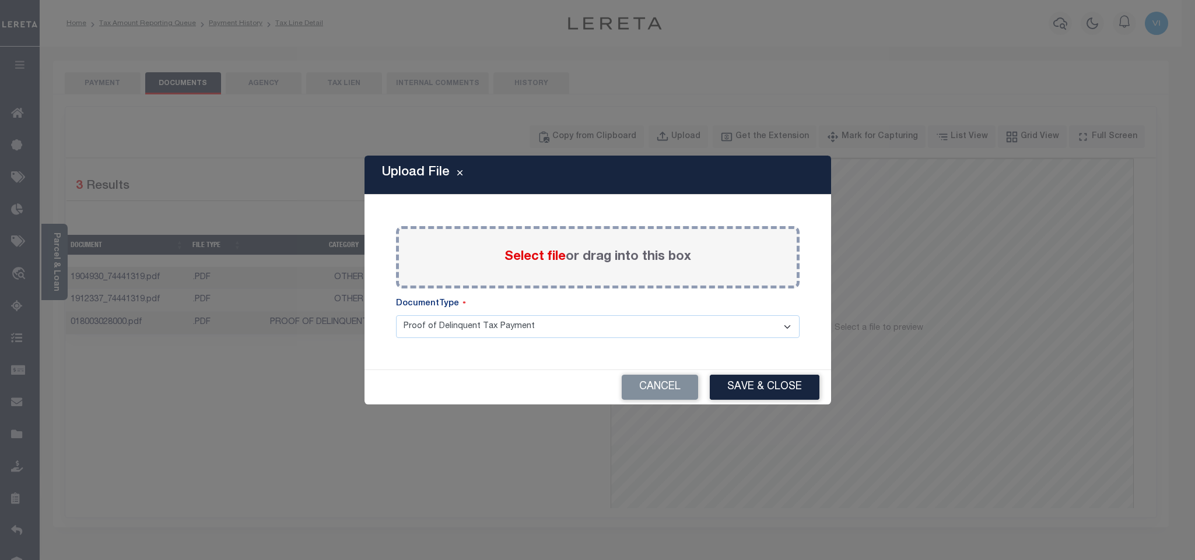
click at [504, 254] on span "Select file" at bounding box center [534, 257] width 61 height 13
click at [0, 0] on input "Select file or drag into this box" at bounding box center [0, 0] width 0 height 0
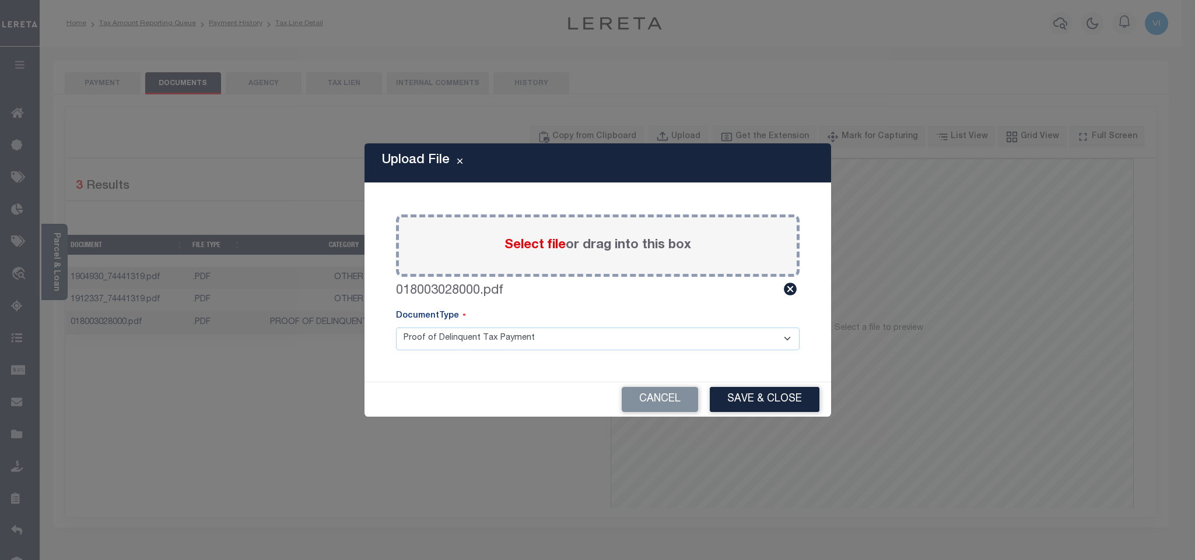
drag, startPoint x: 413, startPoint y: 346, endPoint x: 422, endPoint y: 347, distance: 8.8
click at [413, 346] on select "Proof of Delinquent Tax Payment" at bounding box center [597, 339] width 403 height 23
click at [396, 328] on select "Proof of Delinquent Tax Payment" at bounding box center [597, 339] width 403 height 23
click at [744, 403] on button "Save & Close" at bounding box center [765, 399] width 110 height 25
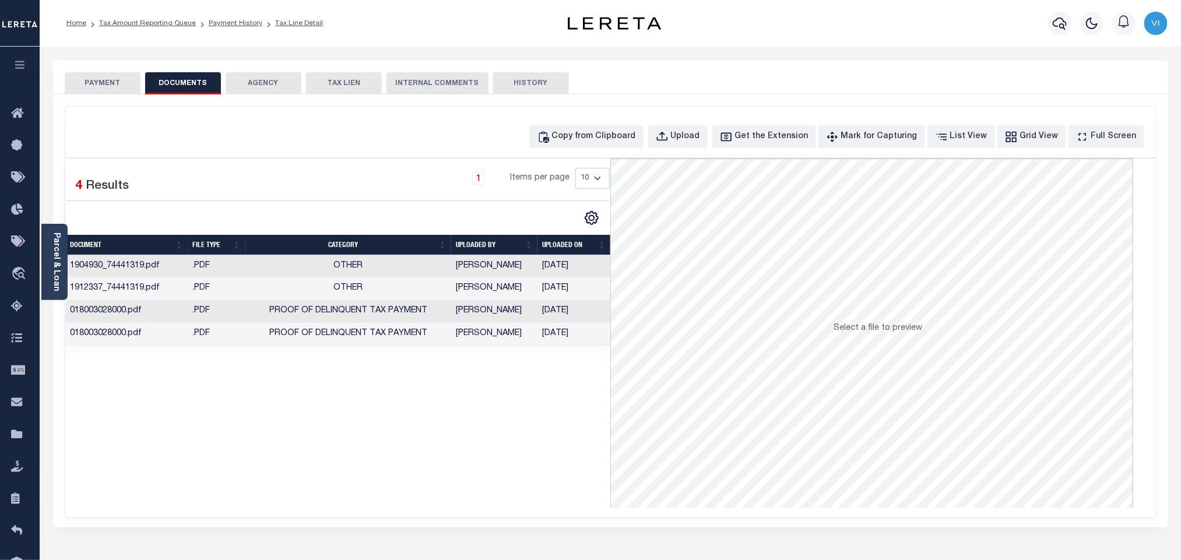
click at [104, 78] on button "PAYMENT" at bounding box center [103, 83] width 76 height 22
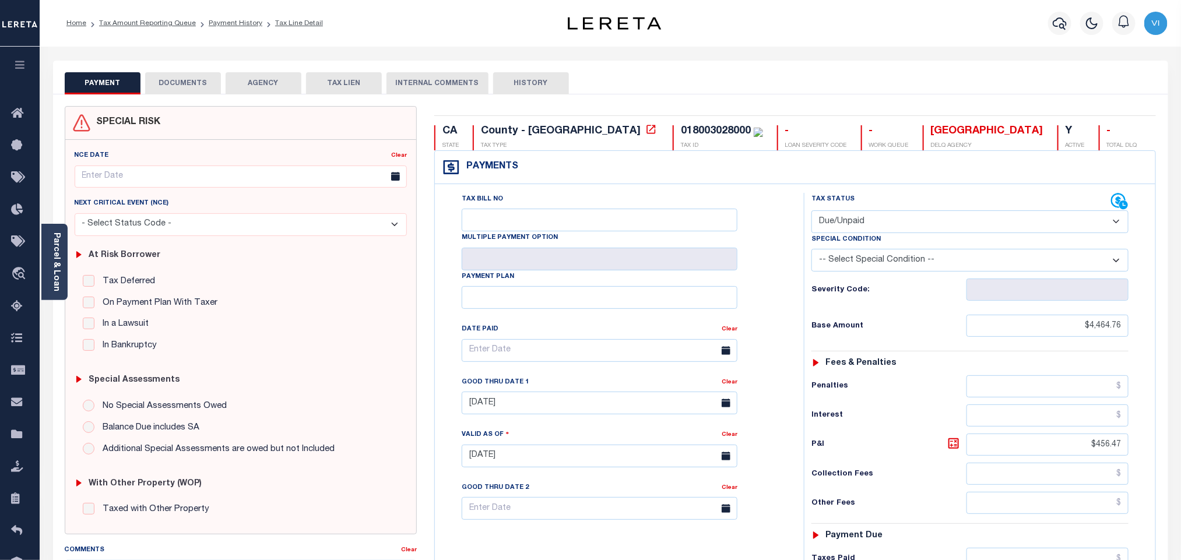
click at [854, 230] on select "- Select Status Code - Open Due/Unpaid Paid Incomplete No Tax Due Internal Refu…" at bounding box center [970, 221] width 317 height 23
select select "PYD"
click at [812, 212] on select "- Select Status Code - Open Due/Unpaid Paid Incomplete No Tax Due Internal Refu…" at bounding box center [970, 221] width 317 height 23
type input "[DATE]"
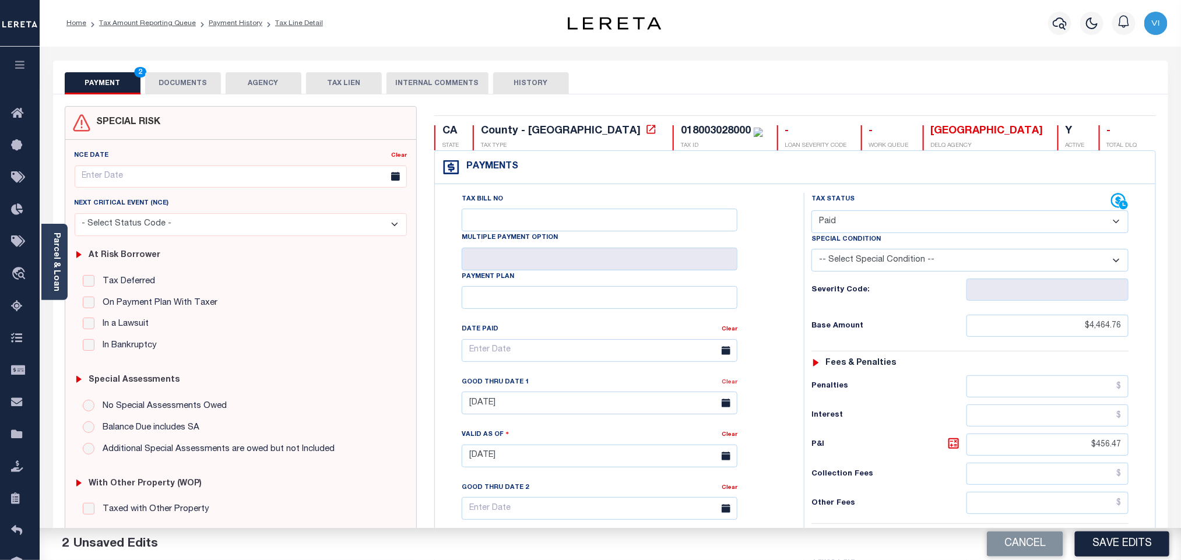
click at [733, 385] on link "Clear" at bounding box center [730, 383] width 16 height 6
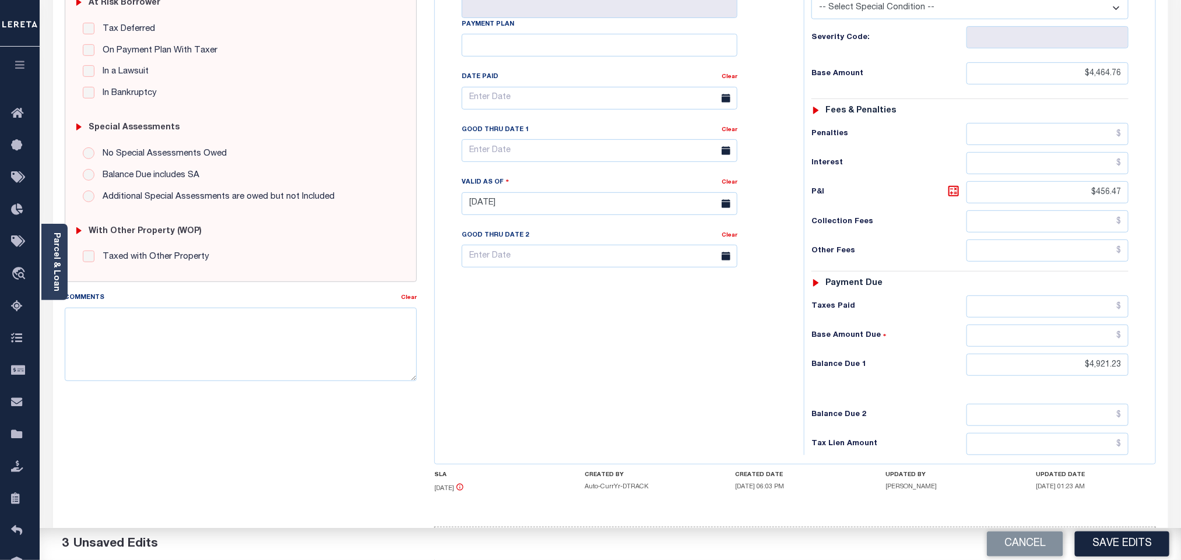
scroll to position [262, 0]
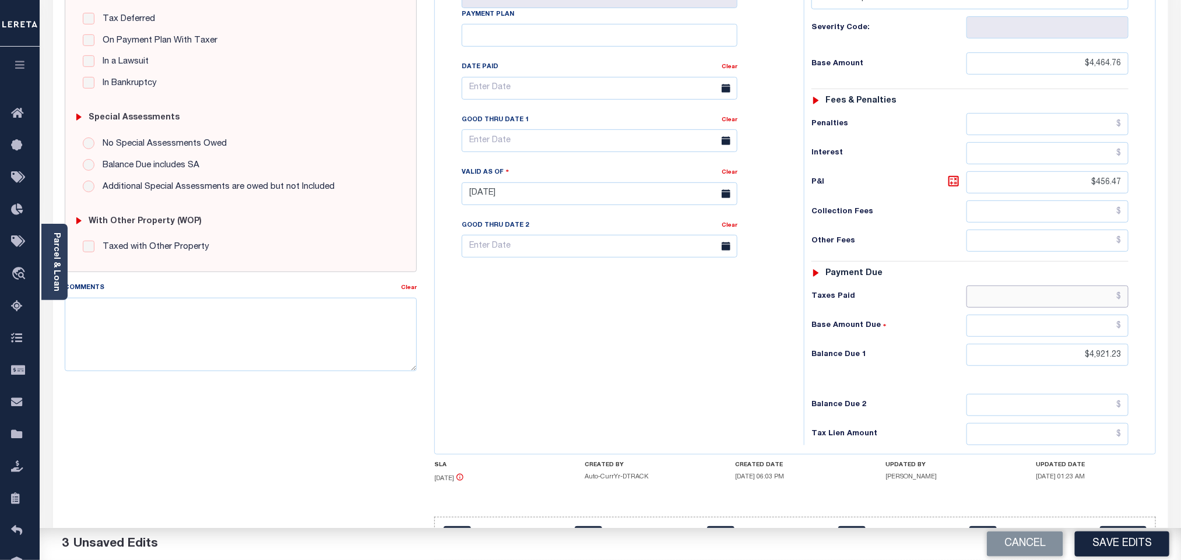
click at [1092, 307] on input "text" at bounding box center [1048, 297] width 163 height 22
paste input "4,921.23"
type input "$4,921.23"
drag, startPoint x: 1069, startPoint y: 371, endPoint x: 1154, endPoint y: 370, distance: 85.1
click at [1154, 370] on div "Tax Bill No Multiple Payment Option Payment Plan" at bounding box center [795, 188] width 721 height 532
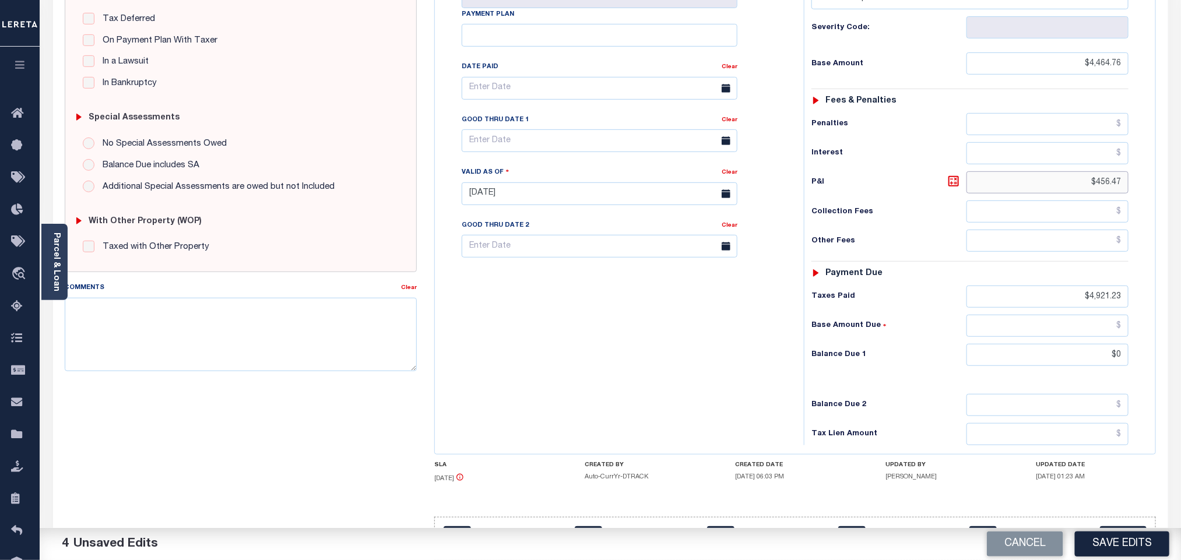
type input "$0.00"
drag, startPoint x: 1083, startPoint y: 194, endPoint x: 1156, endPoint y: 185, distance: 74.0
click at [1156, 185] on div "Payments Warning! Search Status is not "Completed", amounts can not be keyed. T…" at bounding box center [795, 171] width 722 height 567
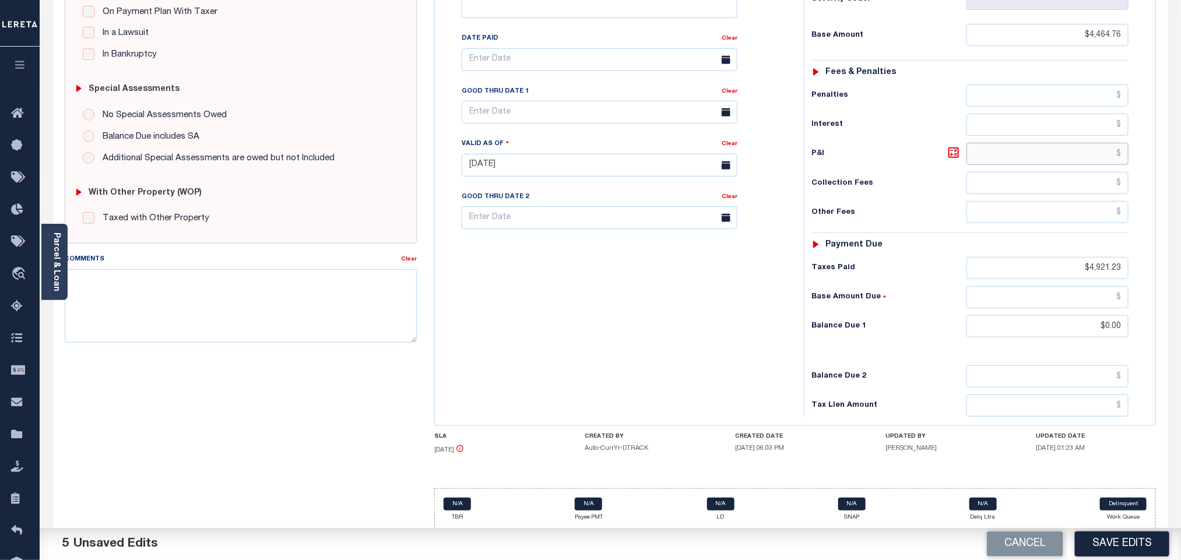
scroll to position [305, 0]
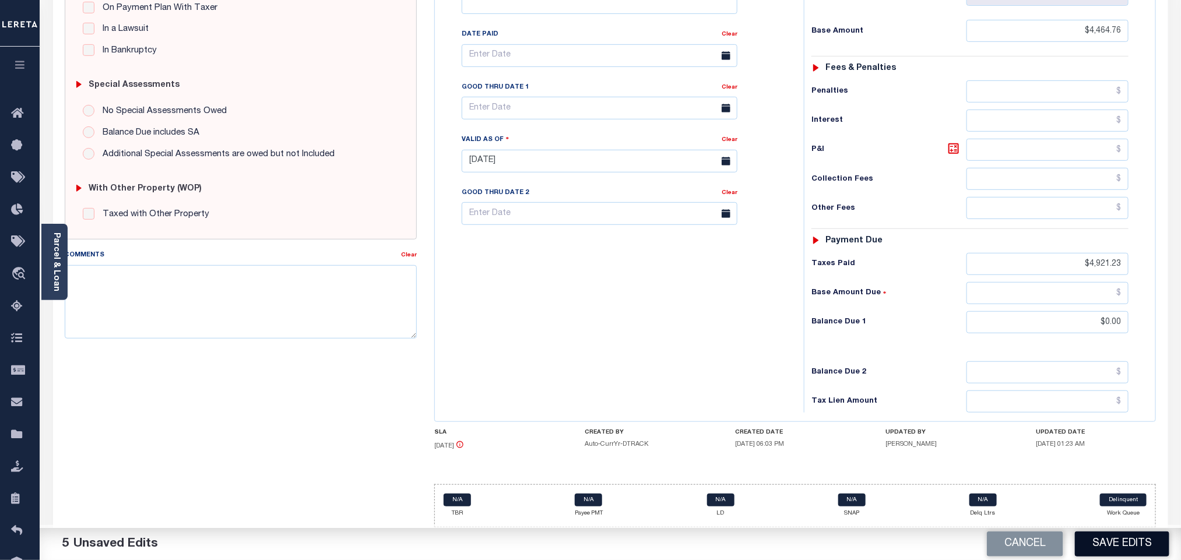
click at [1098, 551] on button "Save Edits" at bounding box center [1122, 544] width 94 height 25
checkbox input "false"
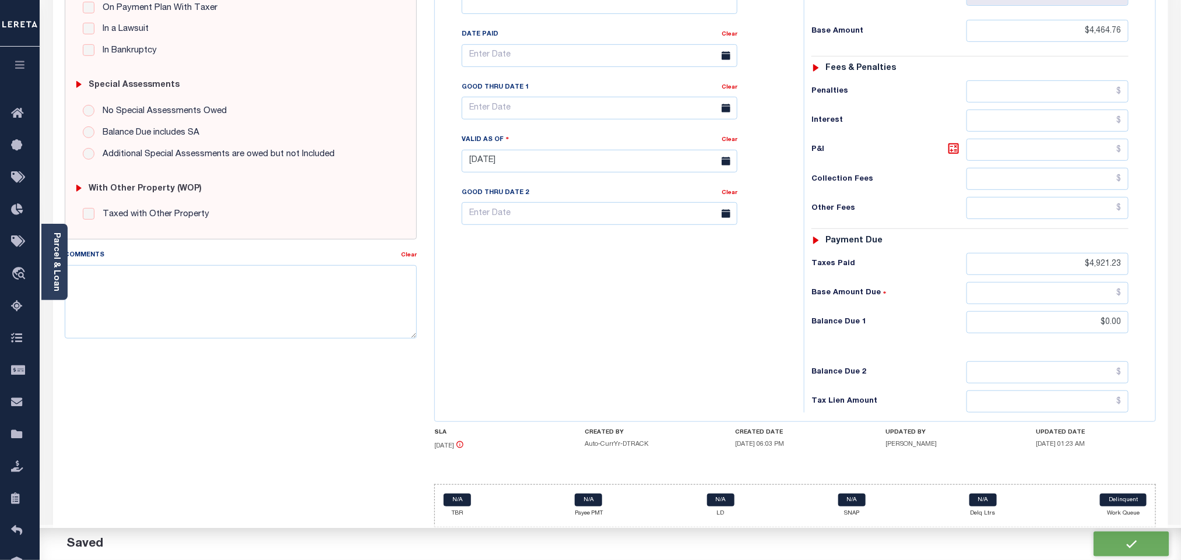
type input "$4,464.76"
type input "$4,921.23"
type input "$0"
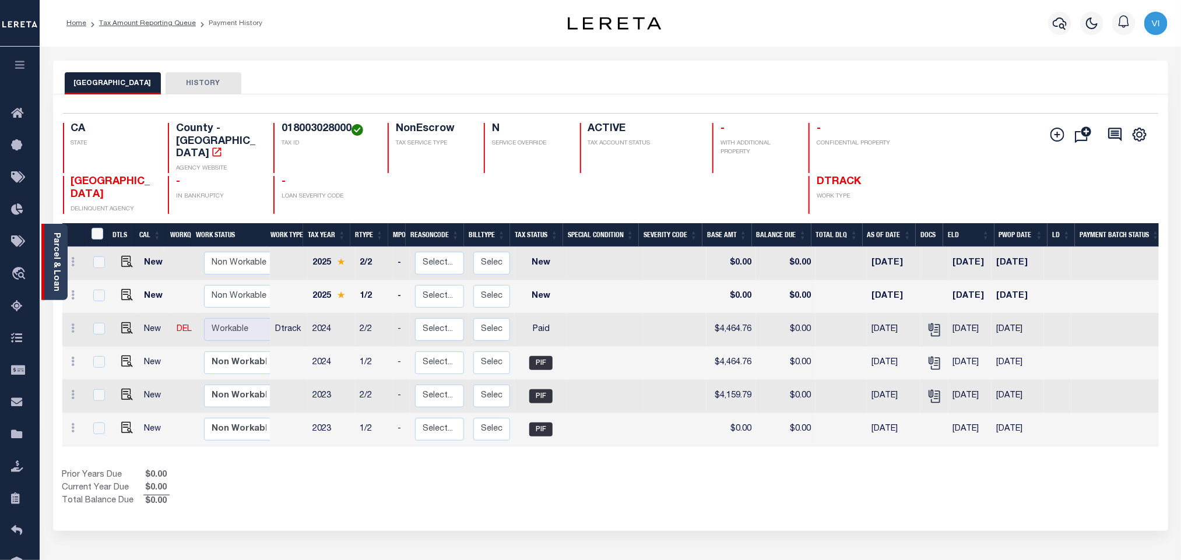
click at [57, 265] on link "Parcel & Loan" at bounding box center [56, 262] width 8 height 59
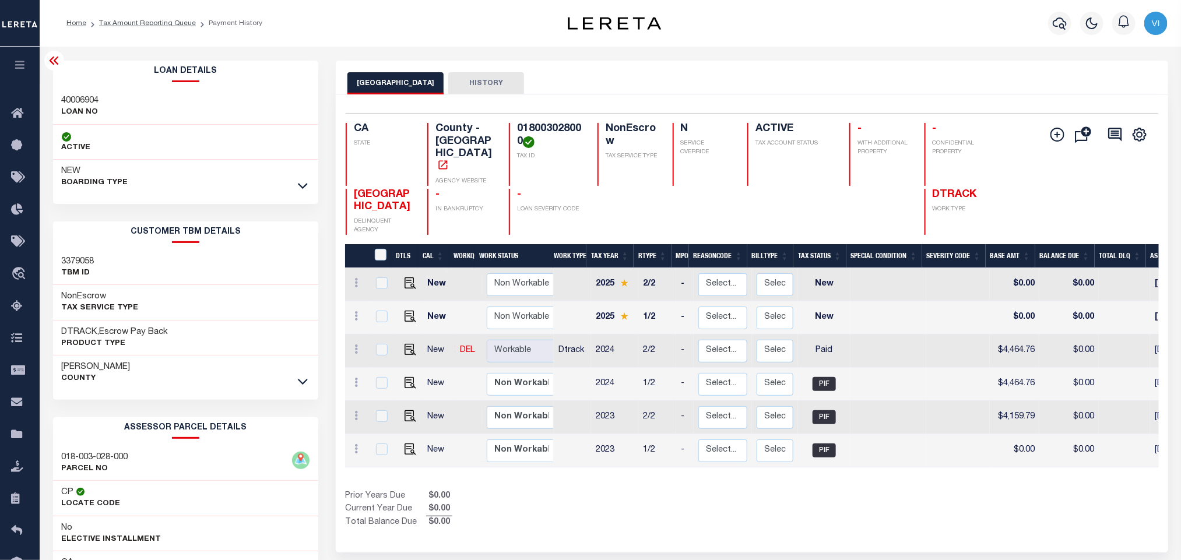
click at [72, 93] on div "40006904 LOAN NO" at bounding box center [186, 107] width 266 height 36
copy h3 "40006904"
click at [537, 123] on h4 "018003028000" at bounding box center [550, 135] width 66 height 25
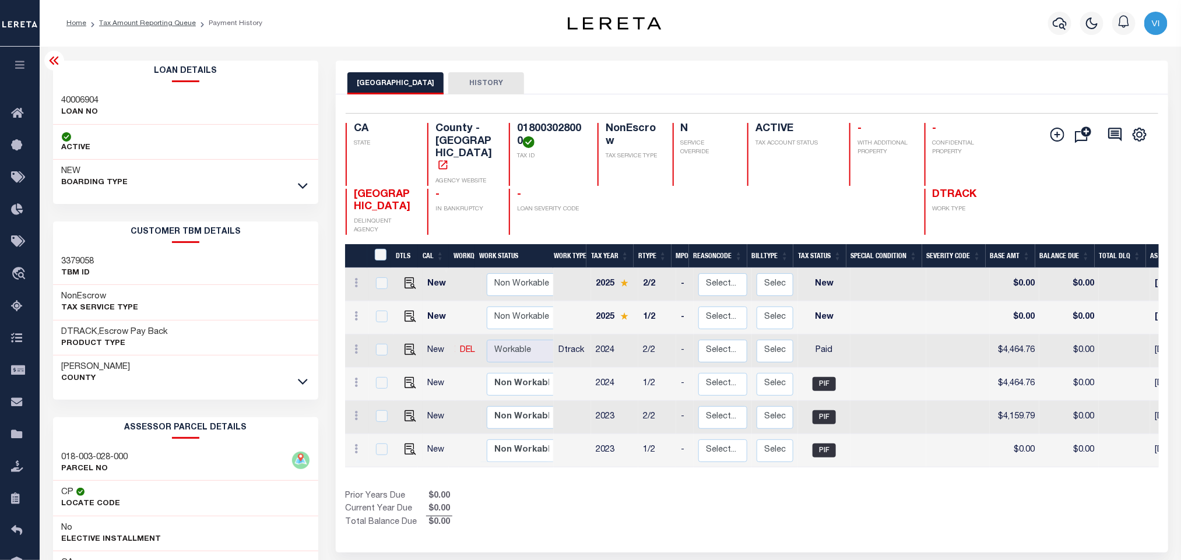
copy h4 "018003028000"
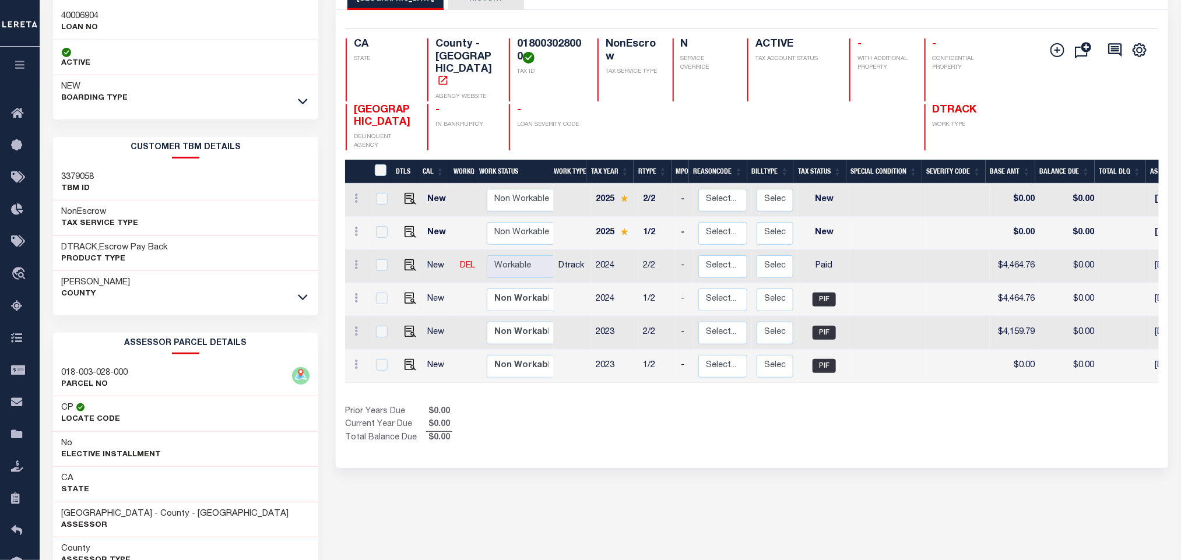
scroll to position [163, 0]
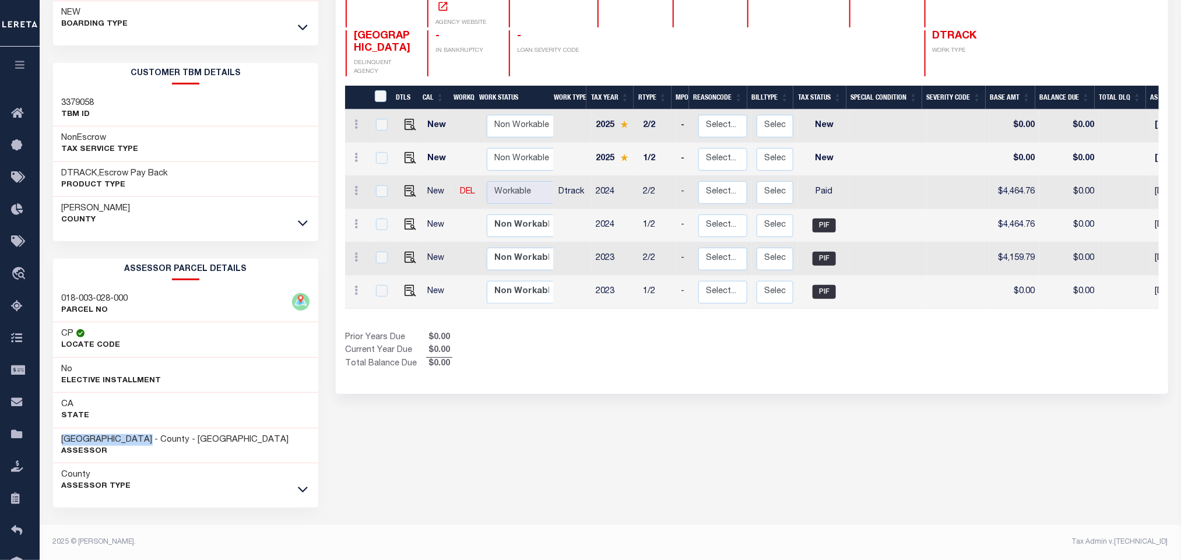
drag, startPoint x: 154, startPoint y: 440, endPoint x: 58, endPoint y: 433, distance: 96.5
click at [58, 433] on div "STANISLAUS COUNTY - County - CA Assessor" at bounding box center [186, 447] width 266 height 36
copy h3 "STANISLAUS COUNTY"
